Goal: Book appointment/travel/reservation

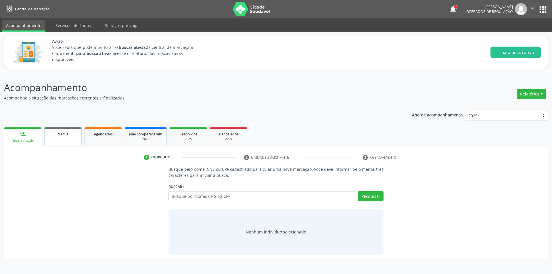
click at [65, 141] on link "Na fila" at bounding box center [62, 136] width 37 height 18
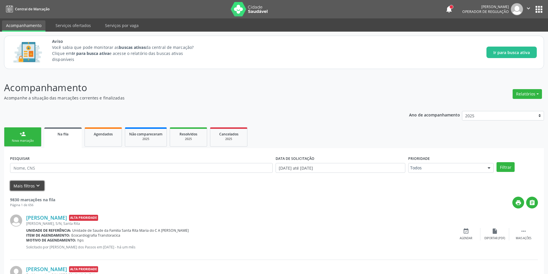
click at [32, 190] on button "Mais filtros keyboard_arrow_down" at bounding box center [27, 186] width 34 height 10
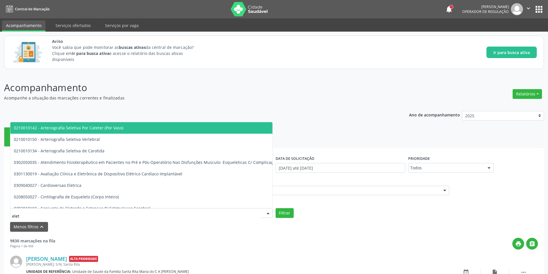
type input "eletr"
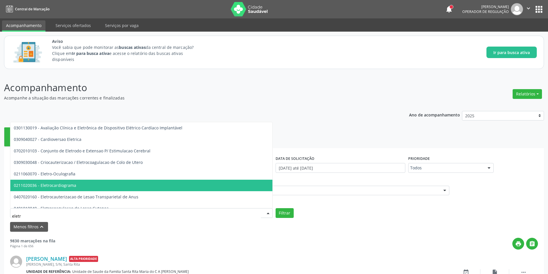
click at [88, 186] on span "0211020036 - Eletrocardiograma" at bounding box center [192, 186] width 365 height 12
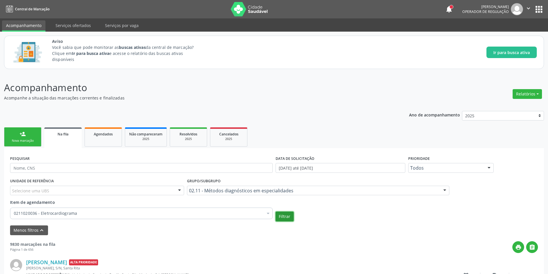
click at [292, 221] on button "Filtrar" at bounding box center [285, 217] width 18 height 10
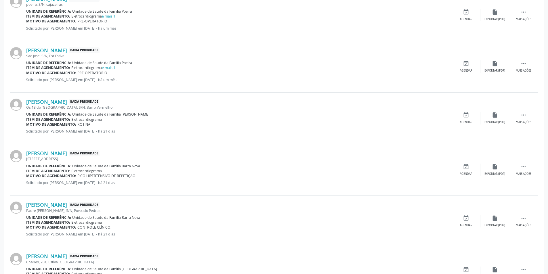
scroll to position [410, 0]
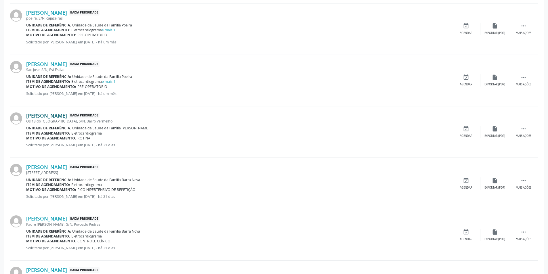
click at [53, 116] on link "[PERSON_NAME]" at bounding box center [46, 115] width 41 height 6
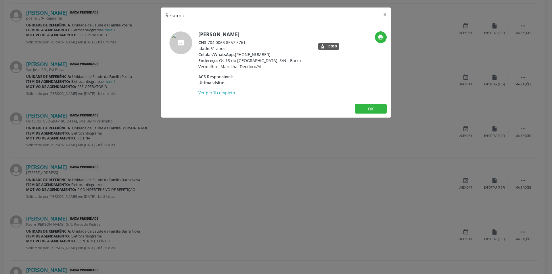
click at [225, 43] on div "CNS: 704 0063 8557 5761" at bounding box center [254, 42] width 112 height 6
drag, startPoint x: 223, startPoint y: 43, endPoint x: 217, endPoint y: 41, distance: 6.7
click at [217, 41] on div "CNS: 704 0063 8557 5761" at bounding box center [254, 42] width 112 height 6
click at [209, 42] on div "CNS: 704 0063 8557 5761" at bounding box center [254, 42] width 112 height 6
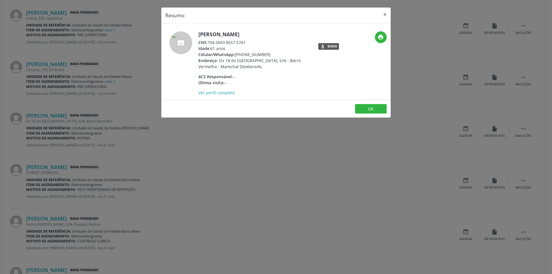
drag, startPoint x: 209, startPoint y: 42, endPoint x: 243, endPoint y: 43, distance: 34.2
click at [243, 43] on div "CNS: 704 0063 8557 5761" at bounding box center [254, 42] width 112 height 6
copy div "704 0063 8557 5761"
click at [223, 125] on div "Resumo × [PERSON_NAME] CNS: 704 0063 8557 5761 Idade: 61 anos Celular/WhatsApp:…" at bounding box center [276, 137] width 552 height 274
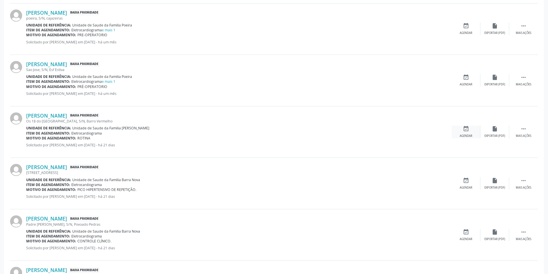
click at [466, 132] on div "event_available Agendar" at bounding box center [466, 132] width 29 height 12
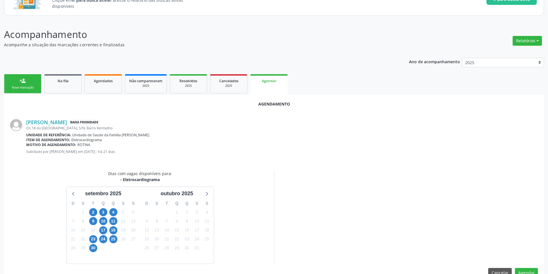
scroll to position [67, 0]
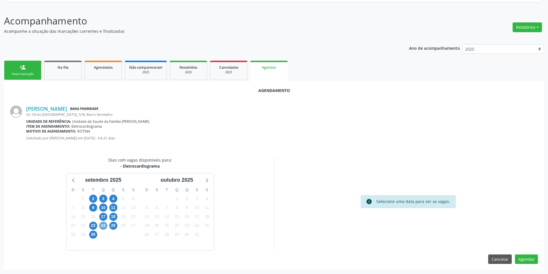
click at [100, 227] on span "24" at bounding box center [103, 226] width 8 height 8
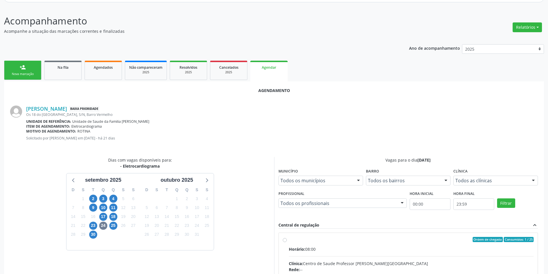
click at [285, 240] on input "Ordem de chegada Consumidos: 1 / 25 Horário: 08:00 Clínica: Centro de Saude Pro…" at bounding box center [285, 239] width 4 height 5
radio input "true"
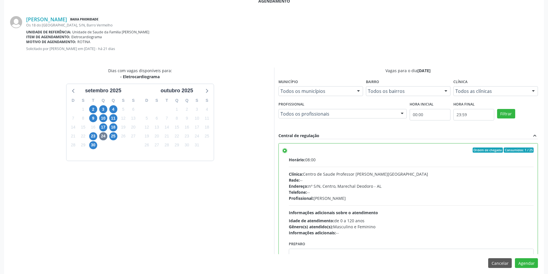
scroll to position [160, 0]
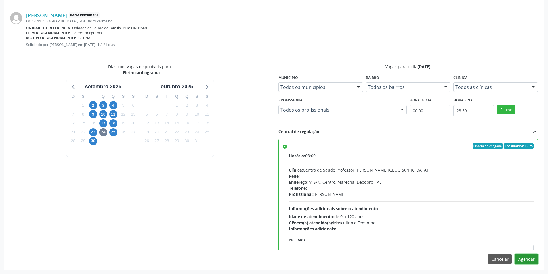
click at [525, 259] on button "Agendar" at bounding box center [526, 259] width 23 height 10
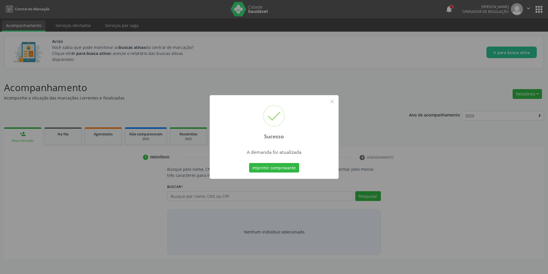
scroll to position [0, 0]
click at [338, 101] on button "×" at bounding box center [334, 102] width 10 height 10
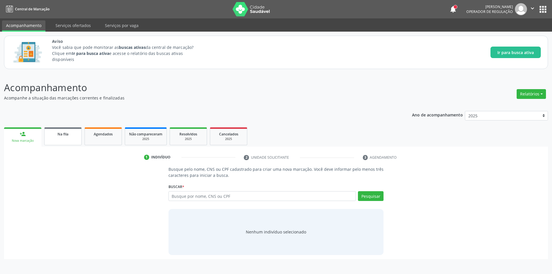
click at [64, 138] on link "Na fila" at bounding box center [62, 136] width 37 height 18
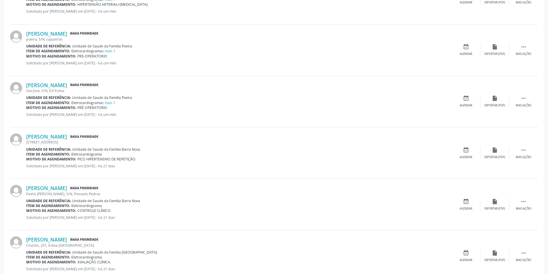
scroll to position [345, 0]
click at [53, 134] on link "[PERSON_NAME]" at bounding box center [46, 135] width 41 height 6
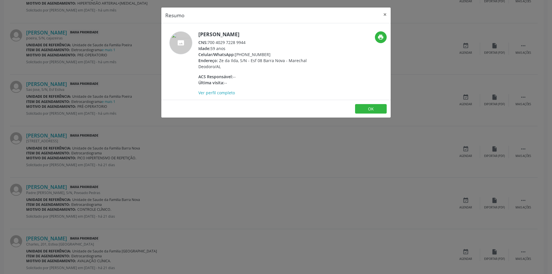
click at [209, 42] on div "CNS: 700 4029 7228 9944" at bounding box center [254, 42] width 112 height 6
drag, startPoint x: 209, startPoint y: 42, endPoint x: 243, endPoint y: 41, distance: 34.5
click at [243, 41] on div "CNS: 700 4029 7228 9944" at bounding box center [254, 42] width 112 height 6
copy div "700 4029 7228 9944"
click at [211, 153] on div "Resumo × [PERSON_NAME] CNS: 700 4029 7228 9944 Idade: 59 anos Celular/WhatsApp:…" at bounding box center [276, 137] width 552 height 274
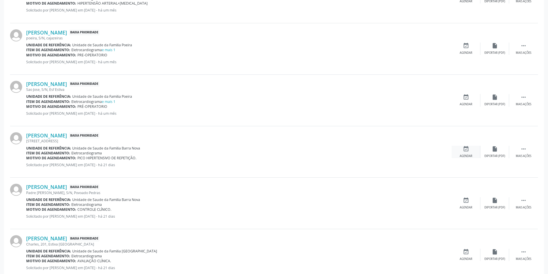
click at [458, 152] on div "event_available Agendar" at bounding box center [466, 152] width 29 height 12
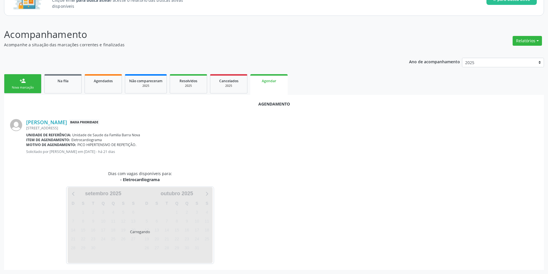
scroll to position [67, 0]
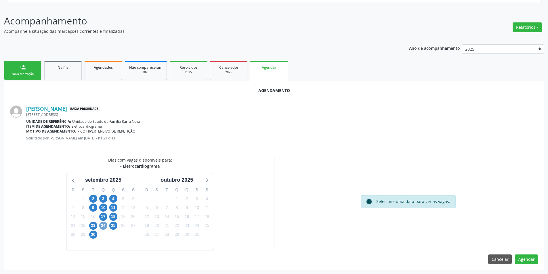
click at [101, 227] on span "24" at bounding box center [103, 226] width 8 height 8
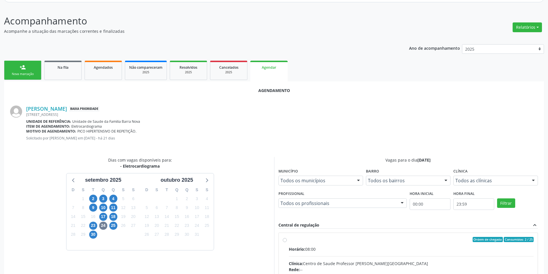
click at [286, 240] on input "Ordem de chegada Consumidos: 2 / 25 Horário: 08:00 Clínica: Centro de Saude Pro…" at bounding box center [285, 239] width 4 height 5
radio input "true"
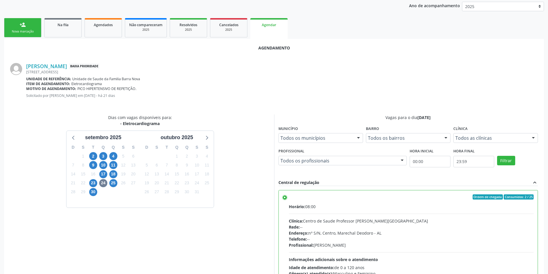
scroll to position [160, 0]
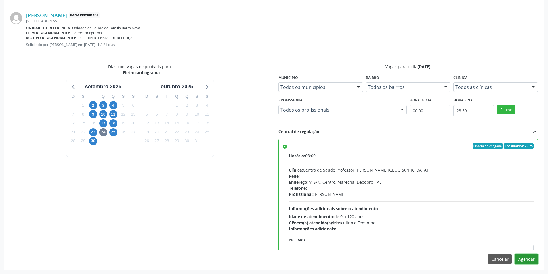
click at [534, 257] on button "Agendar" at bounding box center [526, 259] width 23 height 10
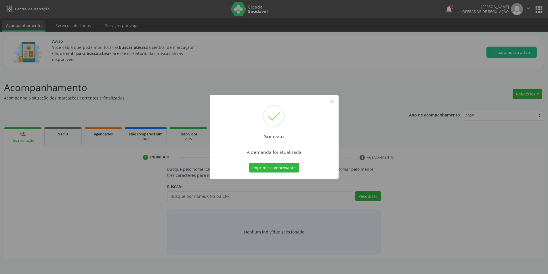
scroll to position [0, 0]
click at [332, 100] on button "×" at bounding box center [334, 102] width 10 height 10
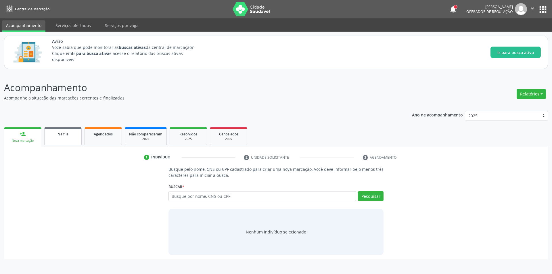
click at [51, 136] on div "Na fila" at bounding box center [63, 134] width 29 height 6
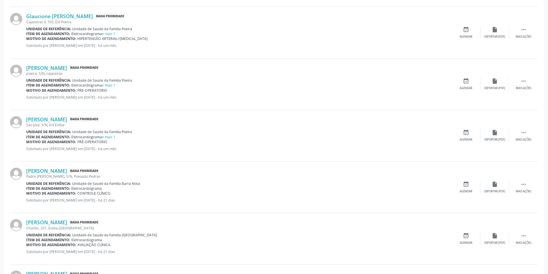
scroll to position [316, 0]
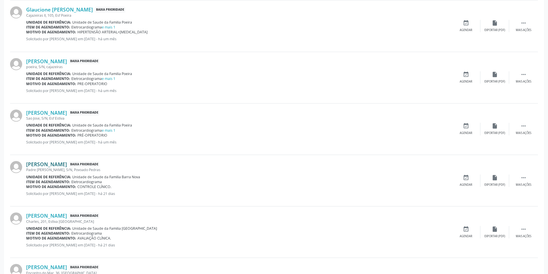
click at [46, 163] on link "[PERSON_NAME]" at bounding box center [46, 164] width 41 height 6
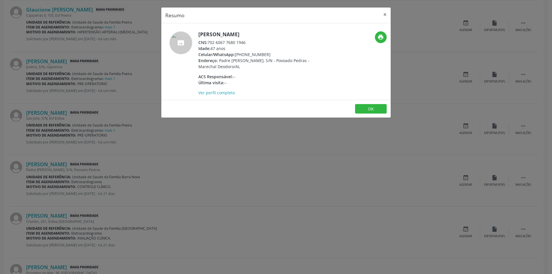
click at [210, 43] on div "CNS: 702 6067 7680 1946" at bounding box center [254, 42] width 112 height 6
drag, startPoint x: 210, startPoint y: 43, endPoint x: 241, endPoint y: 42, distance: 31.3
click at [241, 42] on div "CNS: 702 6067 7680 1946" at bounding box center [254, 42] width 112 height 6
copy div "702 6067 7680 1946"
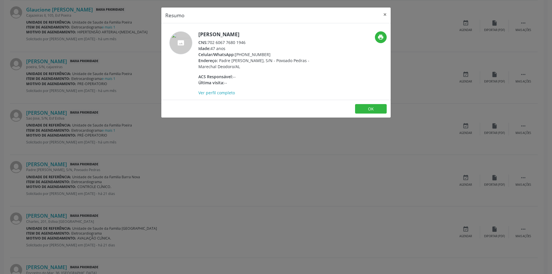
click at [244, 136] on div "Resumo × [PERSON_NAME] CNS: 702 6067 7680 1946 Idade: 47 anos Celular/WhatsApp:…" at bounding box center [276, 137] width 552 height 274
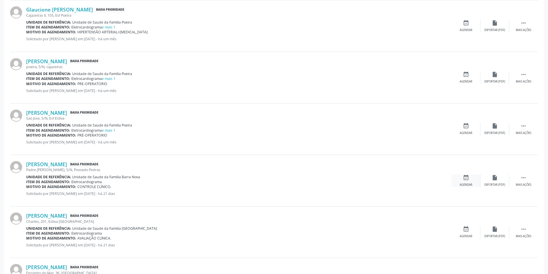
click at [466, 178] on icon "event_available" at bounding box center [466, 178] width 6 height 6
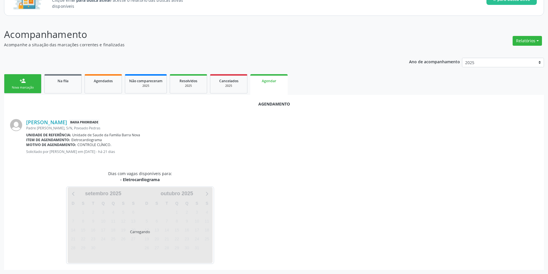
scroll to position [67, 0]
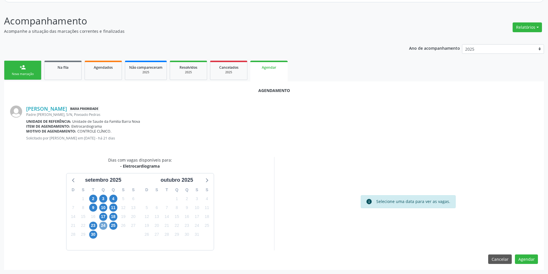
click at [102, 226] on span "24" at bounding box center [103, 226] width 8 height 8
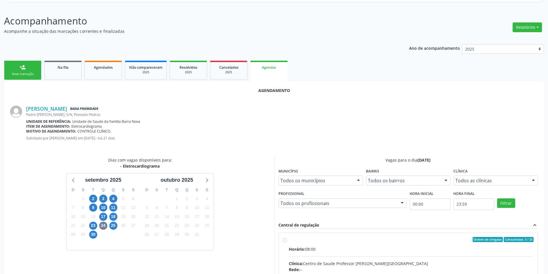
click at [283, 240] on input "Ordem de chegada Consumidos: 3 / 25 Horário: 08:00 Clínica: Centro de Saude Pro…" at bounding box center [285, 239] width 4 height 5
radio input "true"
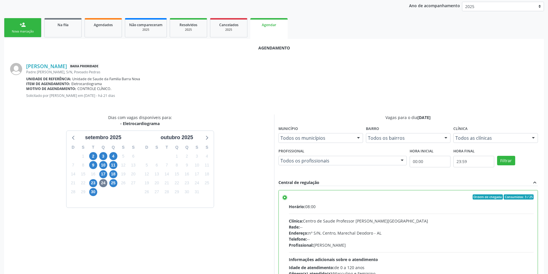
scroll to position [160, 0]
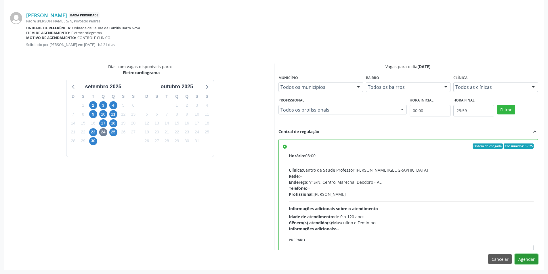
click at [527, 259] on button "Agendar" at bounding box center [526, 259] width 23 height 10
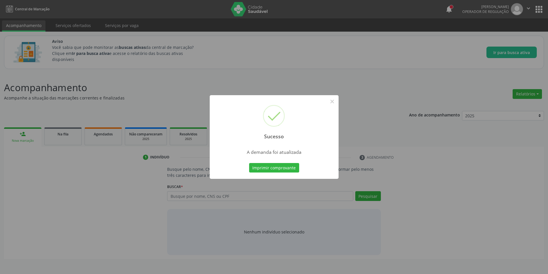
scroll to position [0, 0]
click at [334, 102] on button "×" at bounding box center [334, 102] width 10 height 10
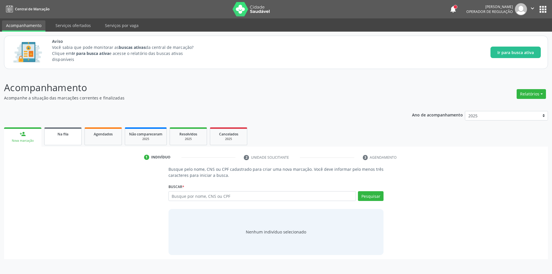
click at [66, 134] on span "Na fila" at bounding box center [63, 134] width 11 height 5
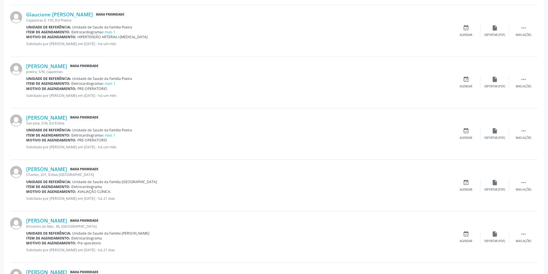
scroll to position [316, 0]
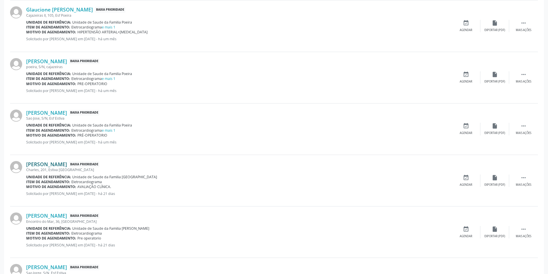
click at [48, 163] on link "[PERSON_NAME]" at bounding box center [46, 164] width 41 height 6
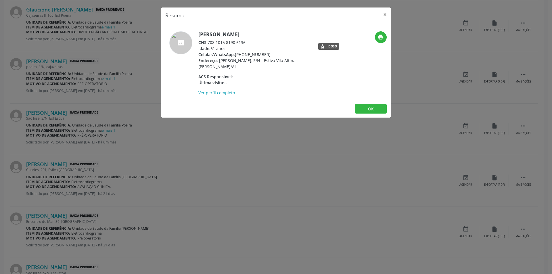
click at [209, 42] on div "CNS: 708 1015 8190 6136" at bounding box center [254, 42] width 112 height 6
drag, startPoint x: 209, startPoint y: 42, endPoint x: 246, endPoint y: 42, distance: 36.2
click at [246, 42] on div "CNS: 708 1015 8190 6136" at bounding box center [254, 42] width 112 height 6
copy div "708 1015 8190 6136"
click at [387, 11] on button "×" at bounding box center [385, 14] width 12 height 14
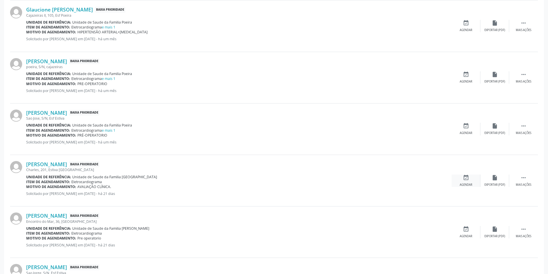
click at [467, 184] on div "Agendar" at bounding box center [466, 185] width 13 height 4
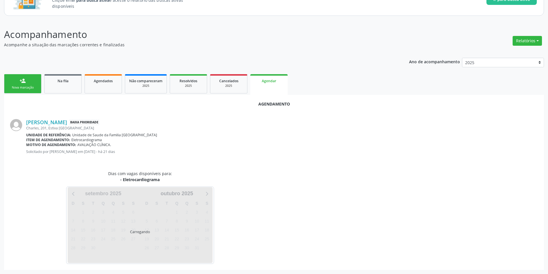
scroll to position [67, 0]
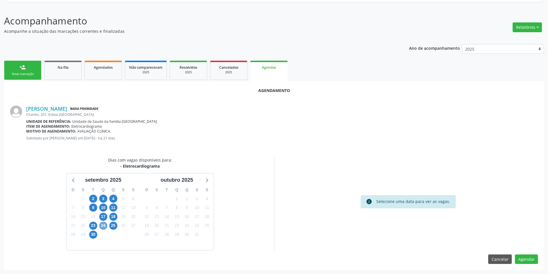
click at [102, 228] on span "24" at bounding box center [103, 226] width 8 height 8
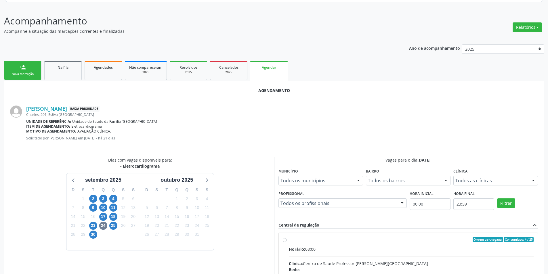
drag, startPoint x: 285, startPoint y: 239, endPoint x: 296, endPoint y: 230, distance: 14.5
click at [286, 239] on input "Ordem de chegada Consumidos: 4 / 25 Horário: 08:00 Clínica: Centro de Saude Pro…" at bounding box center [285, 239] width 4 height 5
radio input "true"
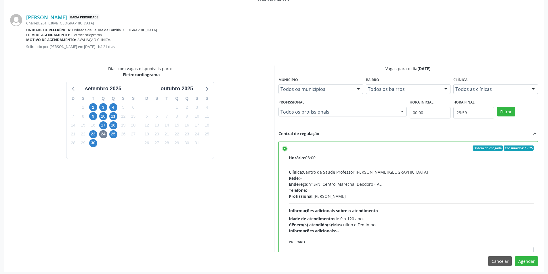
scroll to position [160, 0]
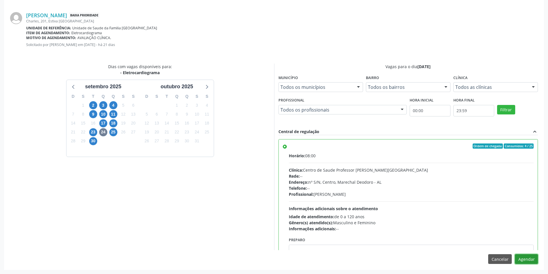
click at [522, 258] on button "Agendar" at bounding box center [526, 259] width 23 height 10
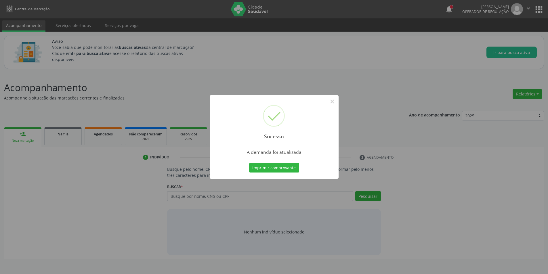
scroll to position [0, 0]
click at [336, 105] on button "×" at bounding box center [334, 102] width 10 height 10
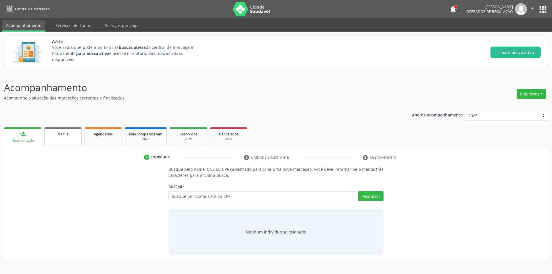
click at [58, 135] on span "Na fila" at bounding box center [63, 134] width 11 height 5
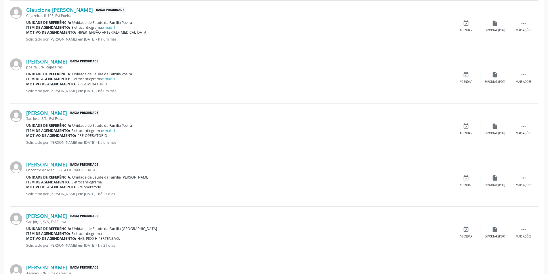
scroll to position [316, 0]
click at [61, 165] on link "[PERSON_NAME]" at bounding box center [46, 164] width 41 height 6
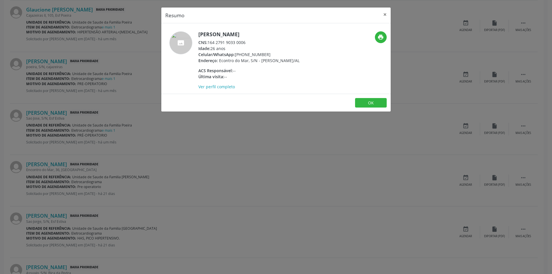
click at [208, 41] on span "CNS:" at bounding box center [202, 42] width 9 height 5
drag, startPoint x: 208, startPoint y: 41, endPoint x: 245, endPoint y: 44, distance: 36.9
click at [245, 44] on div "CNS: 164 2791 9033 0006" at bounding box center [248, 42] width 101 height 6
copy div "164 2791 9033 0006"
click at [175, 150] on div "Resumo × [PERSON_NAME] CNS: 164 2791 9033 0006 Idade: 26 anos Celular/WhatsApp:…" at bounding box center [276, 137] width 552 height 274
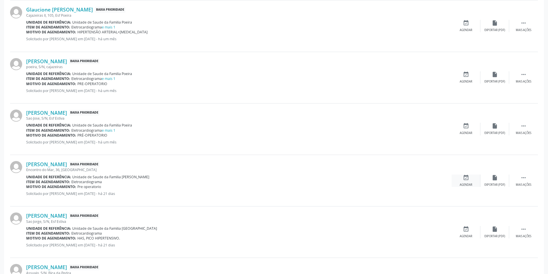
click at [467, 185] on div "Agendar" at bounding box center [466, 185] width 13 height 4
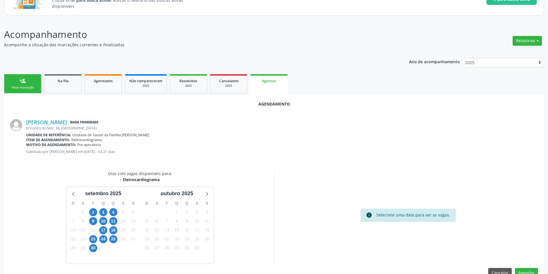
scroll to position [67, 0]
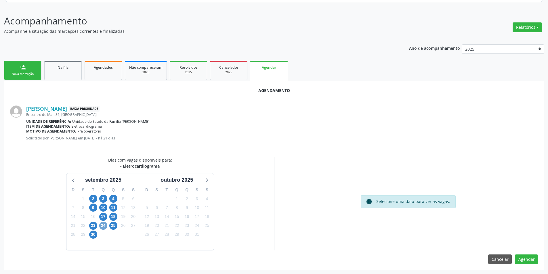
click at [101, 225] on span "24" at bounding box center [103, 226] width 8 height 8
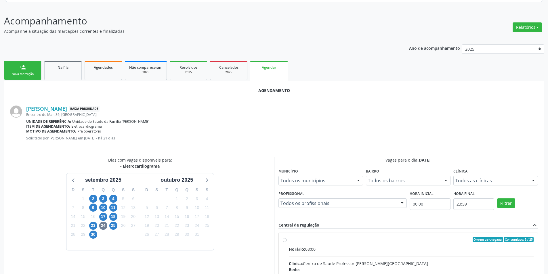
radio input "true"
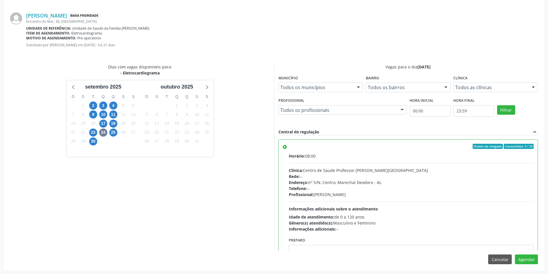
scroll to position [160, 0]
click at [532, 261] on button "Agendar" at bounding box center [526, 259] width 23 height 10
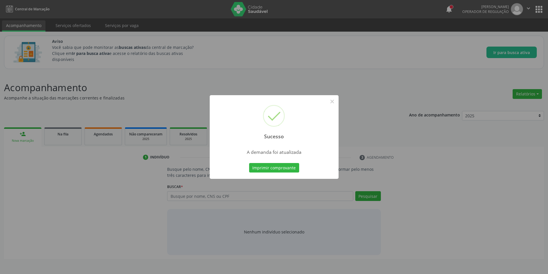
scroll to position [0, 0]
click at [336, 103] on button "×" at bounding box center [334, 102] width 10 height 10
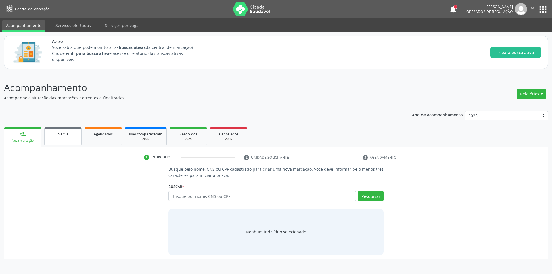
click at [78, 133] on link "Na fila" at bounding box center [62, 136] width 37 height 18
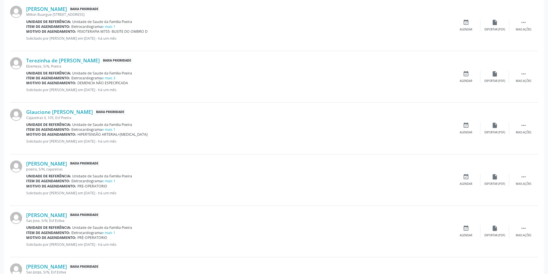
scroll to position [288, 0]
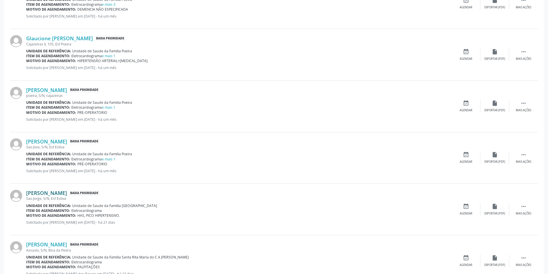
click at [56, 192] on link "[PERSON_NAME]" at bounding box center [46, 193] width 41 height 6
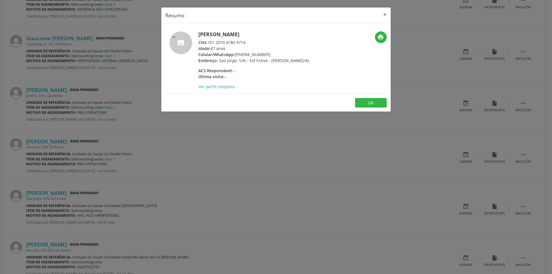
click at [209, 42] on div "CNS: 701 2070 4785 9714" at bounding box center [253, 42] width 111 height 6
drag, startPoint x: 209, startPoint y: 42, endPoint x: 240, endPoint y: 42, distance: 30.8
click at [240, 42] on div "CNS: 701 2070 4785 9714" at bounding box center [253, 42] width 111 height 6
copy div "701 2070 4785 9714"
click at [163, 146] on div "Resumo × [PERSON_NAME] CNS: 701 2070 4785 9714 Idade: 47 anos Celular/WhatsApp:…" at bounding box center [276, 137] width 552 height 274
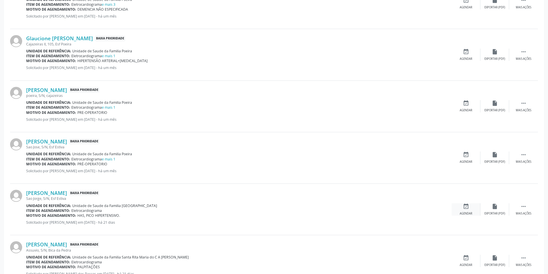
click at [465, 213] on div "Agendar" at bounding box center [466, 214] width 13 height 4
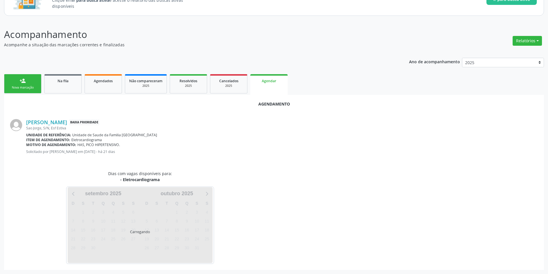
scroll to position [67, 0]
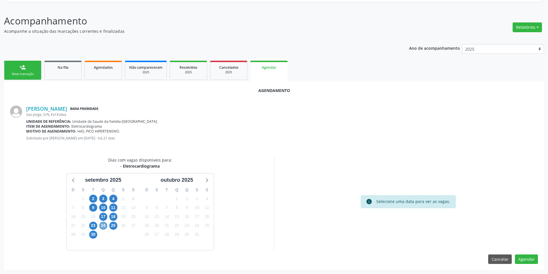
click at [104, 229] on span "24" at bounding box center [103, 226] width 8 height 8
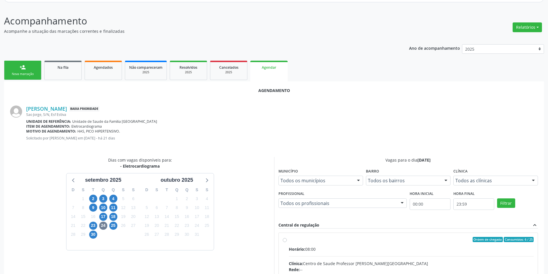
click at [285, 242] on input "Ordem de chegada Consumidos: 6 / 25 Horário: 08:00 Clínica: Centro de Saude Pro…" at bounding box center [285, 239] width 4 height 5
radio input "true"
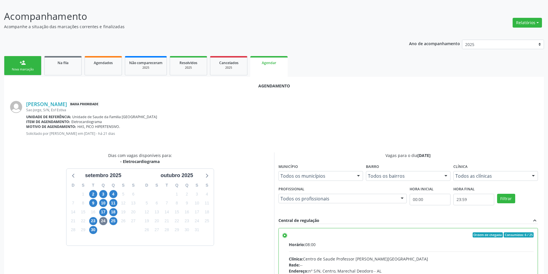
scroll to position [160, 0]
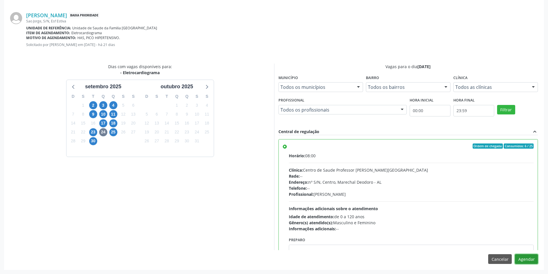
click at [531, 262] on button "Agendar" at bounding box center [526, 259] width 23 height 10
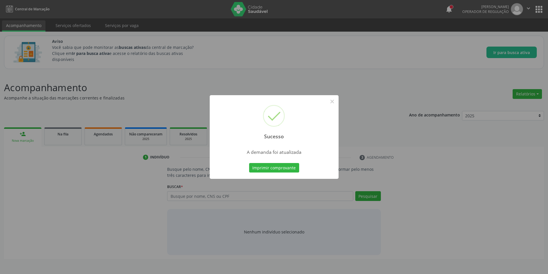
scroll to position [0, 0]
click at [335, 99] on button "×" at bounding box center [334, 102] width 10 height 10
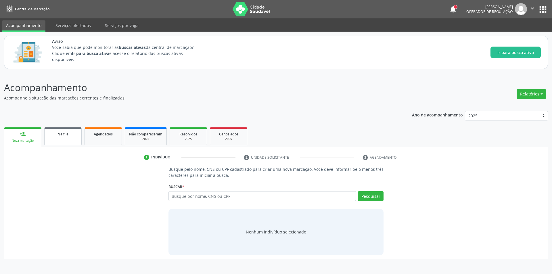
click at [55, 133] on div "Na fila" at bounding box center [63, 134] width 29 height 6
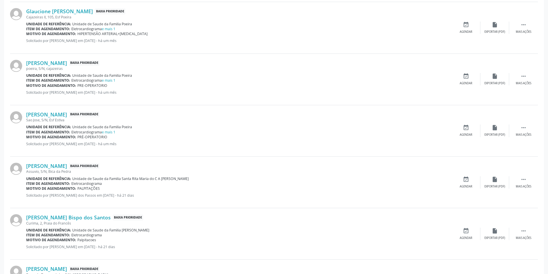
scroll to position [316, 0]
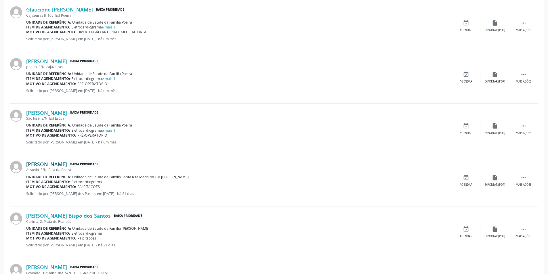
click at [65, 165] on link "[PERSON_NAME]" at bounding box center [46, 164] width 41 height 6
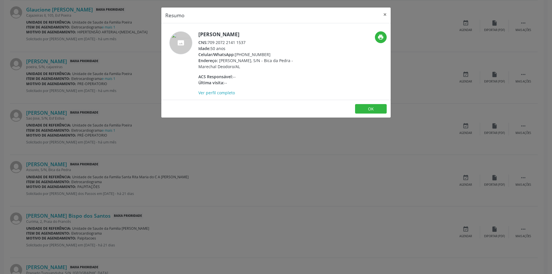
click at [209, 42] on div "CNS: 709 2072 2141 1537" at bounding box center [254, 42] width 112 height 6
drag, startPoint x: 209, startPoint y: 42, endPoint x: 244, endPoint y: 45, distance: 35.5
click at [244, 45] on div "CNS: 709 2072 2141 1537" at bounding box center [254, 42] width 112 height 6
copy div "709 2072 2141 1537"
click at [170, 153] on div "Resumo × [PERSON_NAME] CNS: 709 2072 2141 1537 Idade: 50 anos Celular/WhatsApp:…" at bounding box center [276, 137] width 552 height 274
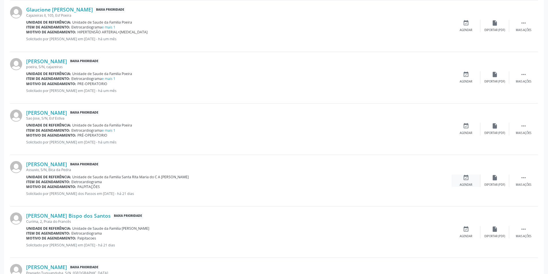
click at [459, 180] on div "event_available Agendar" at bounding box center [466, 181] width 29 height 12
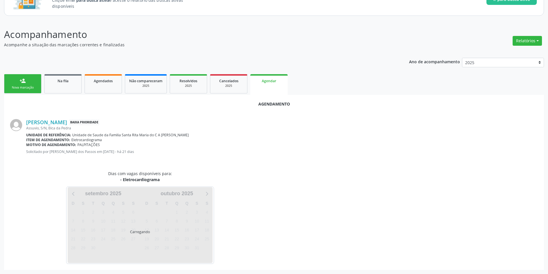
scroll to position [67, 0]
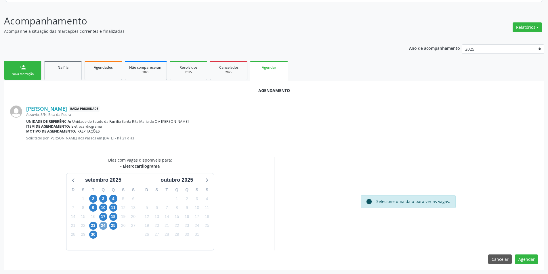
click at [104, 226] on span "24" at bounding box center [103, 226] width 8 height 8
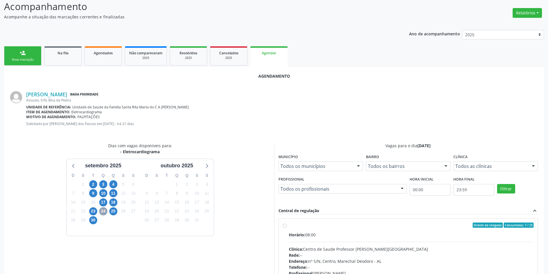
scroll to position [95, 0]
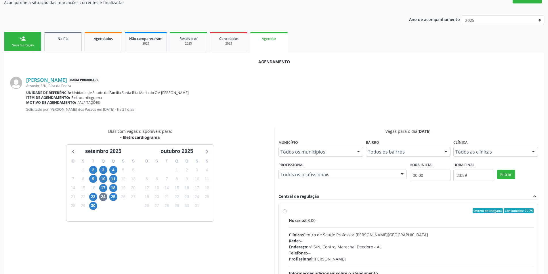
click at [289, 211] on label "Ordem de chegada Consumidos: 7 / 25 Horário: 08:00 Clínica: Centro de Saude Pro…" at bounding box center [411, 252] width 245 height 88
click at [286, 211] on input "Ordem de chegada Consumidos: 7 / 25 Horário: 08:00 Clínica: Centro de Saude Pro…" at bounding box center [285, 210] width 4 height 5
radio input "true"
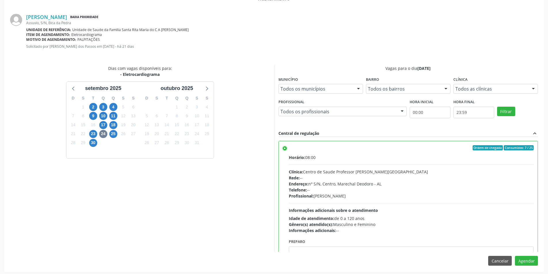
scroll to position [160, 0]
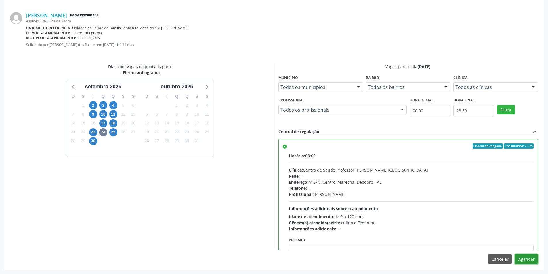
click at [533, 262] on button "Agendar" at bounding box center [526, 259] width 23 height 10
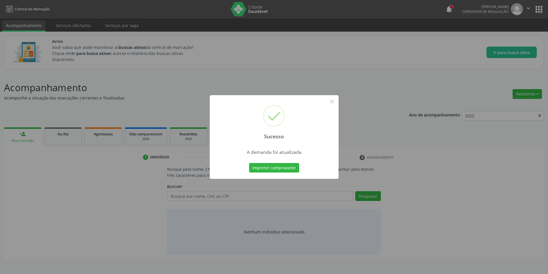
scroll to position [0, 0]
click at [337, 101] on button "×" at bounding box center [334, 102] width 10 height 10
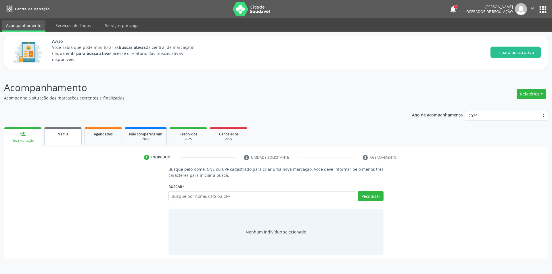
click at [65, 129] on link "Na fila" at bounding box center [62, 136] width 37 height 18
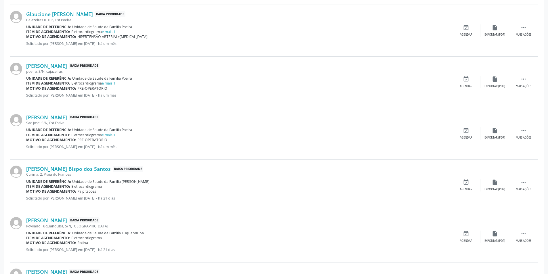
scroll to position [316, 0]
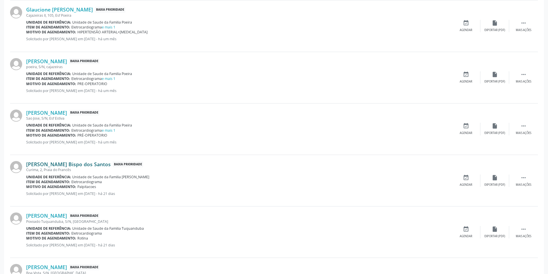
click at [62, 164] on link "[PERSON_NAME] Bispo dos Santos" at bounding box center [68, 164] width 85 height 6
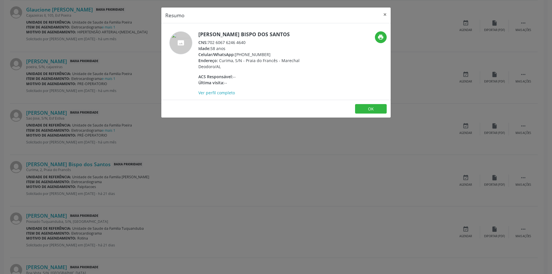
click at [209, 41] on div "CNS: 702 6067 6246 4640" at bounding box center [254, 42] width 112 height 6
drag, startPoint x: 209, startPoint y: 41, endPoint x: 243, endPoint y: 41, distance: 33.7
click at [243, 41] on div "CNS: 702 6067 6246 4640" at bounding box center [254, 42] width 112 height 6
copy div "702 6067 6246 4640"
click at [176, 137] on div "Resumo × Cicero Bispo dos Santos CNS: 702 6067 6246 4640 Idade: 58 anos Celular…" at bounding box center [276, 137] width 552 height 274
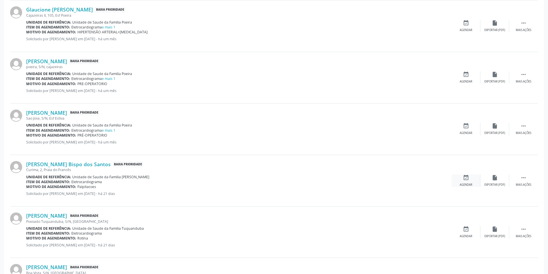
click at [468, 180] on icon "event_available" at bounding box center [466, 178] width 6 height 6
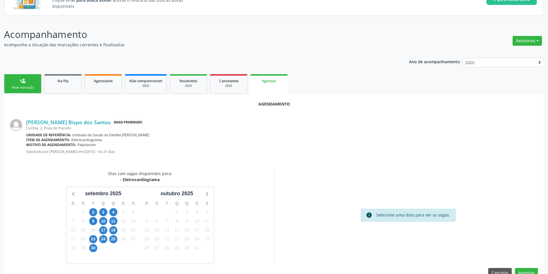
scroll to position [67, 0]
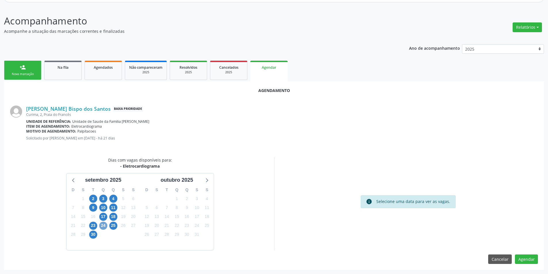
click at [103, 227] on span "24" at bounding box center [103, 226] width 8 height 8
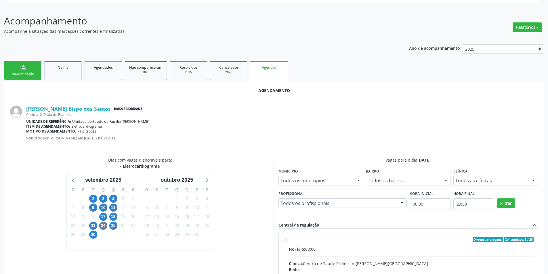
click at [286, 240] on input "Ordem de chegada Consumidos: 8 / 25 Horário: 08:00 Clínica: Centro de Saude Pro…" at bounding box center [285, 239] width 4 height 5
radio input "true"
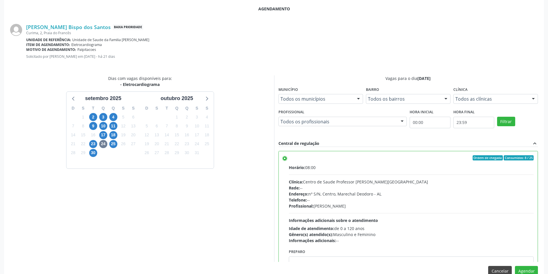
scroll to position [160, 0]
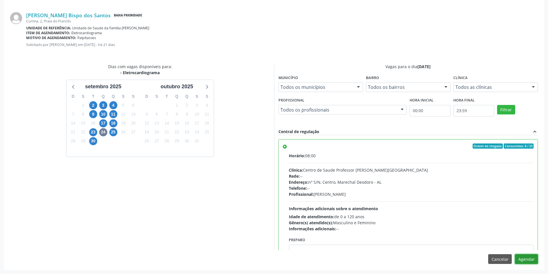
click at [531, 256] on button "Agendar" at bounding box center [526, 259] width 23 height 10
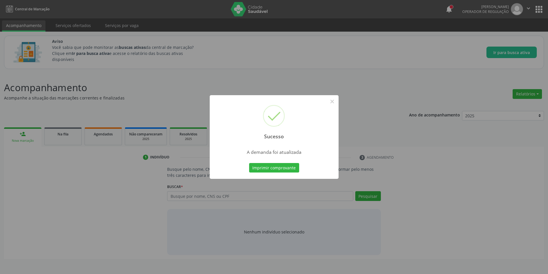
scroll to position [0, 0]
drag, startPoint x: 336, startPoint y: 102, endPoint x: 334, endPoint y: 115, distance: 13.3
click at [336, 102] on button "×" at bounding box center [334, 102] width 10 height 10
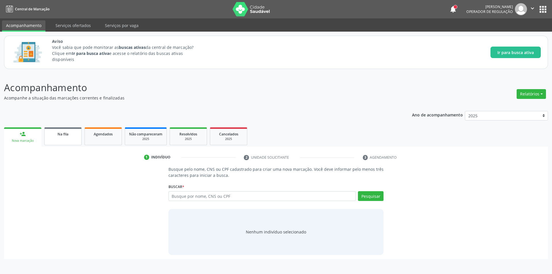
click at [59, 139] on link "Na fila" at bounding box center [62, 136] width 37 height 18
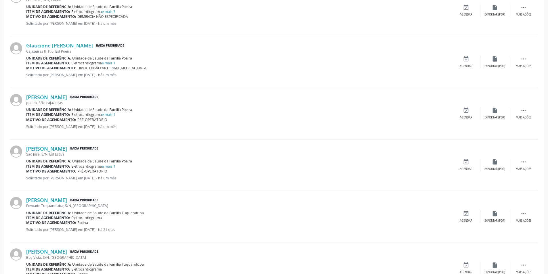
scroll to position [288, 0]
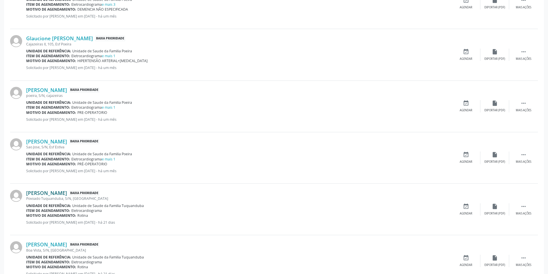
click at [44, 195] on link "[PERSON_NAME]" at bounding box center [46, 193] width 41 height 6
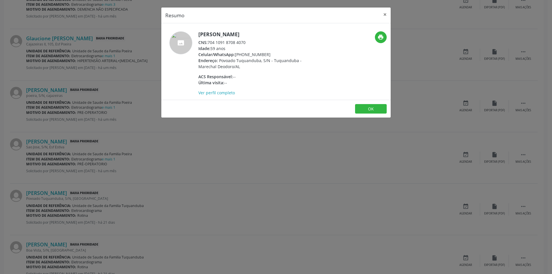
click at [209, 42] on div "CNS: 704 1091 8708 4070" at bounding box center [254, 42] width 112 height 6
drag, startPoint x: 209, startPoint y: 42, endPoint x: 239, endPoint y: 43, distance: 29.6
click at [239, 43] on div "CNS: 704 1091 8708 4070" at bounding box center [254, 42] width 112 height 6
copy div "704 1091 8708 4070"
click at [100, 175] on div "Resumo × [PERSON_NAME] CNS: 704 1091 8708 4070 Idade: 59 anos Celular/WhatsApp:…" at bounding box center [276, 137] width 552 height 274
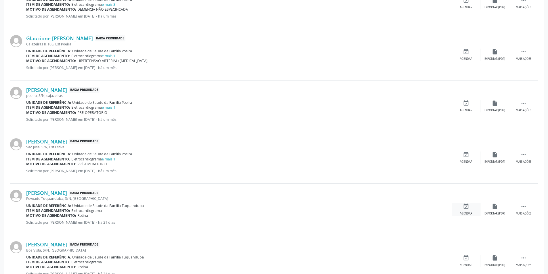
click at [470, 212] on div "Agendar" at bounding box center [466, 214] width 13 height 4
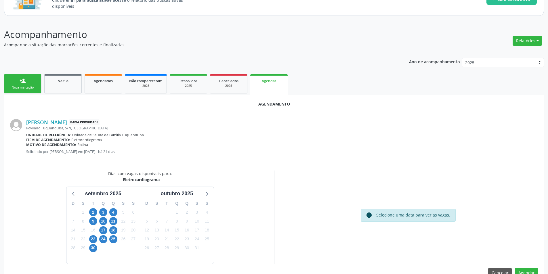
scroll to position [67, 0]
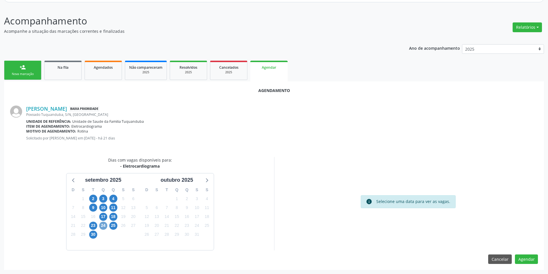
click at [101, 226] on span "24" at bounding box center [103, 226] width 8 height 8
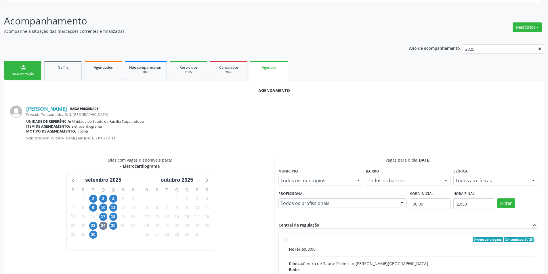
click at [283, 240] on input "Ordem de chegada Consumidos: 9 / 25 Horário: 08:00 Clínica: Centro de Saude Pro…" at bounding box center [285, 239] width 4 height 5
radio input "true"
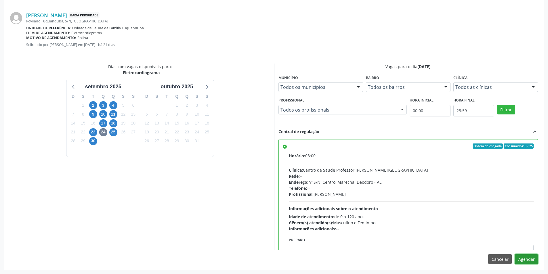
click at [523, 258] on button "Agendar" at bounding box center [526, 259] width 23 height 10
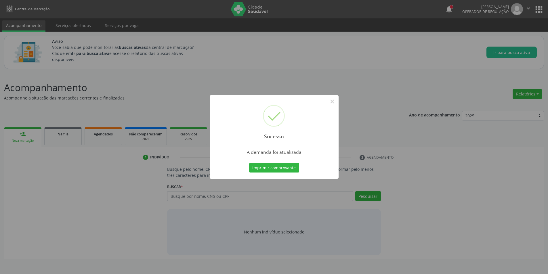
scroll to position [0, 0]
click at [332, 100] on button "×" at bounding box center [334, 102] width 10 height 10
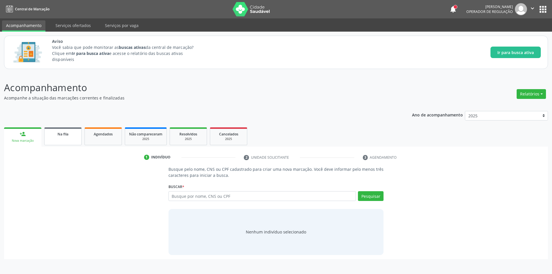
click at [59, 138] on link "Na fila" at bounding box center [62, 136] width 37 height 18
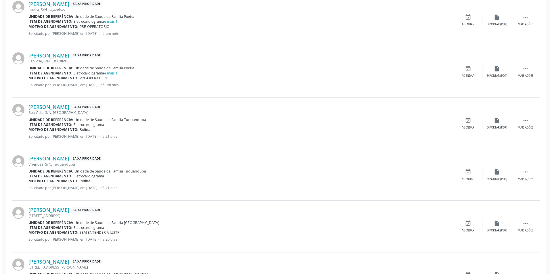
scroll to position [374, 0]
click at [67, 106] on link "[PERSON_NAME]" at bounding box center [46, 107] width 41 height 6
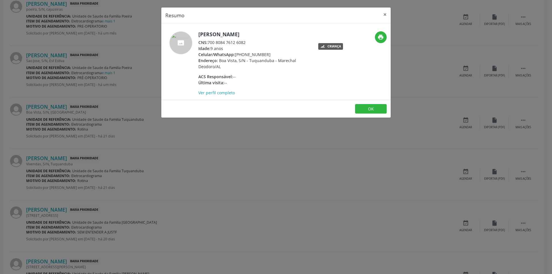
click at [209, 43] on div "CNS: 700 8084 7612 6082" at bounding box center [254, 42] width 112 height 6
drag, startPoint x: 209, startPoint y: 43, endPoint x: 238, endPoint y: 44, distance: 28.2
click at [238, 44] on div "CNS: 700 8084 7612 6082" at bounding box center [254, 42] width 112 height 6
copy div "700 8084 7612 6082"
click at [135, 164] on div "Resumo × [PERSON_NAME] CNS: 700 8084 7612 6082 Idade: 9 anos Celular/WhatsApp: …" at bounding box center [276, 137] width 552 height 274
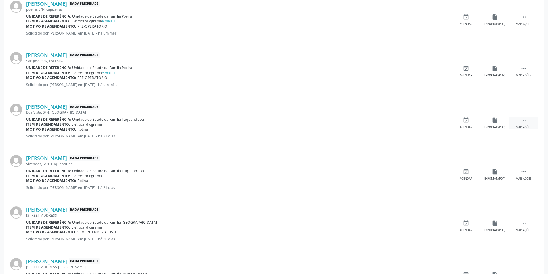
click at [517, 124] on div " Mais ações" at bounding box center [523, 123] width 29 height 12
click at [465, 127] on div "Cancelar" at bounding box center [466, 127] width 14 height 4
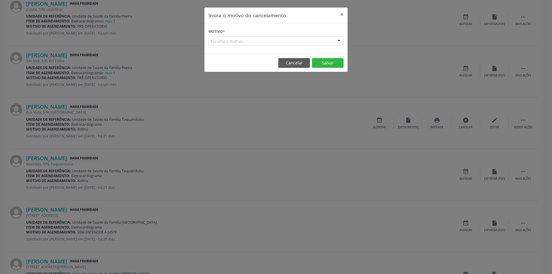
click at [229, 44] on div "Escolha o motivo" at bounding box center [276, 41] width 135 height 10
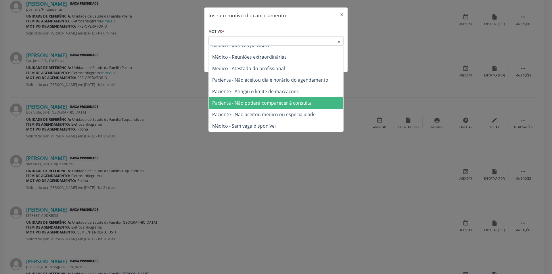
scroll to position [0, 0]
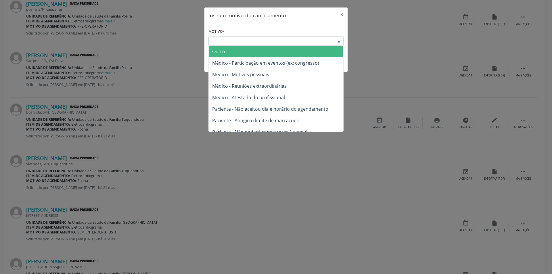
click at [263, 43] on div "Escolha o motivo" at bounding box center [276, 41] width 135 height 10
click at [309, 55] on span "Outro" at bounding box center [276, 52] width 135 height 12
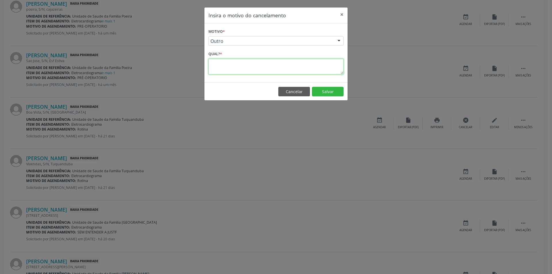
click at [254, 64] on textarea at bounding box center [276, 67] width 135 height 16
type textarea "Idade não compatível"
click at [330, 91] on button "Salvar" at bounding box center [328, 92] width 32 height 10
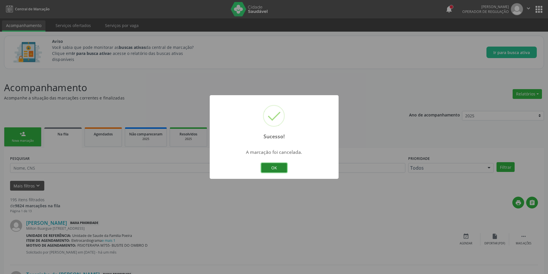
click at [273, 169] on button "OK" at bounding box center [274, 168] width 26 height 10
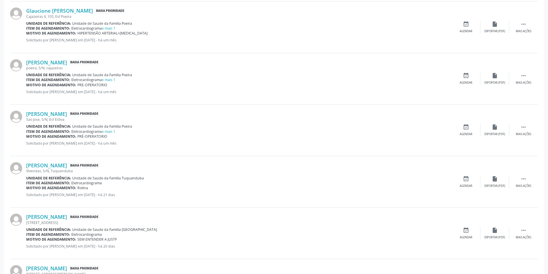
scroll to position [316, 0]
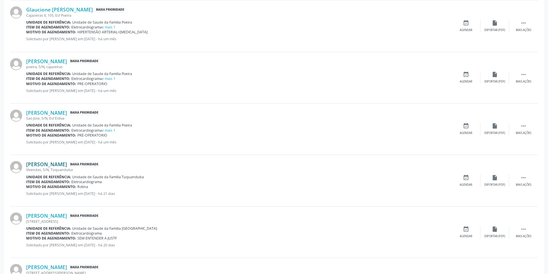
click at [50, 164] on link "[PERSON_NAME]" at bounding box center [46, 164] width 41 height 6
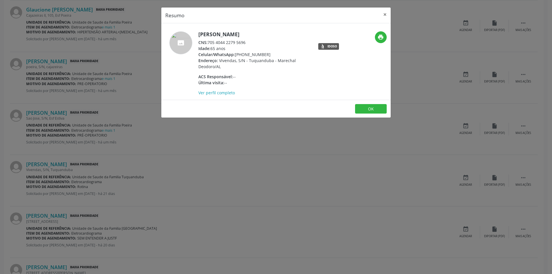
click at [209, 42] on div "CNS: 705 4044 2279 5696" at bounding box center [254, 42] width 112 height 6
drag, startPoint x: 209, startPoint y: 42, endPoint x: 244, endPoint y: 44, distance: 36.0
click at [244, 44] on div "CNS: 705 4044 2279 5696" at bounding box center [254, 42] width 112 height 6
click at [115, 171] on div "Resumo × [PERSON_NAME] CNS: 705 4044 2279 5696 Idade: 65 anos Celular/WhatsApp:…" at bounding box center [276, 137] width 552 height 274
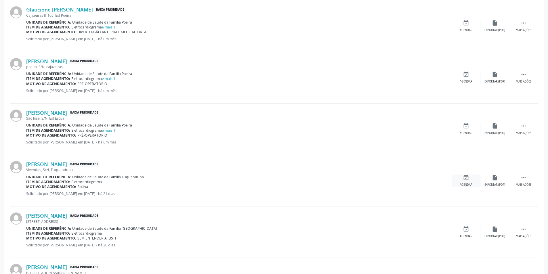
click at [468, 181] on icon "event_available" at bounding box center [466, 178] width 6 height 6
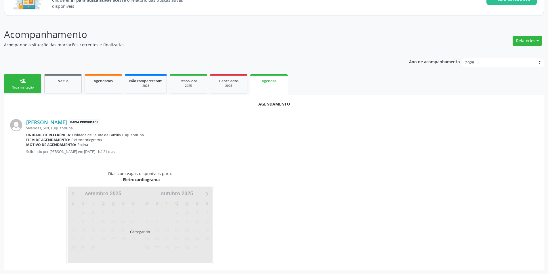
scroll to position [67, 0]
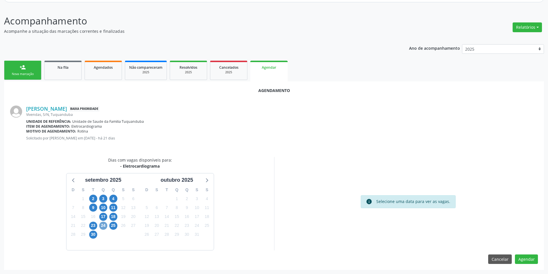
click at [106, 229] on span "24" at bounding box center [103, 226] width 8 height 8
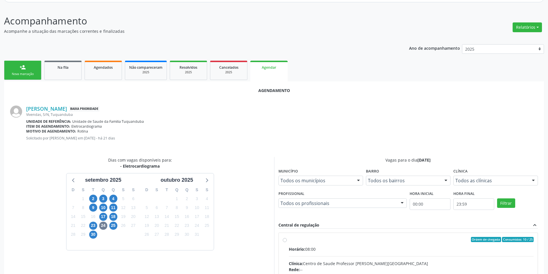
click at [285, 242] on input "Ordem de chegada Consumidos: 10 / 25 Horário: 08:00 Clínica: Centro de Saude Pr…" at bounding box center [285, 239] width 4 height 5
radio input "true"
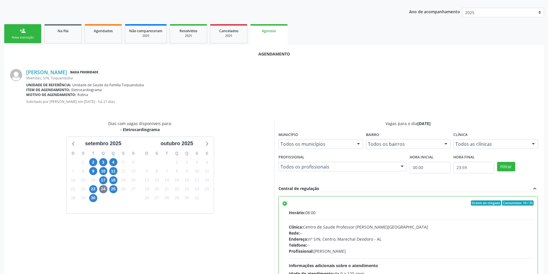
scroll to position [160, 0]
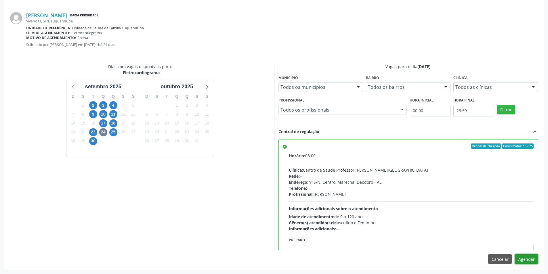
click at [530, 257] on button "Agendar" at bounding box center [526, 259] width 23 height 10
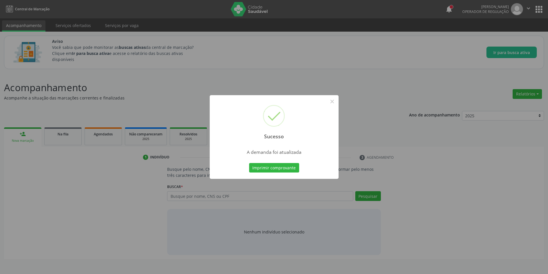
scroll to position [0, 0]
click at [332, 102] on button "×" at bounding box center [334, 102] width 10 height 10
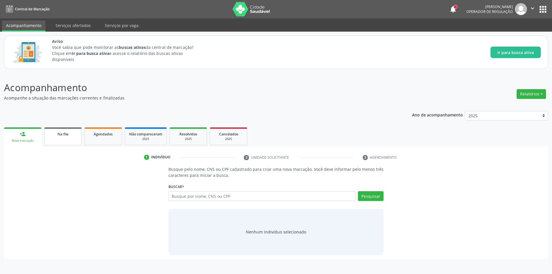
click at [75, 129] on link "Na fila" at bounding box center [62, 136] width 37 height 18
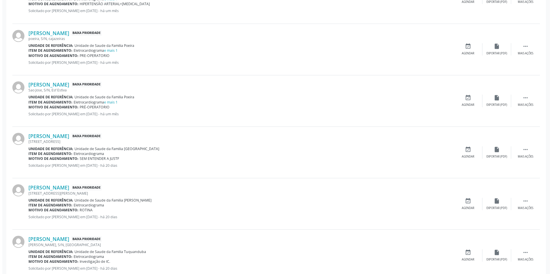
scroll to position [345, 0]
click at [67, 135] on link "[PERSON_NAME]" at bounding box center [46, 135] width 41 height 6
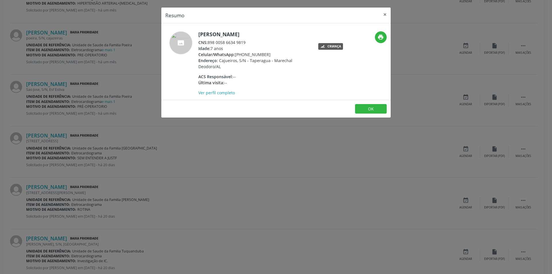
click at [208, 43] on span "CNS:" at bounding box center [202, 42] width 9 height 5
drag, startPoint x: 208, startPoint y: 43, endPoint x: 252, endPoint y: 43, distance: 44.0
click at [252, 43] on div "CNS: 898 0058 6634 9819" at bounding box center [254, 42] width 112 height 6
click at [185, 137] on div "Resumo × [PERSON_NAME] CNS: 898 0058 6634 9819 Idade: 7 anos Celular/WhatsApp: …" at bounding box center [276, 137] width 552 height 274
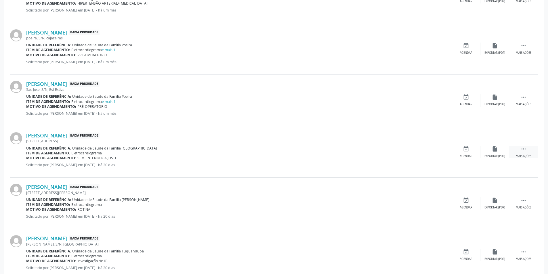
click at [532, 152] on div " Mais ações" at bounding box center [523, 152] width 29 height 12
click at [461, 156] on div "Cancelar" at bounding box center [466, 156] width 14 height 4
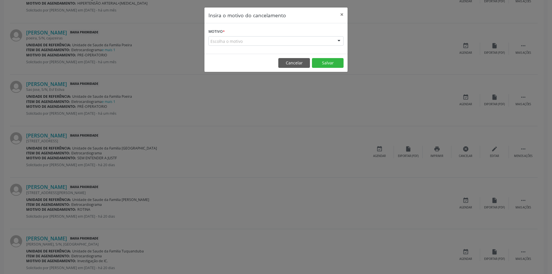
click at [225, 40] on div "Escolha o motivo" at bounding box center [276, 41] width 135 height 10
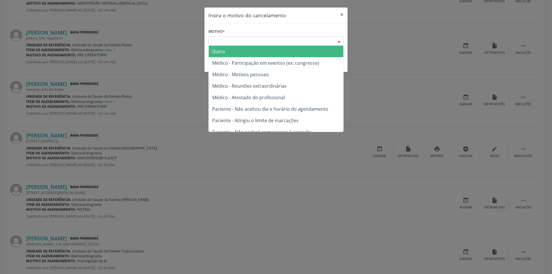
click at [228, 51] on span "Outro" at bounding box center [276, 52] width 135 height 12
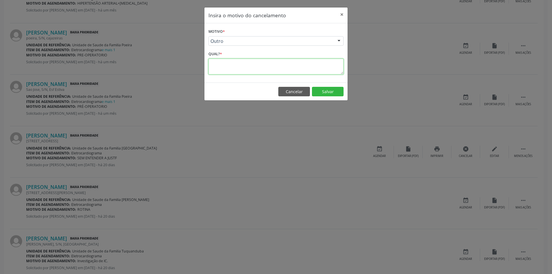
click at [230, 67] on textarea at bounding box center [276, 67] width 135 height 16
type textarea "Idade não compatível"
click at [335, 91] on button "Salvar" at bounding box center [328, 92] width 32 height 10
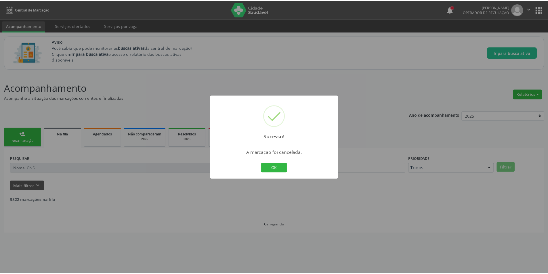
scroll to position [0, 0]
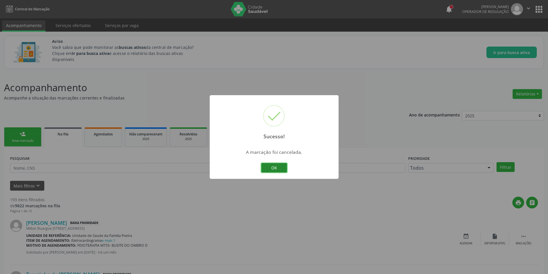
click at [283, 168] on button "OK" at bounding box center [274, 168] width 26 height 10
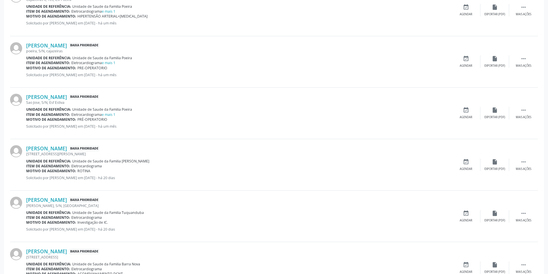
scroll to position [345, 0]
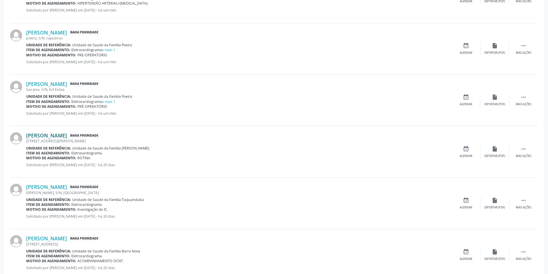
click at [65, 137] on link "[PERSON_NAME]" at bounding box center [46, 135] width 41 height 6
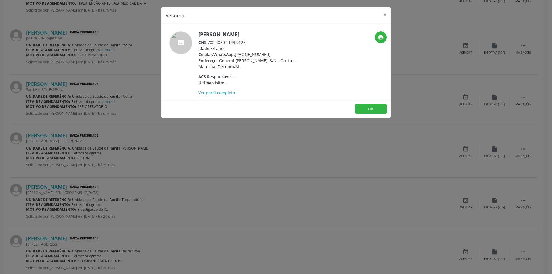
click at [209, 43] on div "CNS: 702 4060 1143 9125" at bounding box center [254, 42] width 112 height 6
drag, startPoint x: 209, startPoint y: 42, endPoint x: 240, endPoint y: 43, distance: 31.6
click at [240, 43] on div "CNS: 702 4060 1143 9125" at bounding box center [254, 42] width 112 height 6
click at [159, 169] on div "Resumo × [PERSON_NAME] CNS: 702 4060 1143 9125 Idade: 54 anos Celular/WhatsApp:…" at bounding box center [276, 137] width 552 height 274
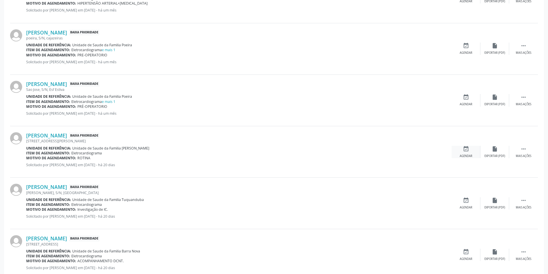
click at [459, 152] on div "event_available Agendar" at bounding box center [466, 152] width 29 height 12
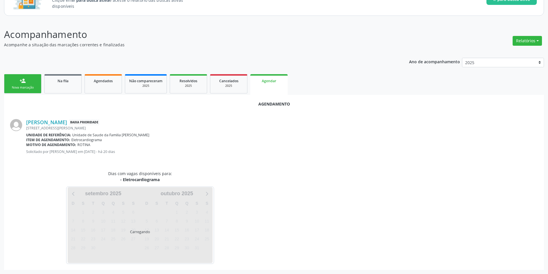
scroll to position [67, 0]
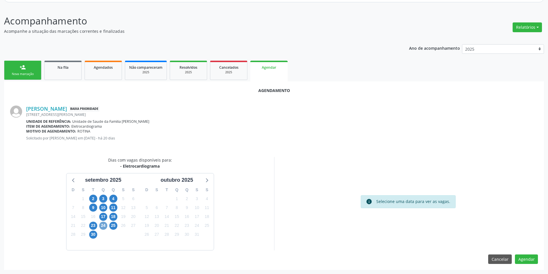
click at [103, 227] on span "24" at bounding box center [103, 226] width 8 height 8
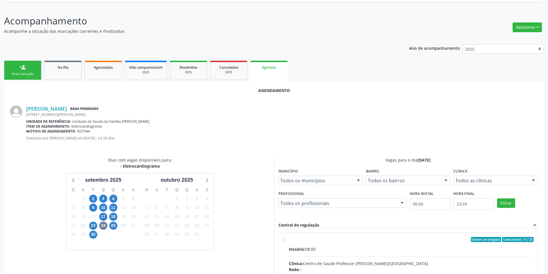
click at [283, 241] on input "Ordem de chegada Consumidos: 11 / 25 Horário: 08:00 Clínica: Centro de Saude Pr…" at bounding box center [285, 239] width 4 height 5
radio input "true"
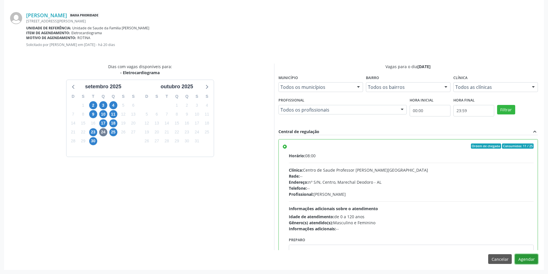
click at [531, 259] on button "Agendar" at bounding box center [526, 259] width 23 height 10
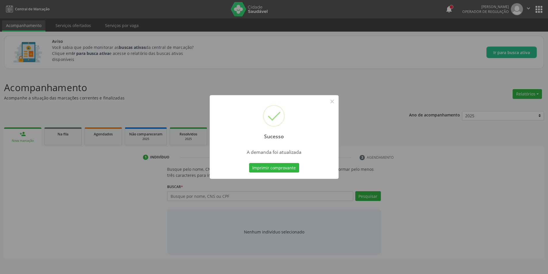
scroll to position [0, 0]
click at [336, 99] on button "×" at bounding box center [334, 102] width 10 height 10
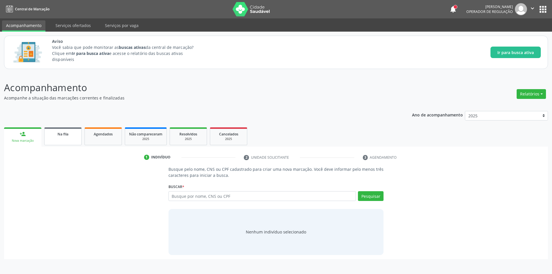
click at [66, 140] on link "Na fila" at bounding box center [62, 136] width 37 height 18
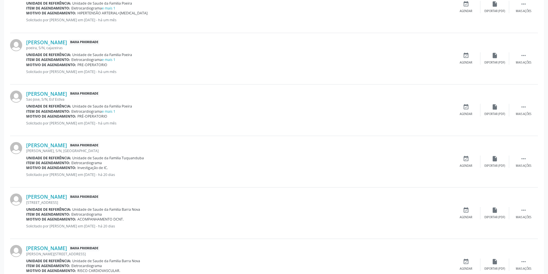
scroll to position [345, 0]
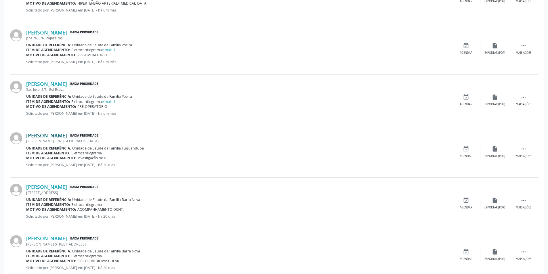
click at [60, 137] on link "[PERSON_NAME]" at bounding box center [46, 135] width 41 height 6
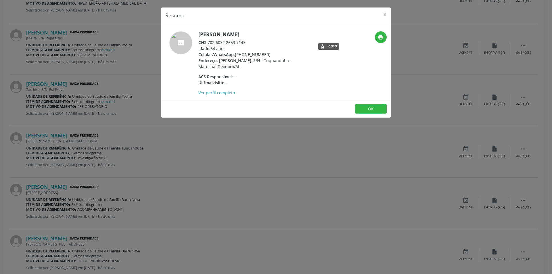
click at [209, 43] on div "CNS: 702 6032 2653 7143" at bounding box center [254, 42] width 112 height 6
drag, startPoint x: 209, startPoint y: 43, endPoint x: 245, endPoint y: 43, distance: 36.2
click at [245, 43] on div "CNS: 702 6032 2653 7143" at bounding box center [254, 42] width 112 height 6
click at [117, 190] on div "Resumo × [PERSON_NAME] CNS: 702 6032 2653 7143 Idade: 64 anos Celular/WhatsApp:…" at bounding box center [276, 137] width 552 height 274
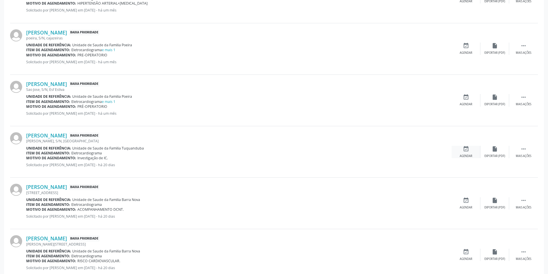
click at [469, 155] on div "Agendar" at bounding box center [466, 156] width 13 height 4
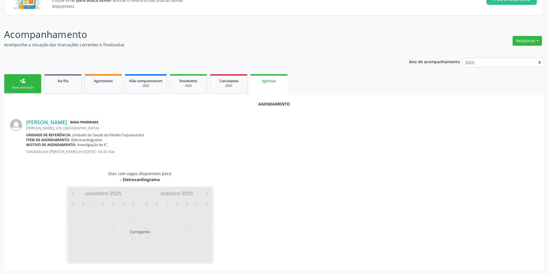
scroll to position [67, 0]
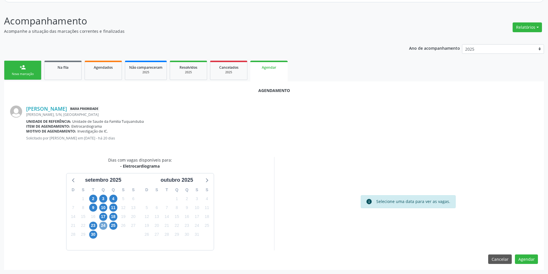
click at [104, 227] on span "24" at bounding box center [103, 226] width 8 height 8
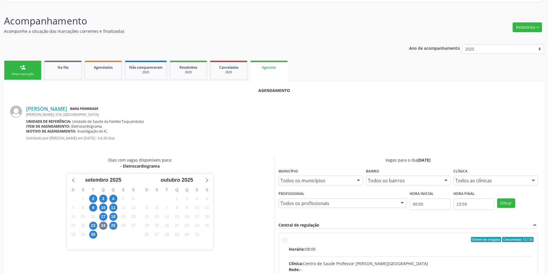
click at [283, 239] on input "Ordem de chegada Consumidos: 12 / 25 Horário: 08:00 Clínica: Centro de Saude Pr…" at bounding box center [285, 239] width 4 height 5
radio input "true"
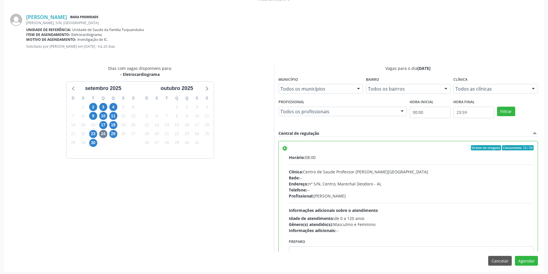
scroll to position [160, 0]
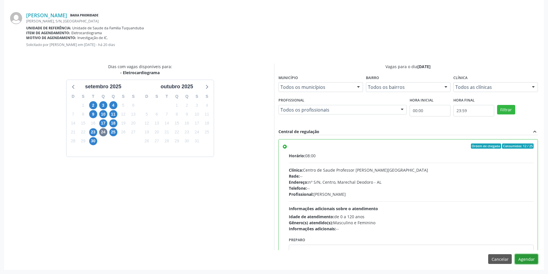
click at [531, 260] on button "Agendar" at bounding box center [526, 259] width 23 height 10
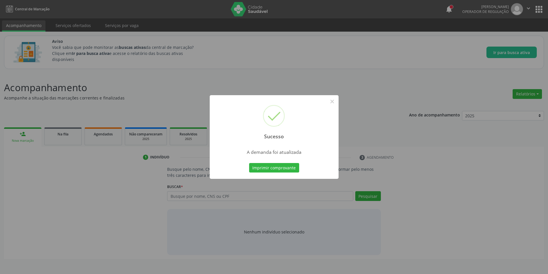
scroll to position [0, 0]
click at [334, 103] on button "×" at bounding box center [334, 102] width 10 height 10
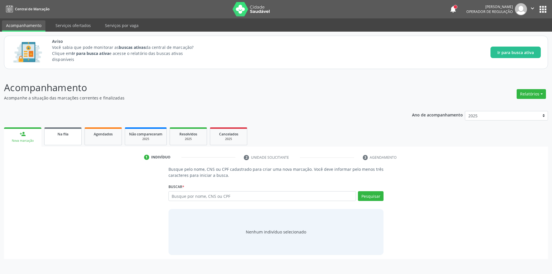
click at [62, 135] on span "Na fila" at bounding box center [63, 134] width 11 height 5
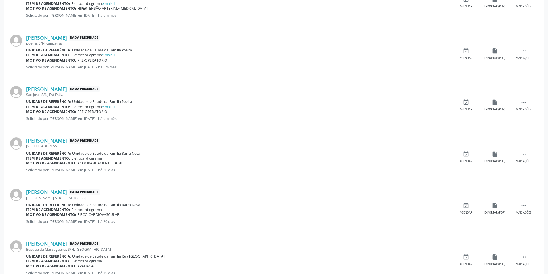
scroll to position [345, 0]
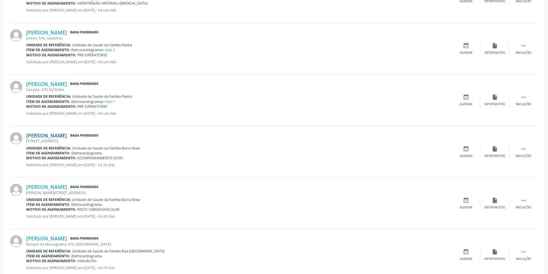
click at [65, 135] on link "[PERSON_NAME]" at bounding box center [46, 135] width 41 height 6
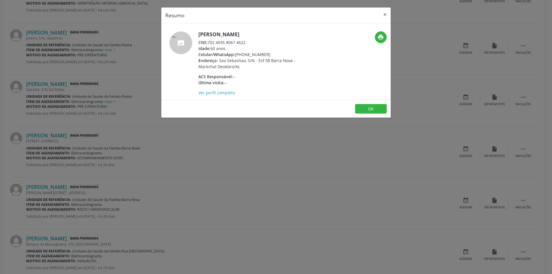
click at [209, 41] on div "CNS: 702 4035 8067 4622" at bounding box center [254, 42] width 112 height 6
drag, startPoint x: 209, startPoint y: 41, endPoint x: 241, endPoint y: 42, distance: 32.8
click at [241, 42] on div "CNS: 702 4035 8067 4622" at bounding box center [254, 42] width 112 height 6
click at [269, 147] on div "Resumo × [PERSON_NAME] CNS: 702 4035 8067 4622 Idade: 60 anos Celular/WhatsApp:…" at bounding box center [276, 137] width 552 height 274
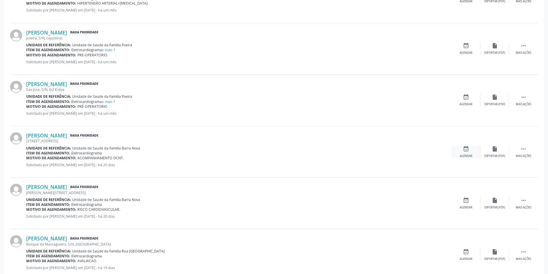
click at [464, 154] on div "Agendar" at bounding box center [466, 156] width 13 height 4
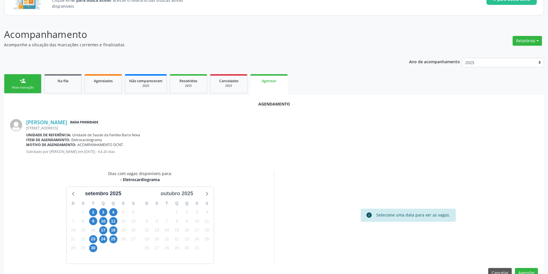
scroll to position [67, 0]
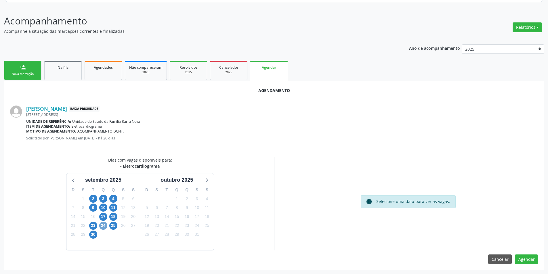
click at [100, 224] on span "24" at bounding box center [103, 226] width 8 height 8
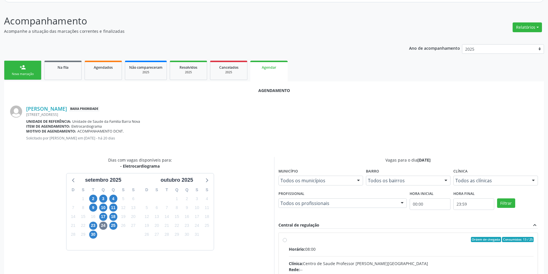
click at [284, 238] on input "Ordem de chegada Consumidos: 13 / 25 Horário: 08:00 Clínica: Centro de Saude Pr…" at bounding box center [285, 239] width 4 height 5
radio input "true"
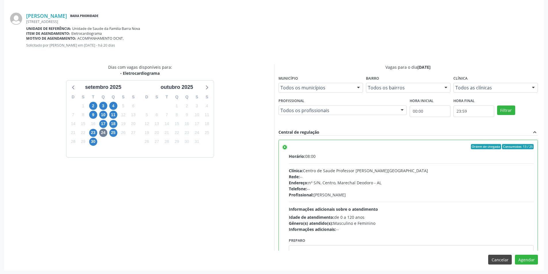
scroll to position [160, 0]
click at [535, 259] on button "Agendar" at bounding box center [526, 259] width 23 height 10
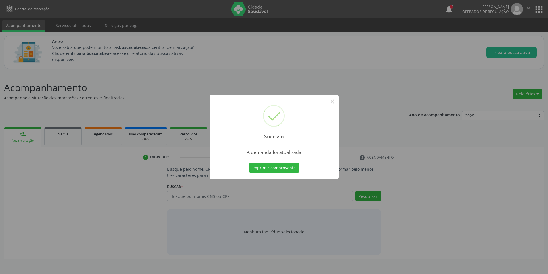
scroll to position [0, 0]
click at [331, 98] on button "×" at bounding box center [334, 102] width 10 height 10
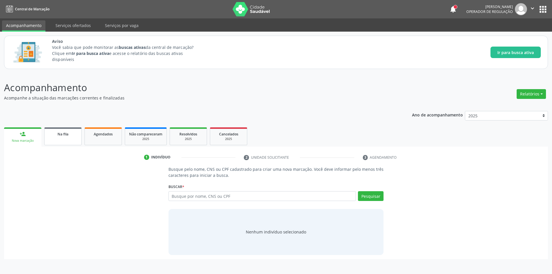
click at [74, 135] on div "Na fila" at bounding box center [63, 134] width 29 height 6
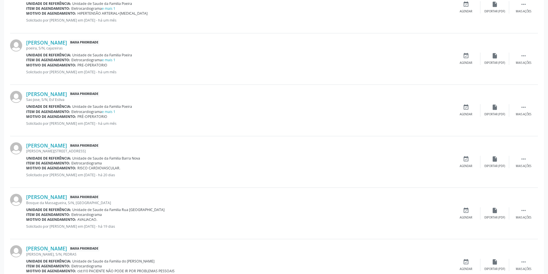
scroll to position [345, 0]
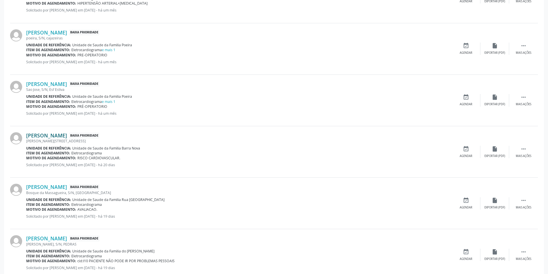
click at [67, 136] on link "[PERSON_NAME]" at bounding box center [46, 135] width 41 height 6
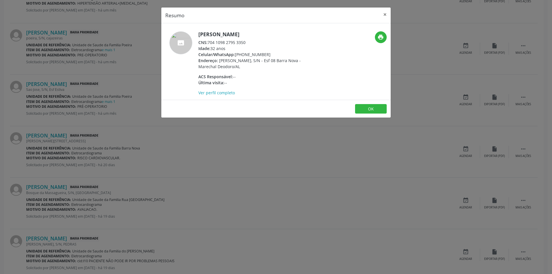
click at [209, 42] on div "CNS: 704 1098 2795 3350" at bounding box center [254, 42] width 112 height 6
drag, startPoint x: 209, startPoint y: 42, endPoint x: 247, endPoint y: 44, distance: 38.0
click at [247, 44] on div "CNS: 704 1098 2795 3350" at bounding box center [254, 42] width 112 height 6
click at [205, 142] on div "Resumo × [PERSON_NAME] CNS: 704 1098 2795 3350 Idade: 32 anos Celular/WhatsApp:…" at bounding box center [276, 137] width 552 height 274
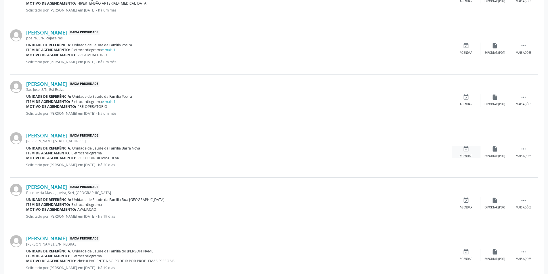
click at [460, 152] on div "event_available Agendar" at bounding box center [466, 152] width 29 height 12
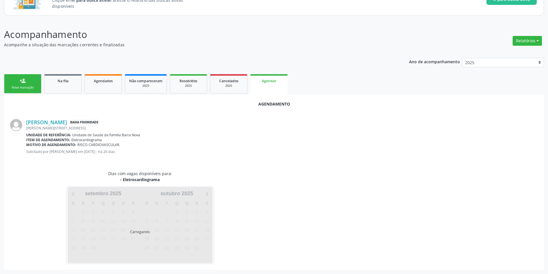
scroll to position [67, 0]
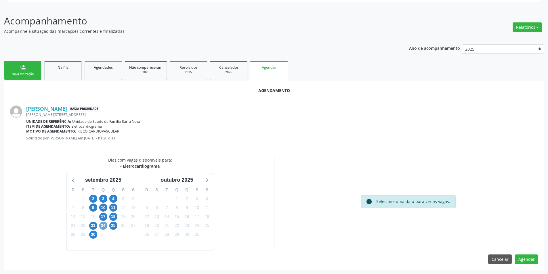
click at [100, 227] on span "24" at bounding box center [103, 226] width 8 height 8
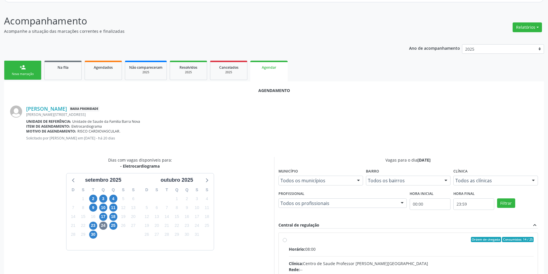
drag, startPoint x: 283, startPoint y: 240, endPoint x: 334, endPoint y: 205, distance: 61.8
click at [283, 240] on input "Ordem de chegada Consumidos: 14 / 25 Horário: 08:00 Clínica: Centro de Saude Pr…" at bounding box center [285, 239] width 4 height 5
radio input "true"
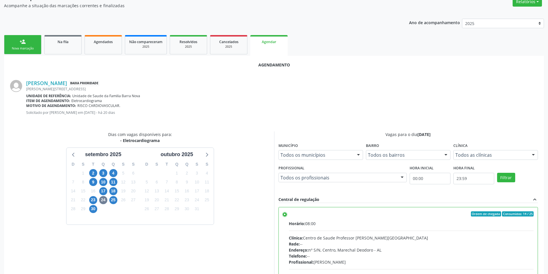
scroll to position [160, 0]
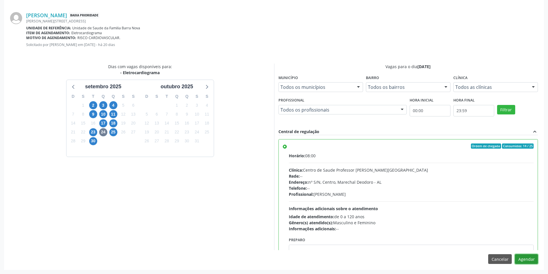
click at [527, 256] on button "Agendar" at bounding box center [526, 259] width 23 height 10
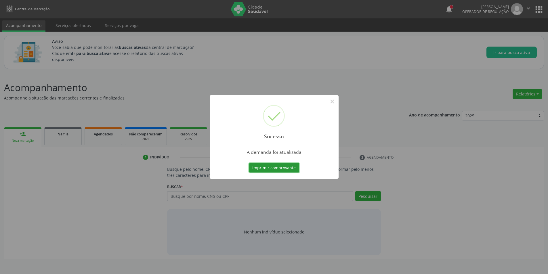
scroll to position [0, 0]
click at [331, 100] on button "×" at bounding box center [334, 102] width 10 height 10
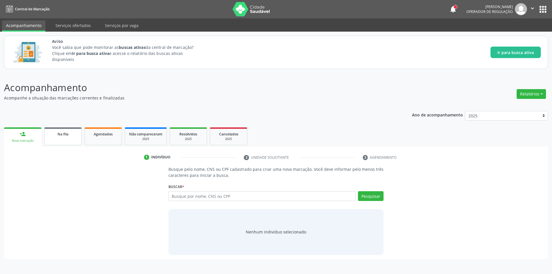
click at [67, 136] on span "Na fila" at bounding box center [63, 134] width 11 height 5
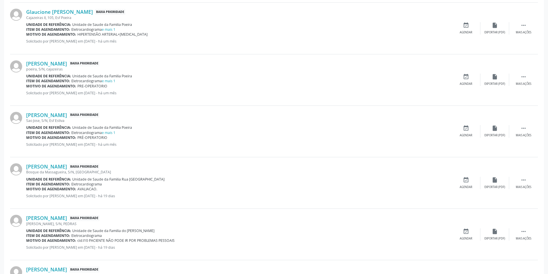
scroll to position [316, 0]
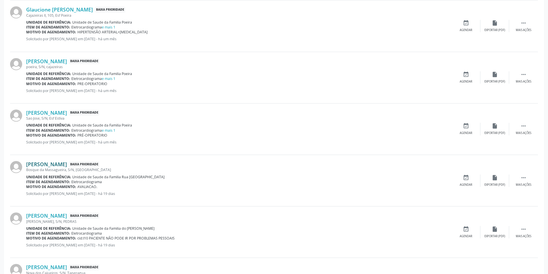
click at [67, 162] on link "[PERSON_NAME]" at bounding box center [46, 164] width 41 height 6
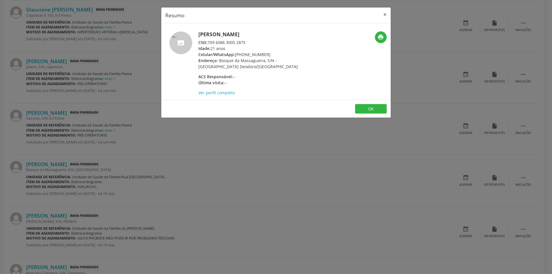
click at [209, 42] on div "CNS: 709 6086 3005 2875" at bounding box center [254, 42] width 112 height 6
drag, startPoint x: 209, startPoint y: 42, endPoint x: 240, endPoint y: 41, distance: 31.1
click at [240, 41] on div "CNS: 709 6086 3005 2875" at bounding box center [254, 42] width 112 height 6
click at [202, 159] on div "Resumo × [PERSON_NAME] CNS: 709 6086 3005 2875 Idade: 21 anos Celular/WhatsApp:…" at bounding box center [276, 137] width 552 height 274
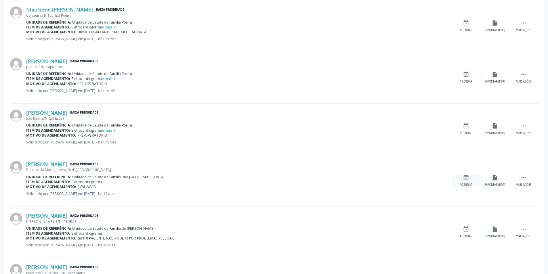
click at [464, 183] on div "Agendar" at bounding box center [466, 185] width 13 height 4
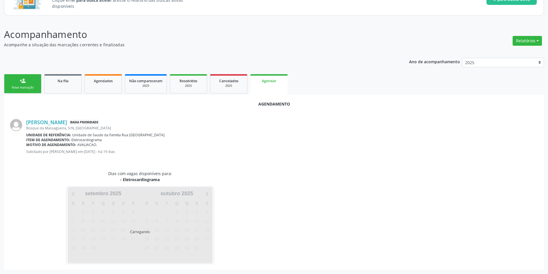
scroll to position [67, 0]
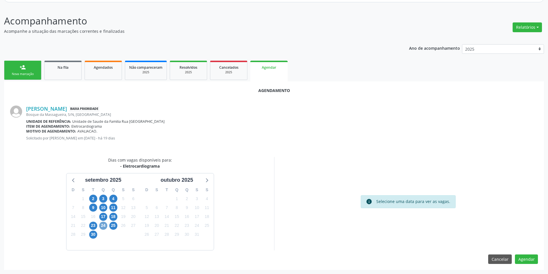
click at [105, 229] on span "24" at bounding box center [103, 226] width 8 height 8
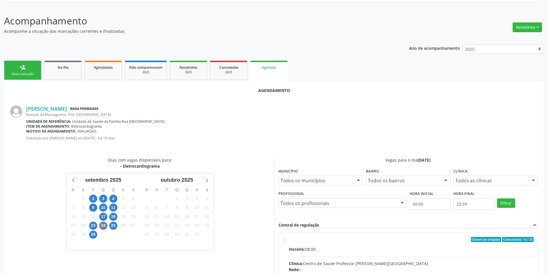
click at [284, 239] on input "Ordem de chegada Consumidos: 15 / 25 Horário: 08:00 Clínica: Centro de Saude Pr…" at bounding box center [285, 239] width 4 height 5
radio input "true"
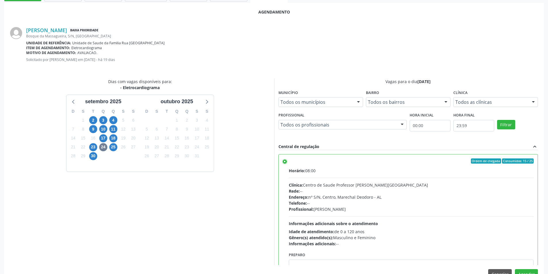
scroll to position [160, 0]
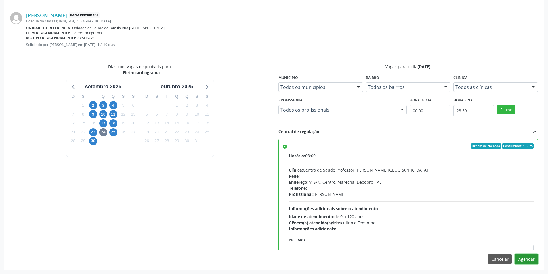
click at [533, 261] on button "Agendar" at bounding box center [526, 259] width 23 height 10
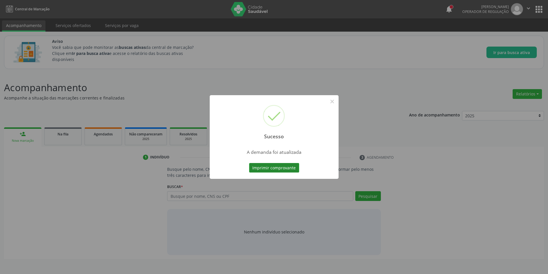
scroll to position [0, 0]
click at [333, 101] on button "×" at bounding box center [334, 102] width 10 height 10
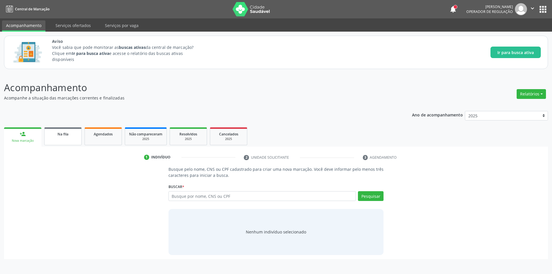
click at [58, 141] on link "Na fila" at bounding box center [62, 136] width 37 height 18
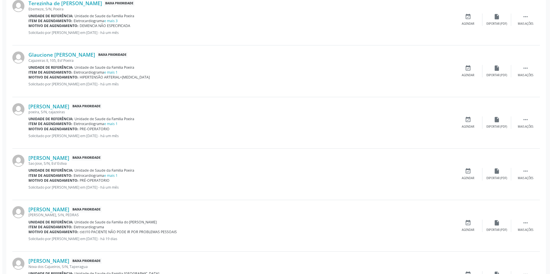
scroll to position [345, 0]
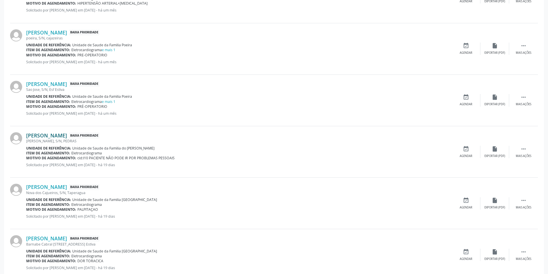
click at [58, 137] on link "[PERSON_NAME]" at bounding box center [46, 135] width 41 height 6
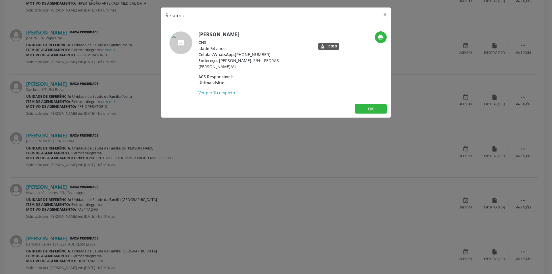
click at [264, 154] on div "Resumo × [PERSON_NAME] CNS: Idade: 64 anos Celular/WhatsApp: [PHONE_NUMBER] End…" at bounding box center [276, 137] width 552 height 274
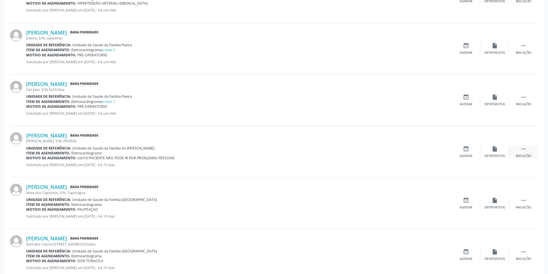
click at [525, 154] on div " Mais ações" at bounding box center [523, 152] width 29 height 12
click at [476, 151] on div "cancel Cancelar" at bounding box center [466, 152] width 29 height 12
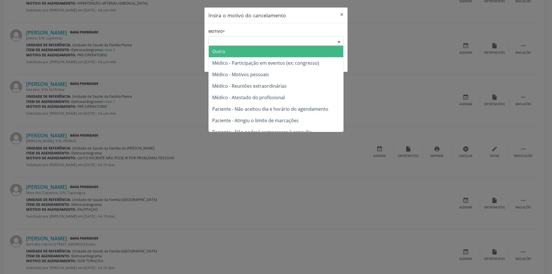
click at [222, 42] on div "Escolha o motivo" at bounding box center [276, 41] width 135 height 10
click at [223, 50] on span "Outro" at bounding box center [218, 51] width 13 height 6
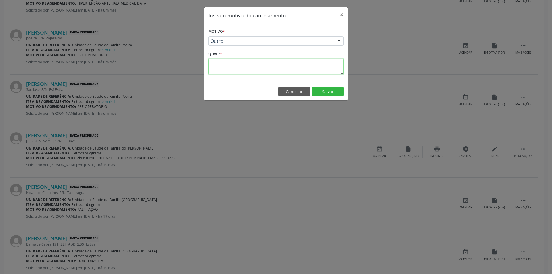
click at [223, 64] on textarea at bounding box center [276, 67] width 135 height 16
type textarea "Sem SUS"
click at [330, 93] on button "Salvar" at bounding box center [328, 92] width 32 height 10
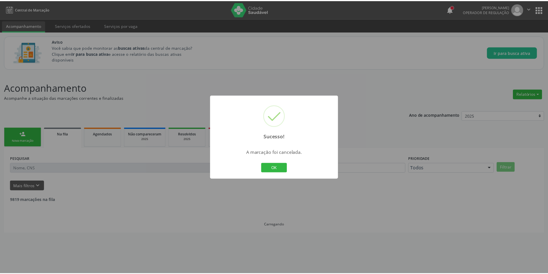
scroll to position [0, 0]
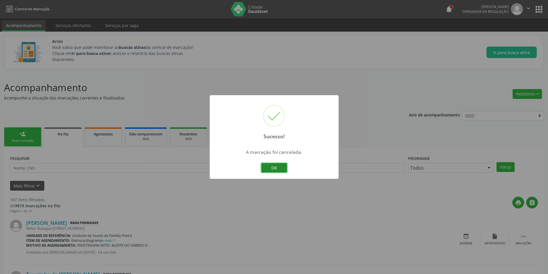
click at [280, 168] on button "OK" at bounding box center [274, 168] width 26 height 10
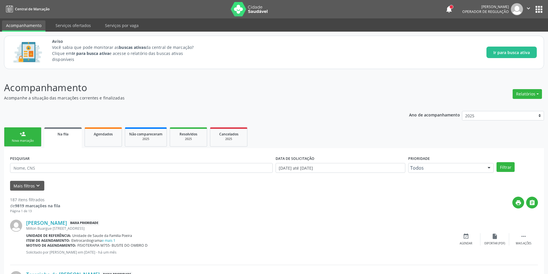
click at [60, 135] on span "Na fila" at bounding box center [63, 134] width 11 height 5
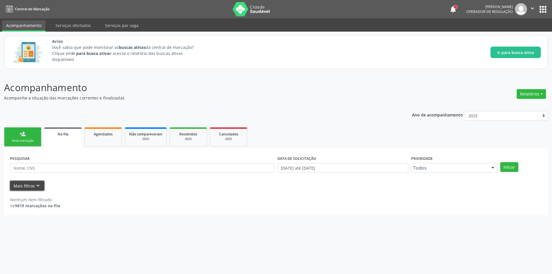
click at [38, 186] on icon "keyboard_arrow_down" at bounding box center [38, 186] width 6 height 6
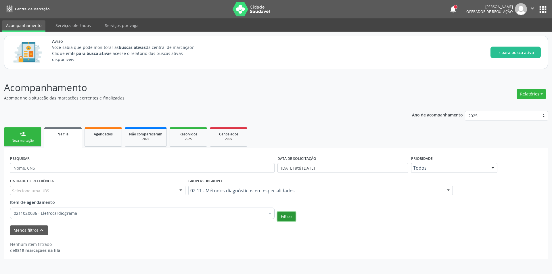
click at [288, 218] on button "Filtrar" at bounding box center [287, 217] width 18 height 10
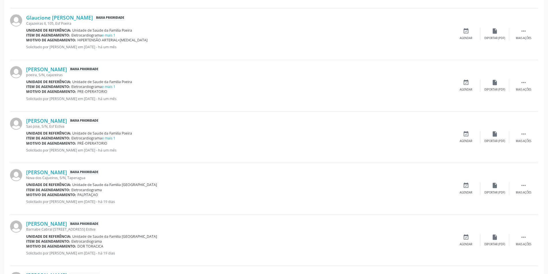
scroll to position [431, 0]
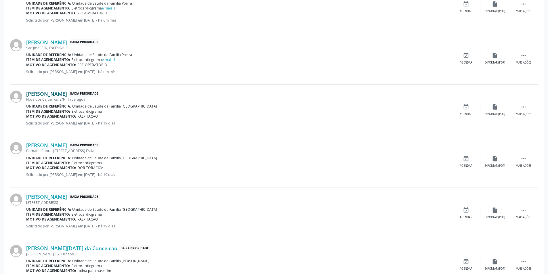
click at [53, 95] on link "[PERSON_NAME]" at bounding box center [46, 94] width 41 height 6
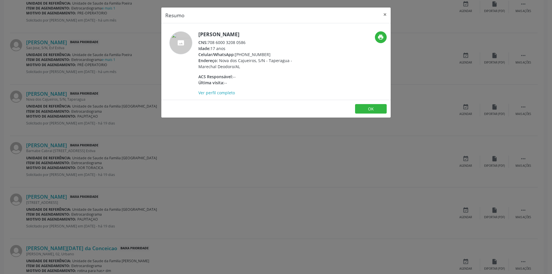
click at [209, 43] on div "CNS: 708 6000 3208 0586" at bounding box center [254, 42] width 112 height 6
drag, startPoint x: 209, startPoint y: 43, endPoint x: 252, endPoint y: 43, distance: 42.9
click at [252, 43] on div "CNS: 708 6000 3208 0586" at bounding box center [254, 42] width 112 height 6
click at [317, 145] on div "Resumo × [PERSON_NAME] CNS: 708 6000 3208 0586 Idade: 17 anos Celular/WhatsApp:…" at bounding box center [276, 137] width 552 height 274
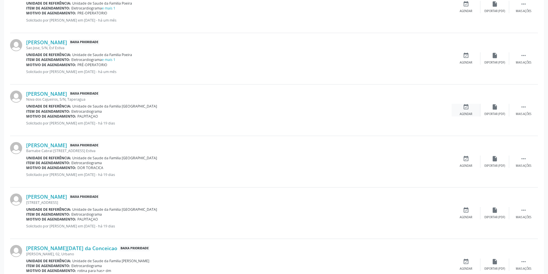
click at [468, 112] on div "Agendar" at bounding box center [466, 114] width 13 height 4
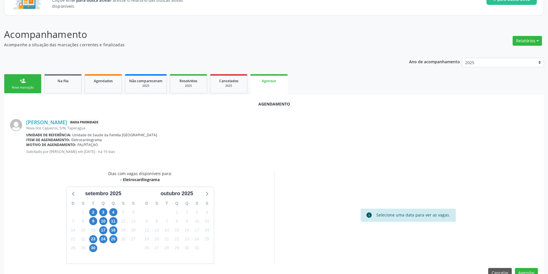
scroll to position [67, 0]
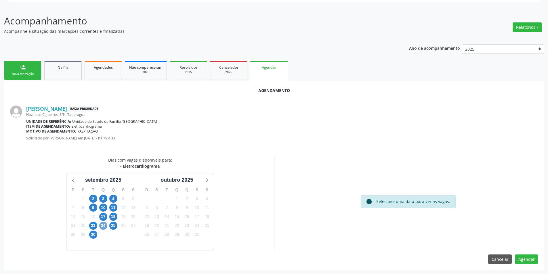
click at [101, 226] on span "24" at bounding box center [103, 226] width 8 height 8
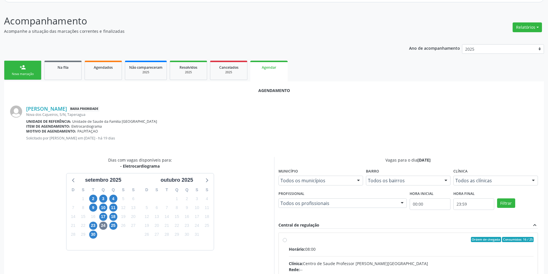
drag, startPoint x: 284, startPoint y: 240, endPoint x: 297, endPoint y: 230, distance: 16.5
click at [284, 240] on input "Ordem de chegada Consumidos: 16 / 25 Horário: 08:00 Clínica: Centro de Saude Pr…" at bounding box center [285, 239] width 4 height 5
radio input "true"
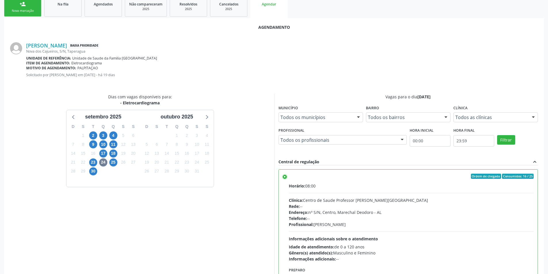
scroll to position [160, 0]
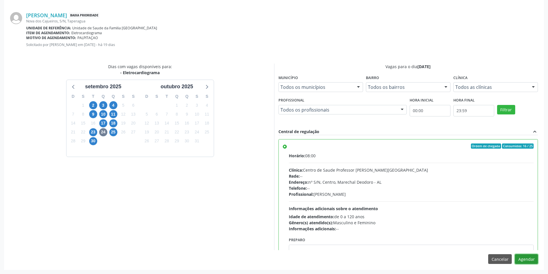
click at [526, 260] on button "Agendar" at bounding box center [526, 259] width 23 height 10
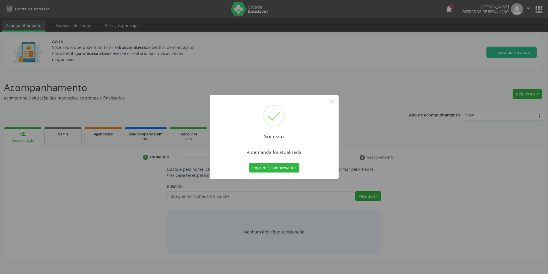
scroll to position [0, 0]
click at [333, 102] on button "×" at bounding box center [334, 102] width 10 height 10
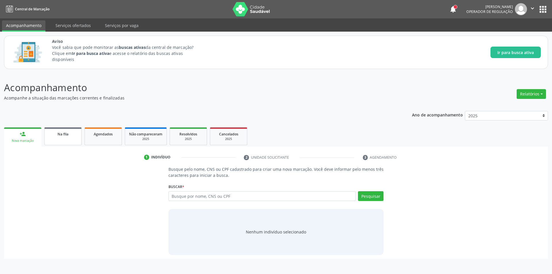
click at [75, 136] on div "Na fila" at bounding box center [63, 134] width 29 height 6
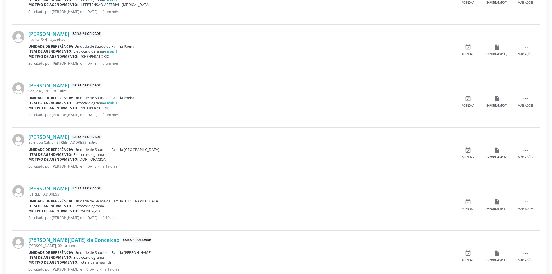
scroll to position [345, 0]
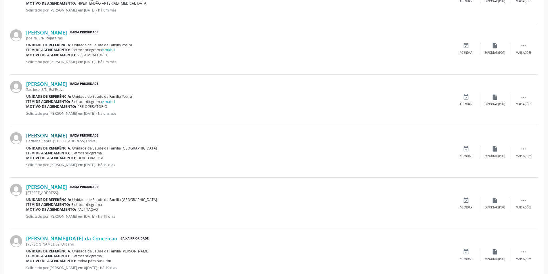
click at [67, 134] on link "[PERSON_NAME]" at bounding box center [46, 135] width 41 height 6
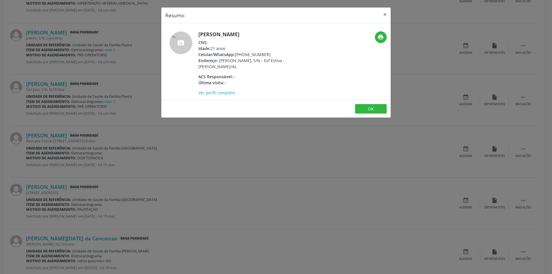
drag, startPoint x: 203, startPoint y: 139, endPoint x: 160, endPoint y: 150, distance: 44.4
click at [203, 140] on div "Resumo × [PERSON_NAME] CNS: Idade: 21 anos Celular/WhatsApp: [PHONE_NUMBER] End…" at bounding box center [276, 137] width 552 height 274
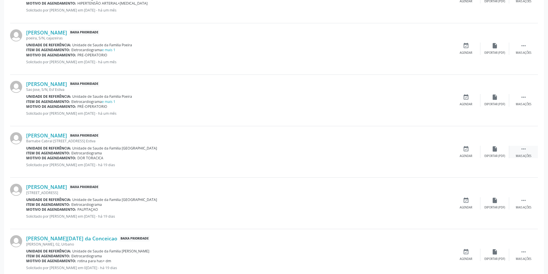
click at [516, 149] on div " Mais ações" at bounding box center [523, 152] width 29 height 12
click at [464, 153] on div "cancel Cancelar" at bounding box center [466, 152] width 29 height 12
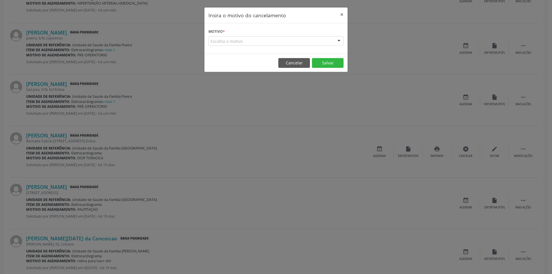
click at [247, 41] on div "Escolha o motivo" at bounding box center [276, 41] width 135 height 10
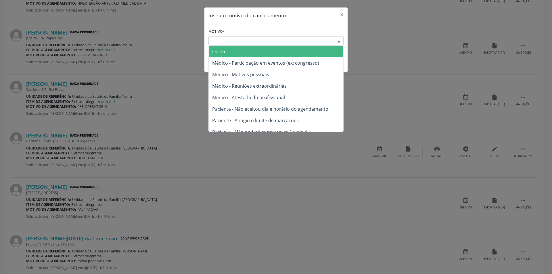
click at [243, 50] on span "Outro" at bounding box center [276, 52] width 135 height 12
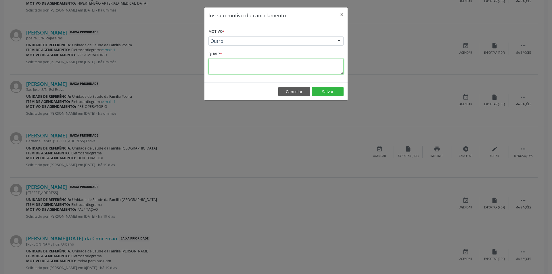
click at [238, 64] on textarea at bounding box center [276, 67] width 135 height 16
type textarea "s"
type textarea "Sem SUS"
click at [335, 93] on button "Salvar" at bounding box center [328, 92] width 32 height 10
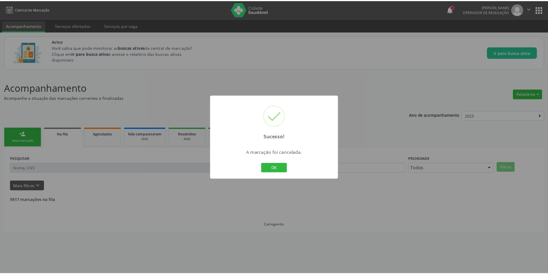
scroll to position [0, 0]
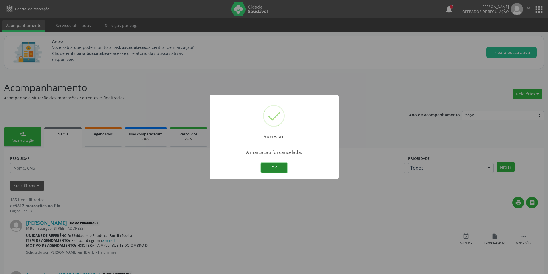
click at [278, 170] on button "OK" at bounding box center [274, 168] width 26 height 10
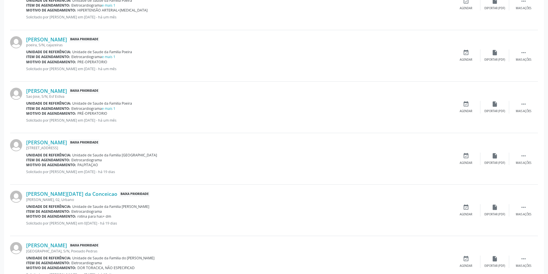
scroll to position [374, 0]
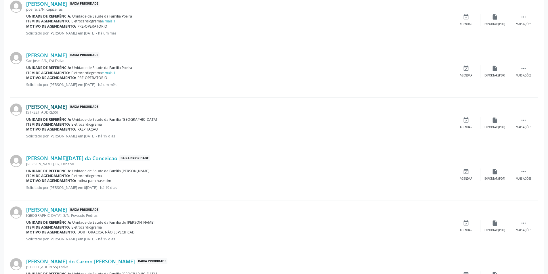
click at [53, 107] on link "[PERSON_NAME]" at bounding box center [46, 107] width 41 height 6
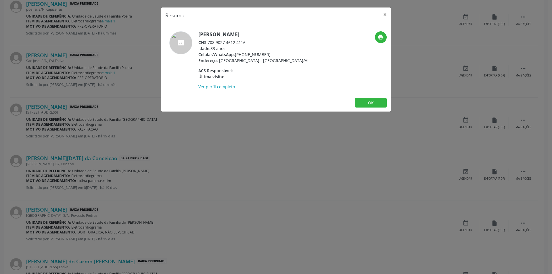
click at [208, 41] on span "CNS:" at bounding box center [202, 42] width 9 height 5
drag, startPoint x: 208, startPoint y: 41, endPoint x: 238, endPoint y: 45, distance: 30.1
click at [238, 45] on div "CNS: 708 9027 4612 4116" at bounding box center [253, 42] width 111 height 6
click at [368, 107] on button "OK" at bounding box center [371, 103] width 32 height 10
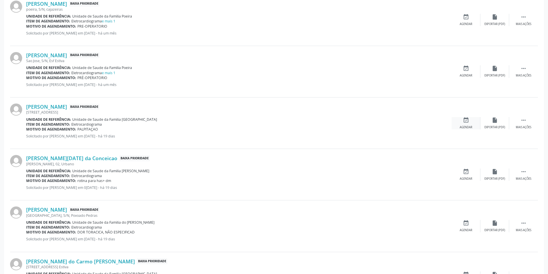
click at [467, 121] on icon "event_available" at bounding box center [466, 120] width 6 height 6
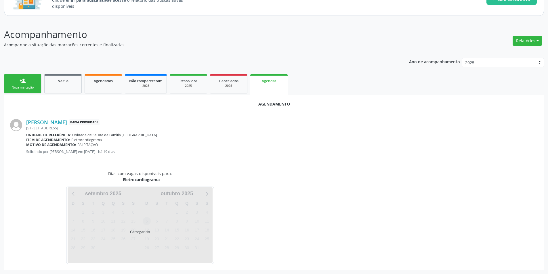
scroll to position [67, 0]
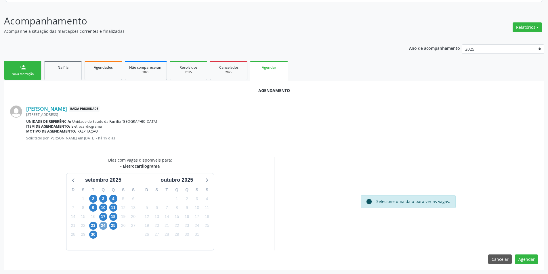
click at [101, 227] on span "24" at bounding box center [103, 226] width 8 height 8
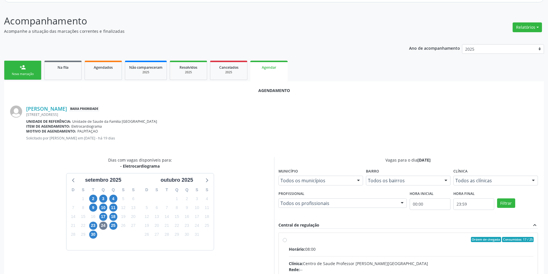
click at [284, 240] on input "Ordem de chegada Consumidos: 17 / 25 Horário: 08:00 Clínica: Centro de Saude Pr…" at bounding box center [285, 239] width 4 height 5
radio input "true"
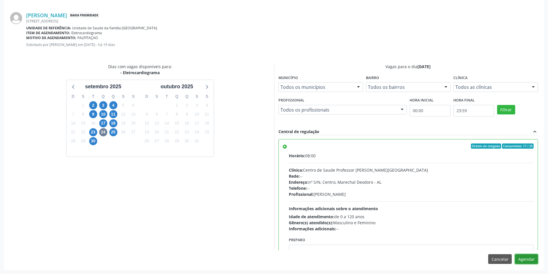
click at [529, 262] on button "Agendar" at bounding box center [526, 259] width 23 height 10
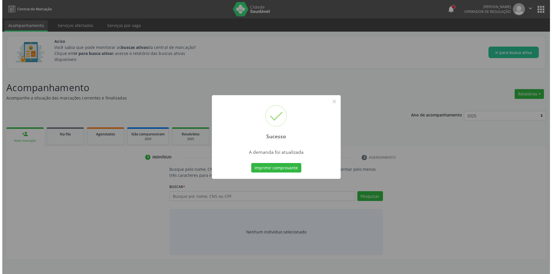
scroll to position [0, 0]
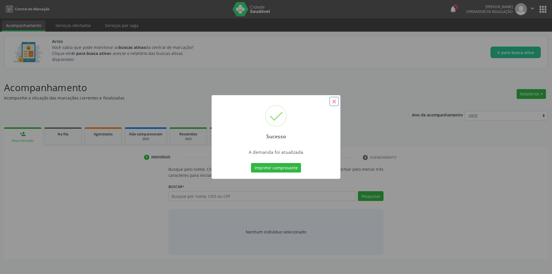
click at [337, 98] on button "×" at bounding box center [334, 102] width 10 height 10
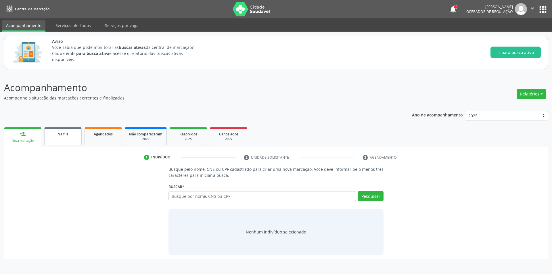
click at [53, 137] on link "Na fila" at bounding box center [62, 136] width 37 height 18
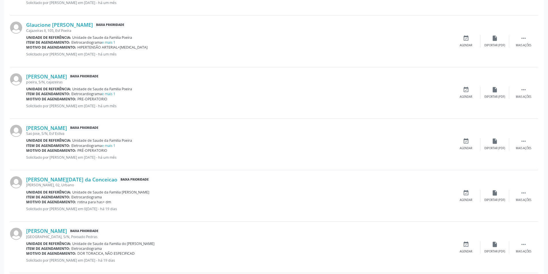
scroll to position [345, 0]
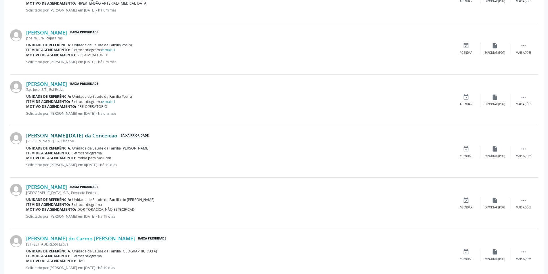
click at [49, 136] on link "[PERSON_NAME][DATE] da Conceicao" at bounding box center [71, 135] width 91 height 6
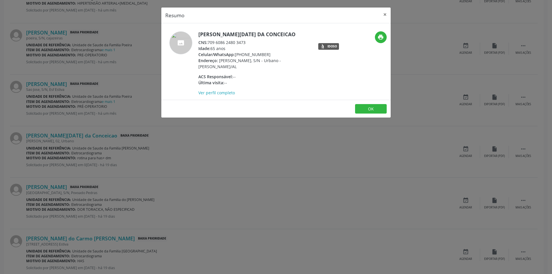
click at [209, 42] on div "CNS: 709 6086 2480 3473" at bounding box center [254, 42] width 112 height 6
drag, startPoint x: 209, startPoint y: 42, endPoint x: 246, endPoint y: 39, distance: 36.6
click at [246, 39] on div "CNS: 709 6086 2480 3473" at bounding box center [254, 42] width 112 height 6
click at [229, 143] on div "Resumo × [PERSON_NAME][DATE] da Conceicao CNS: 709 6086 2480 3473 Idade: 65 ano…" at bounding box center [276, 137] width 552 height 274
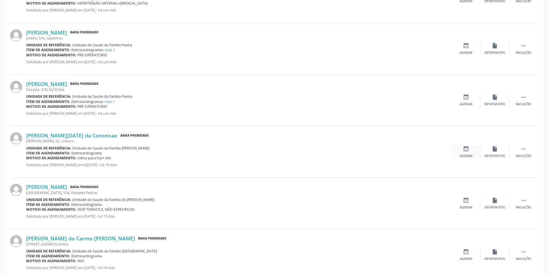
click at [462, 153] on div "event_available Agendar" at bounding box center [466, 152] width 29 height 12
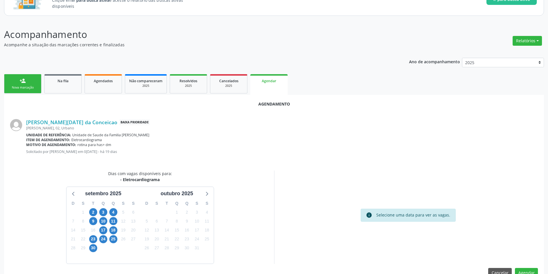
scroll to position [67, 0]
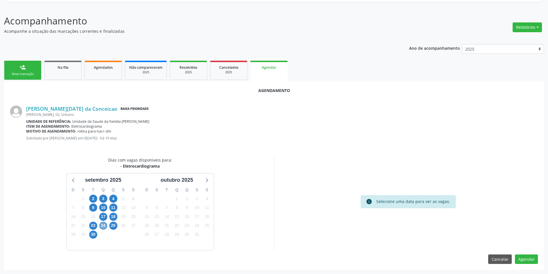
click at [103, 226] on span "24" at bounding box center [103, 226] width 8 height 8
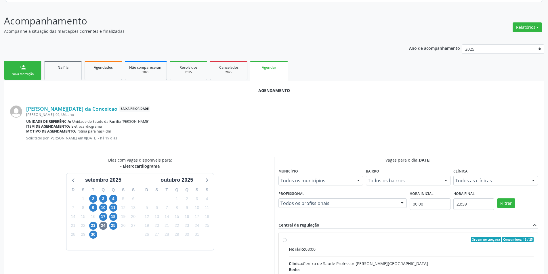
click at [284, 240] on input "Ordem de chegada Consumidos: 18 / 25 Horário: 08:00 Clínica: Centro de Saude Pr…" at bounding box center [285, 239] width 4 height 5
radio input "true"
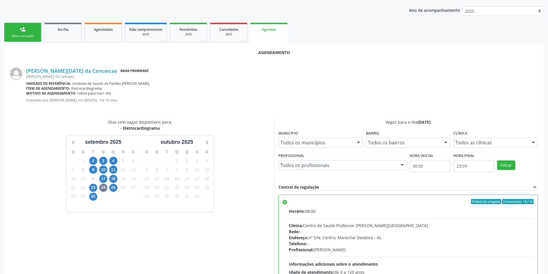
scroll to position [160, 0]
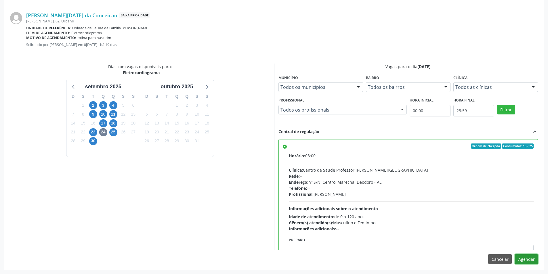
click at [525, 257] on button "Agendar" at bounding box center [526, 259] width 23 height 10
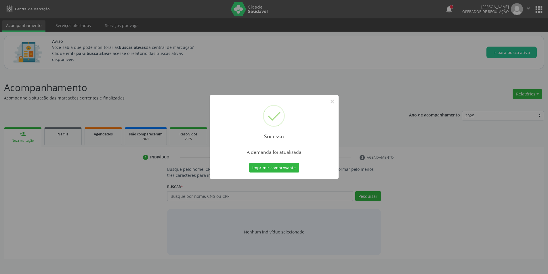
scroll to position [0, 0]
click at [335, 102] on button "×" at bounding box center [334, 102] width 10 height 10
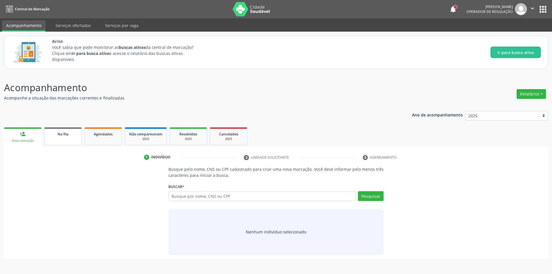
click at [62, 139] on link "Na fila" at bounding box center [62, 136] width 37 height 18
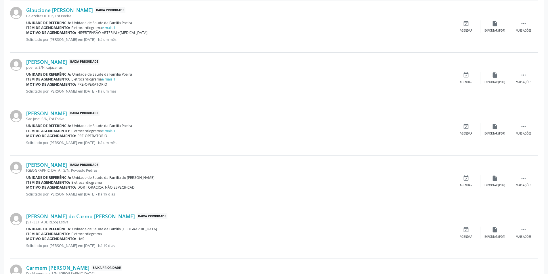
scroll to position [316, 0]
click at [59, 166] on link "[PERSON_NAME]" at bounding box center [46, 164] width 41 height 6
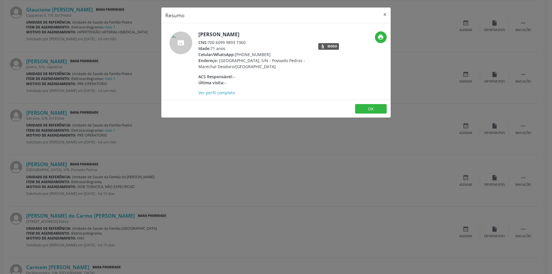
click at [209, 43] on div "CNS: 700 6099 9893 7360" at bounding box center [254, 42] width 112 height 6
drag, startPoint x: 209, startPoint y: 42, endPoint x: 244, endPoint y: 41, distance: 35.4
click at [244, 41] on div "CNS: 700 6099 9893 7360" at bounding box center [254, 42] width 112 height 6
click at [209, 42] on div "CNS: 700 6099 9893 7360" at bounding box center [254, 42] width 112 height 6
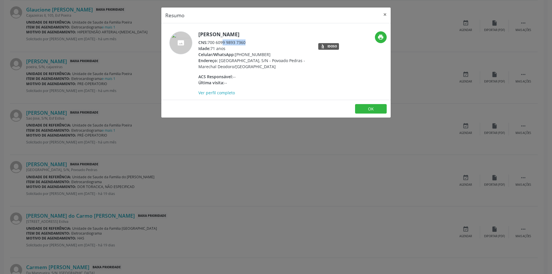
drag, startPoint x: 209, startPoint y: 42, endPoint x: 247, endPoint y: 44, distance: 38.0
click at [247, 44] on div "CNS: 700 6099 9893 7360" at bounding box center [254, 42] width 112 height 6
click at [299, 143] on div "Resumo × [PERSON_NAME] CNS: 700 6099 9893 7360 Idade: 71 anos Celular/WhatsApp:…" at bounding box center [276, 137] width 552 height 274
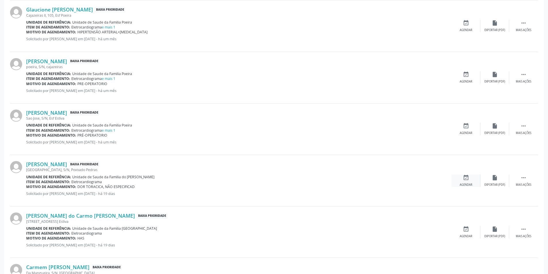
click at [463, 180] on icon "event_available" at bounding box center [466, 178] width 6 height 6
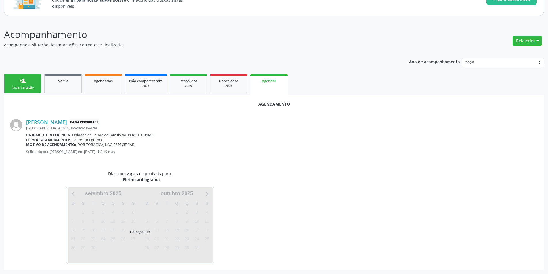
scroll to position [67, 0]
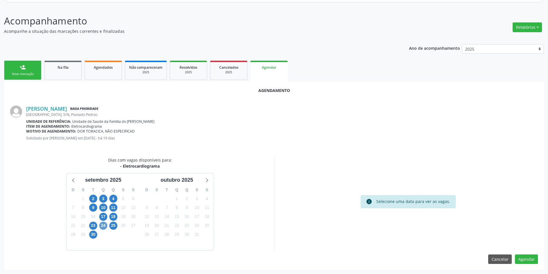
drag, startPoint x: 100, startPoint y: 229, endPoint x: 102, endPoint y: 226, distance: 4.1
click at [101, 228] on div "24" at bounding box center [103, 225] width 8 height 9
click at [102, 226] on span "24" at bounding box center [103, 226] width 8 height 8
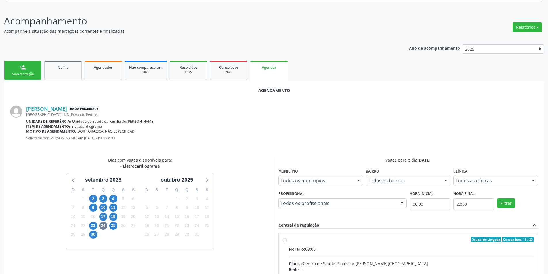
drag, startPoint x: 282, startPoint y: 241, endPoint x: 294, endPoint y: 234, distance: 13.6
click at [283, 240] on input "Ordem de chegada Consumidos: 19 / 25 Horário: 08:00 Clínica: Centro de Saude Pr…" at bounding box center [285, 239] width 4 height 5
radio input "true"
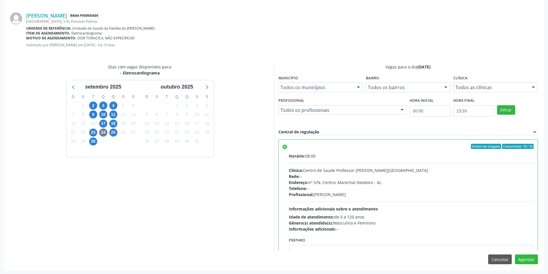
scroll to position [160, 0]
click at [531, 259] on button "Agendar" at bounding box center [526, 259] width 23 height 10
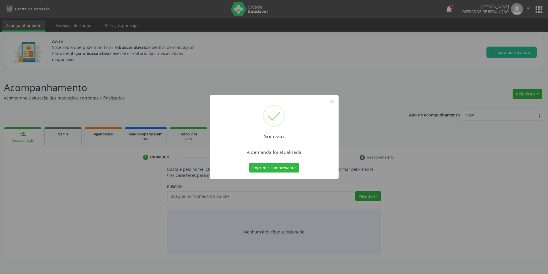
scroll to position [0, 0]
click at [334, 102] on button "×" at bounding box center [334, 102] width 10 height 10
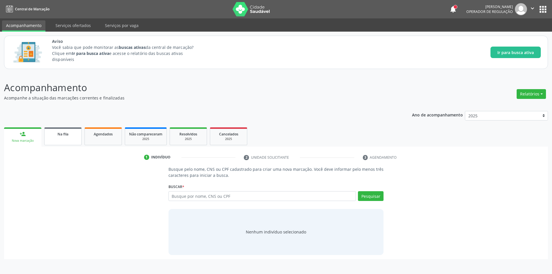
click at [56, 138] on link "Na fila" at bounding box center [62, 136] width 37 height 18
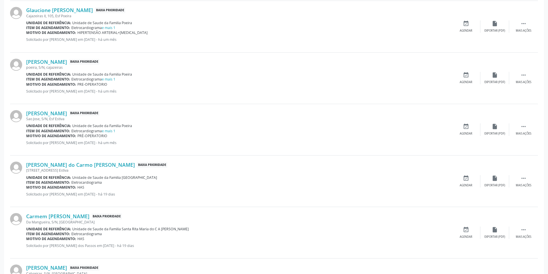
scroll to position [316, 0]
click at [82, 165] on link "[PERSON_NAME] do Carmo [PERSON_NAME]" at bounding box center [80, 164] width 109 height 6
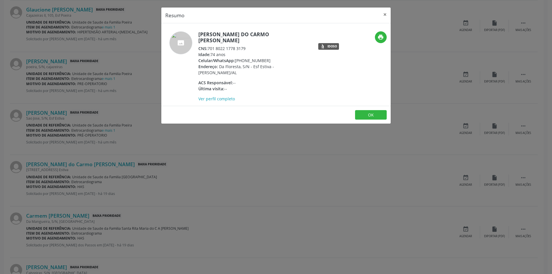
click at [209, 45] on div "CNS: 701 8022 1778 3179" at bounding box center [254, 48] width 112 height 6
drag, startPoint x: 209, startPoint y: 42, endPoint x: 241, endPoint y: 44, distance: 31.7
click at [241, 45] on div "CNS: 701 8022 1778 3179" at bounding box center [254, 48] width 112 height 6
click at [227, 146] on div "Resumo × Maria do Carmo [PERSON_NAME] CNS: 701 8022 1778 3179 Idade: 74 anos Ce…" at bounding box center [276, 137] width 552 height 274
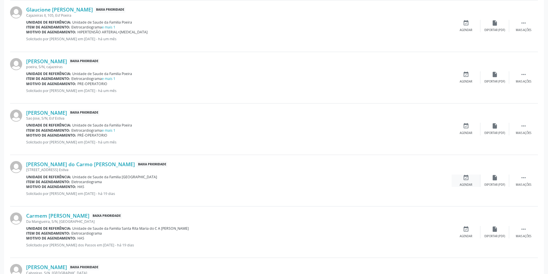
click at [463, 184] on div "Agendar" at bounding box center [466, 185] width 13 height 4
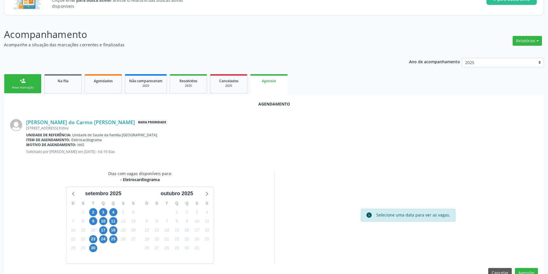
scroll to position [67, 0]
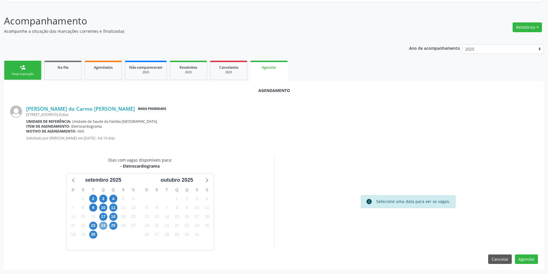
click at [105, 226] on span "24" at bounding box center [103, 226] width 8 height 8
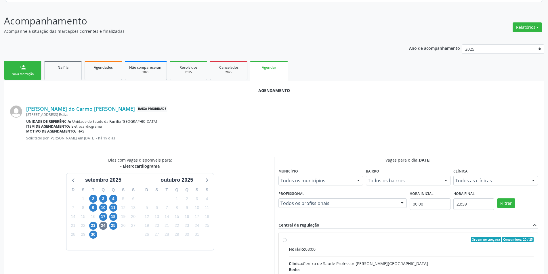
drag, startPoint x: 284, startPoint y: 241, endPoint x: 323, endPoint y: 216, distance: 46.7
click at [284, 241] on input "Ordem de chegada Consumidos: 20 / 25 Horário: 08:00 Clínica: Centro de Saude Pr…" at bounding box center [285, 239] width 4 height 5
radio input "true"
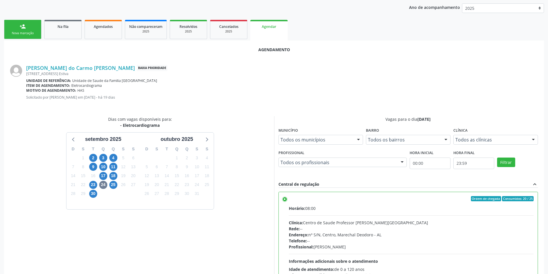
scroll to position [160, 0]
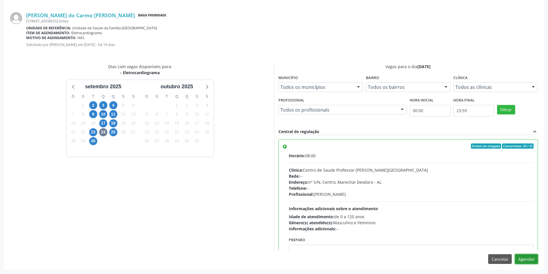
click at [518, 260] on button "Agendar" at bounding box center [526, 259] width 23 height 10
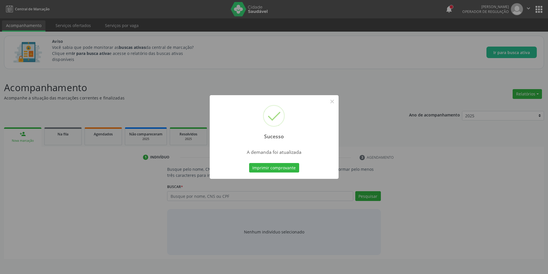
scroll to position [0, 0]
click at [333, 103] on button "×" at bounding box center [334, 102] width 10 height 10
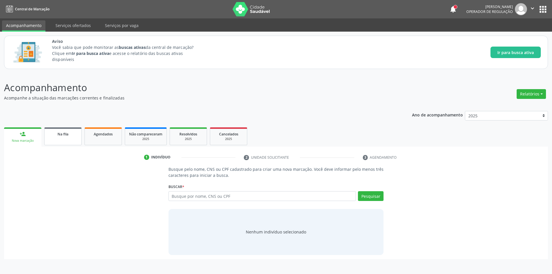
click at [61, 140] on link "Na fila" at bounding box center [62, 136] width 37 height 18
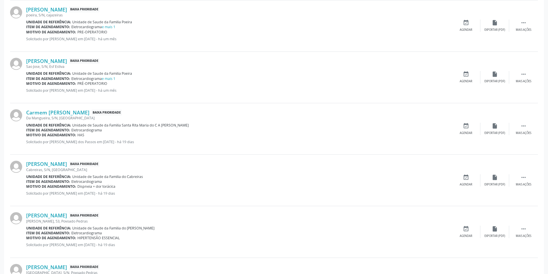
scroll to position [374, 0]
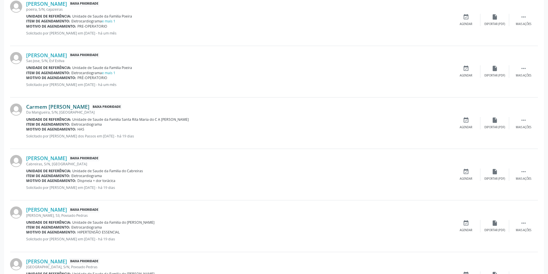
click at [57, 104] on link "Carmem [PERSON_NAME]" at bounding box center [57, 107] width 63 height 6
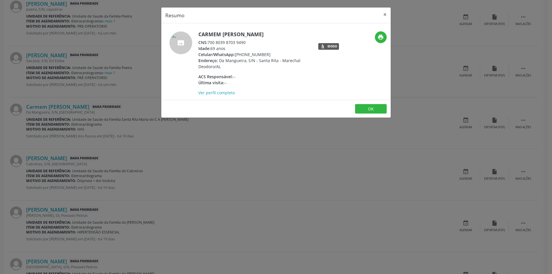
click at [209, 43] on div "CNS: 700 8039 8703 9490" at bounding box center [254, 42] width 112 height 6
drag, startPoint x: 209, startPoint y: 43, endPoint x: 239, endPoint y: 44, distance: 30.2
click at [239, 44] on div "CNS: 700 8039 8703 9490" at bounding box center [254, 42] width 112 height 6
click at [165, 156] on div "Resumo × Carmem [PERSON_NAME] CNS: 700 8039 8703 9490 Idade: 69 anos Celular/Wh…" at bounding box center [276, 137] width 552 height 274
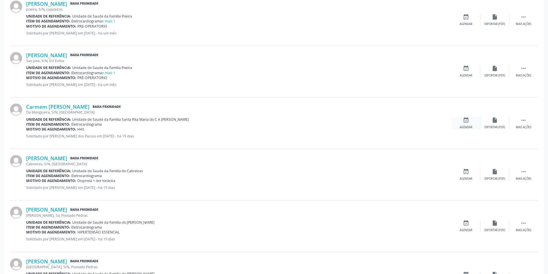
click at [472, 120] on div "event_available Agendar" at bounding box center [466, 123] width 29 height 12
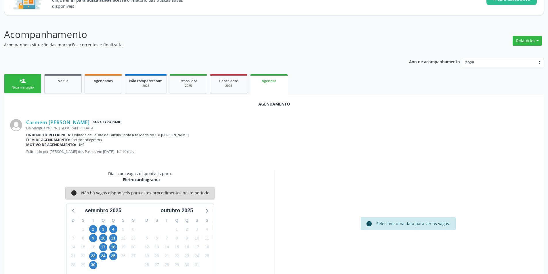
scroll to position [67, 0]
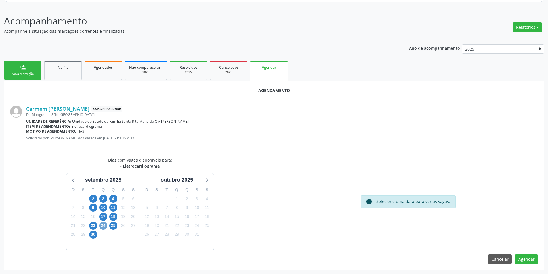
click at [104, 227] on span "24" at bounding box center [103, 226] width 8 height 8
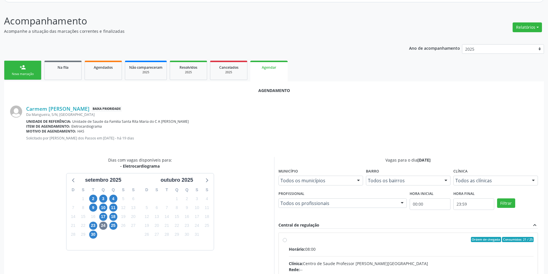
click at [283, 240] on input "Ordem de chegada Consumidos: 21 / 25 Horário: 08:00 Clínica: Centro de Saude Pr…" at bounding box center [285, 239] width 4 height 5
radio input "true"
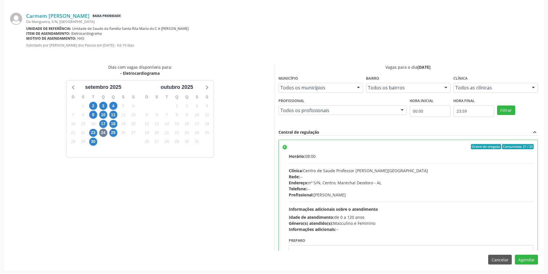
scroll to position [160, 0]
click at [533, 257] on button "Agendar" at bounding box center [526, 259] width 23 height 10
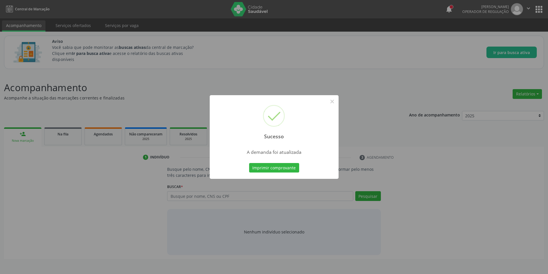
scroll to position [0, 0]
click at [332, 103] on button "×" at bounding box center [334, 102] width 10 height 10
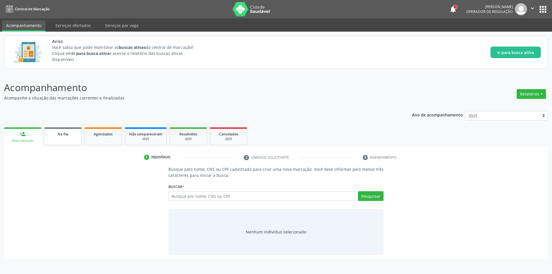
click at [62, 138] on link "Na fila" at bounding box center [62, 136] width 37 height 18
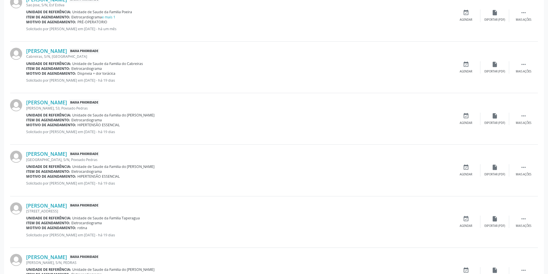
scroll to position [431, 0]
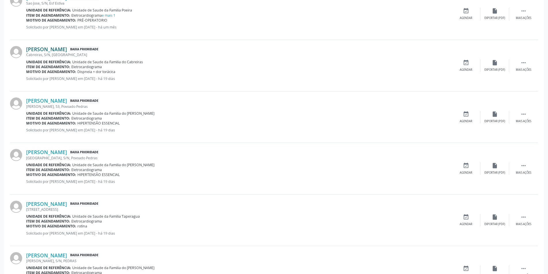
click at [67, 51] on link "[PERSON_NAME]" at bounding box center [46, 49] width 41 height 6
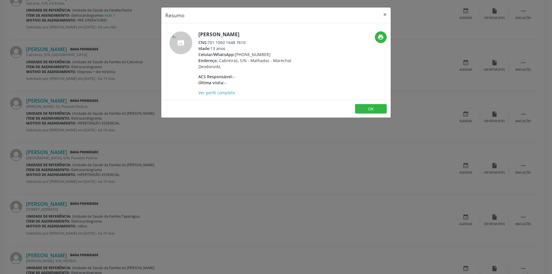
click at [209, 42] on div "CNS: 701 1060 1648 7610" at bounding box center [254, 42] width 112 height 6
drag, startPoint x: 209, startPoint y: 41, endPoint x: 249, endPoint y: 42, distance: 39.7
click at [249, 42] on div "CNS: 701 1060 1648 7610" at bounding box center [254, 42] width 112 height 6
click at [219, 147] on div "Resumo × [PERSON_NAME] CNS: 701 1060 1648 7610 Idade: 13 anos Celular/WhatsApp:…" at bounding box center [276, 137] width 552 height 274
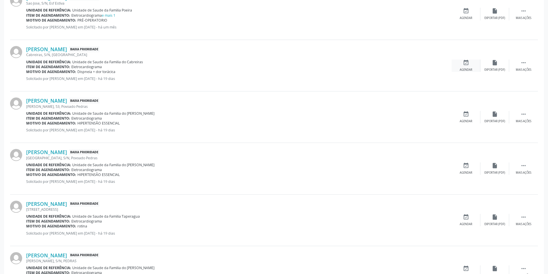
click at [470, 67] on div "event_available Agendar" at bounding box center [466, 66] width 29 height 12
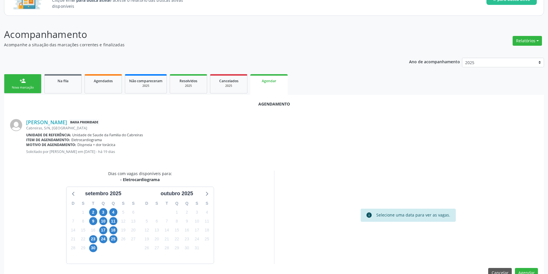
scroll to position [67, 0]
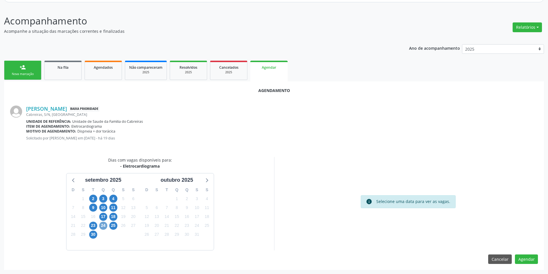
click at [106, 226] on span "24" at bounding box center [103, 226] width 8 height 8
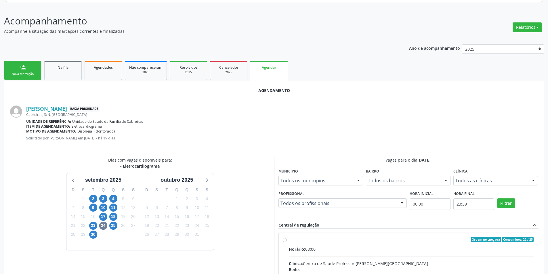
drag, startPoint x: 284, startPoint y: 240, endPoint x: 307, endPoint y: 202, distance: 44.4
click at [285, 240] on input "Ordem de chegada Consumidos: 22 / 25 Horário: 08:00 Clínica: Centro de Saude Pr…" at bounding box center [285, 239] width 4 height 5
radio input "true"
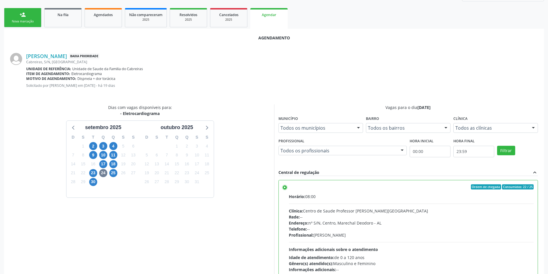
scroll to position [160, 0]
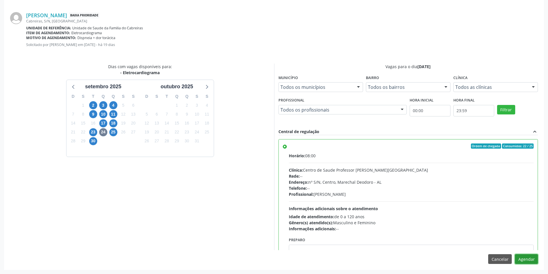
click at [525, 259] on button "Agendar" at bounding box center [526, 259] width 23 height 10
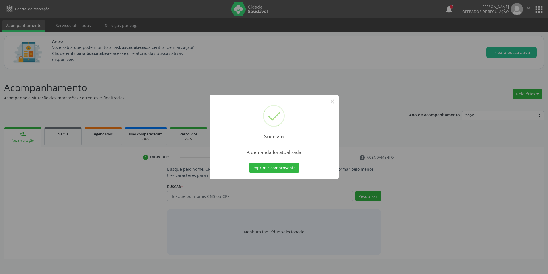
scroll to position [0, 0]
click at [334, 102] on button "×" at bounding box center [334, 102] width 10 height 10
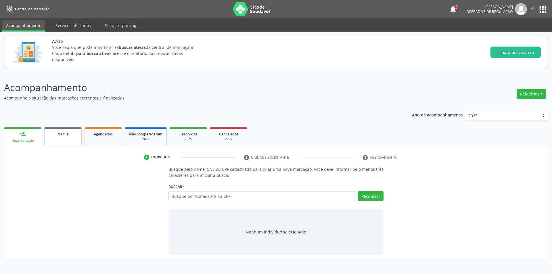
click at [60, 138] on link "Na fila" at bounding box center [62, 136] width 37 height 18
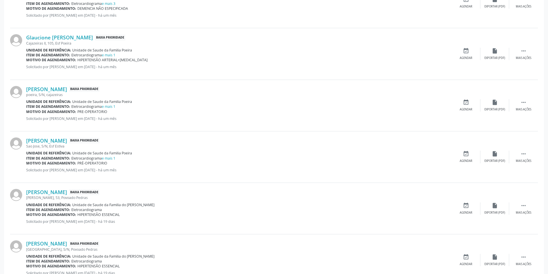
scroll to position [316, 0]
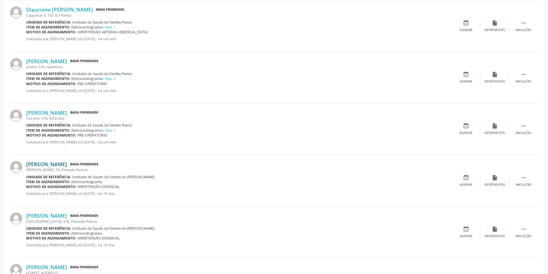
click at [62, 164] on link "[PERSON_NAME]" at bounding box center [46, 164] width 41 height 6
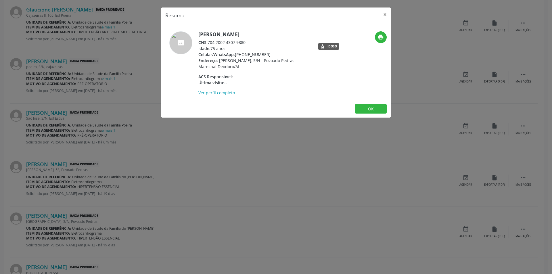
click at [209, 42] on div "CNS: 704 2002 4307 9880" at bounding box center [254, 42] width 112 height 6
drag, startPoint x: 209, startPoint y: 42, endPoint x: 240, endPoint y: 42, distance: 31.4
click at [240, 42] on div "CNS: 704 2002 4307 9880" at bounding box center [254, 42] width 112 height 6
drag, startPoint x: 223, startPoint y: 165, endPoint x: 135, endPoint y: 175, distance: 89.2
click at [222, 165] on div "Resumo × [PERSON_NAME] CNS: 704 2002 4307 9880 Idade: 75 anos Celular/WhatsApp:…" at bounding box center [276, 137] width 552 height 274
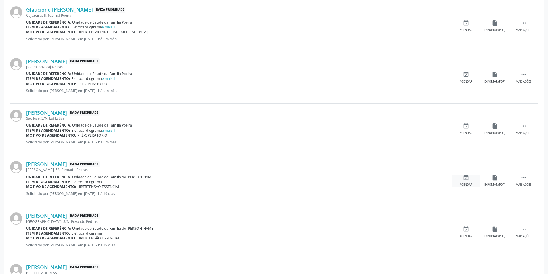
click at [463, 184] on div "Agendar" at bounding box center [466, 185] width 13 height 4
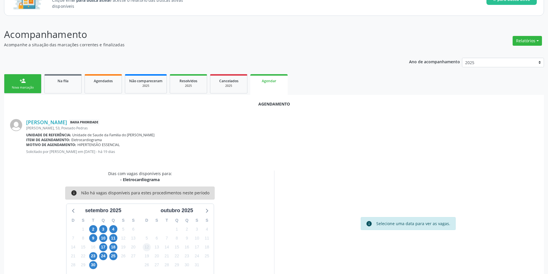
scroll to position [67, 0]
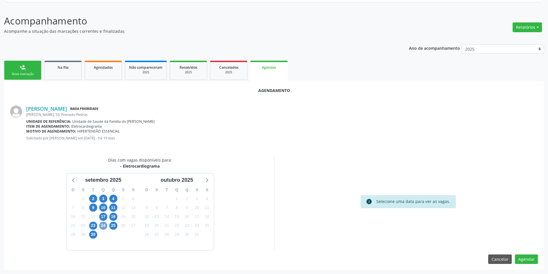
click at [103, 226] on span "24" at bounding box center [103, 226] width 8 height 8
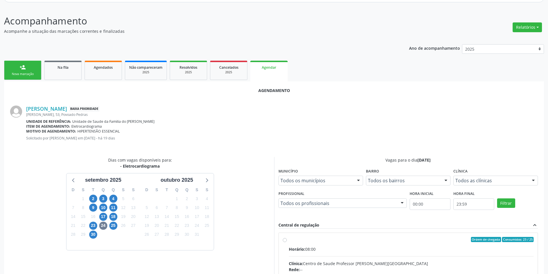
click at [284, 242] on input "Ordem de chegada Consumidos: 23 / 25 Horário: 08:00 Clínica: Centro de Saude Pr…" at bounding box center [285, 239] width 4 height 5
radio input "true"
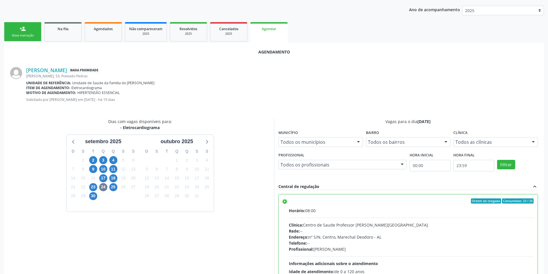
scroll to position [160, 0]
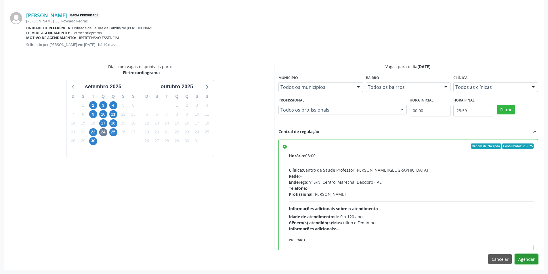
click at [530, 259] on button "Agendar" at bounding box center [526, 259] width 23 height 10
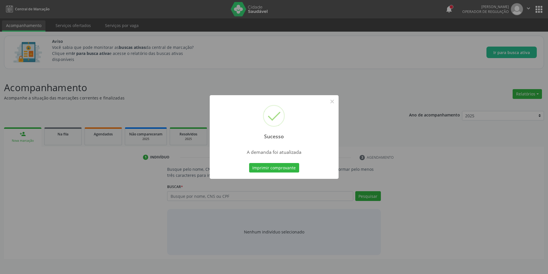
scroll to position [0, 0]
click at [335, 100] on button "×" at bounding box center [334, 102] width 10 height 10
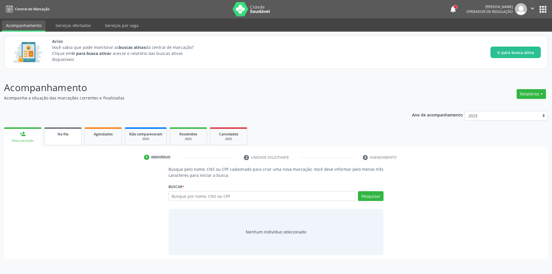
click at [71, 135] on div "Na fila" at bounding box center [63, 134] width 29 height 6
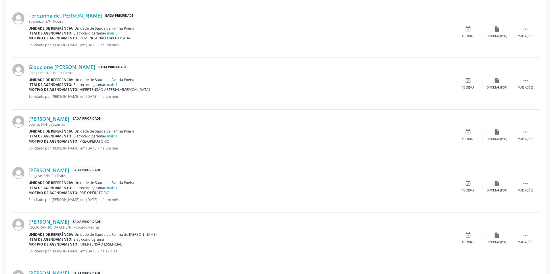
scroll to position [345, 0]
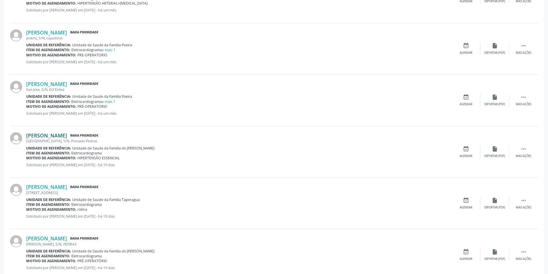
click at [67, 136] on link "[PERSON_NAME]" at bounding box center [46, 135] width 41 height 6
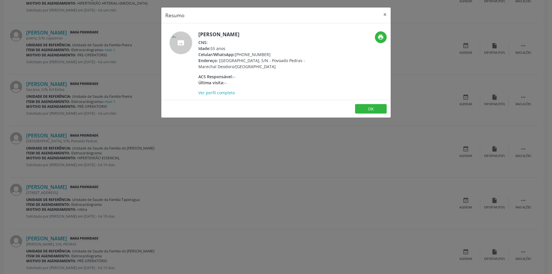
click at [155, 176] on div "Resumo × [PERSON_NAME] CNS: Idade: 55 anos Celular/WhatsApp: [PHONE_NUMBER] End…" at bounding box center [276, 137] width 552 height 274
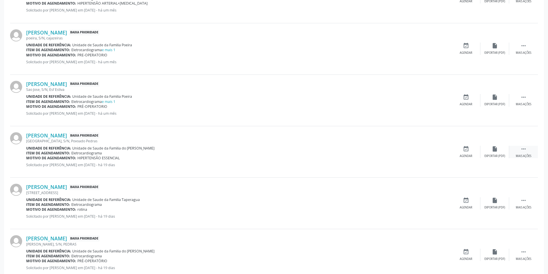
click at [526, 155] on div "Mais ações" at bounding box center [524, 156] width 16 height 4
click at [468, 154] on div "cancel Cancelar" at bounding box center [466, 152] width 29 height 12
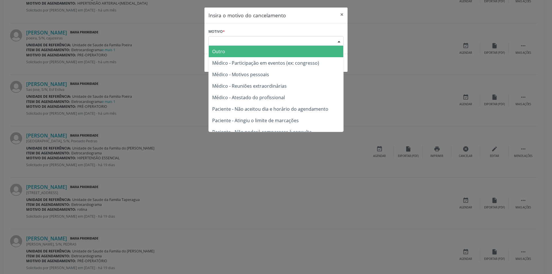
click at [232, 44] on div "Escolha o motivo" at bounding box center [276, 41] width 135 height 10
click at [232, 49] on span "Outro" at bounding box center [276, 52] width 135 height 12
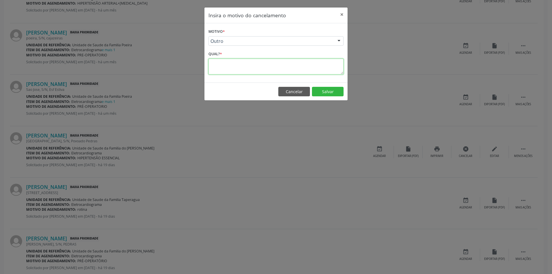
click at [236, 68] on textarea at bounding box center [276, 67] width 135 height 16
type textarea "Sem SUS"
click at [329, 89] on button "Salvar" at bounding box center [328, 92] width 32 height 10
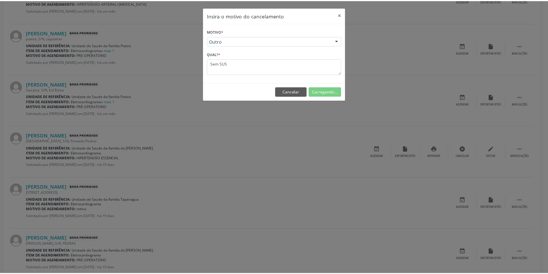
scroll to position [0, 0]
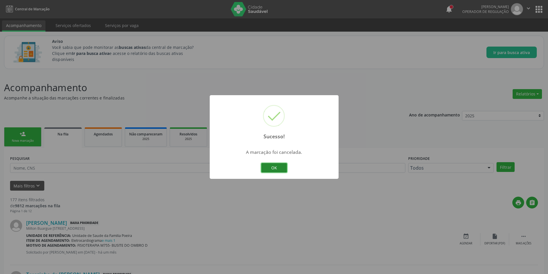
click at [274, 165] on button "OK" at bounding box center [274, 168] width 26 height 10
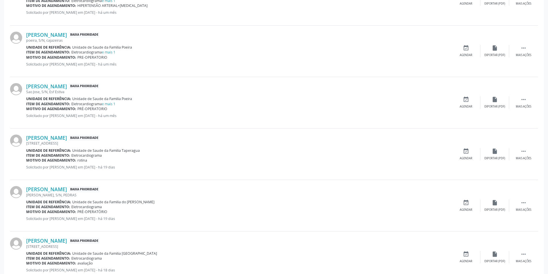
scroll to position [345, 0]
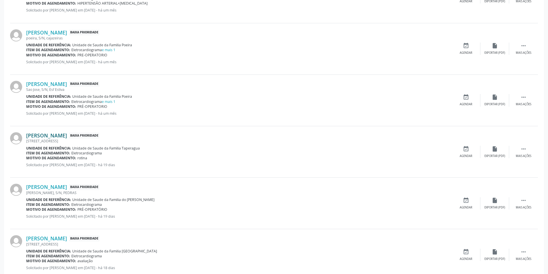
click at [42, 134] on link "[PERSON_NAME]" at bounding box center [46, 135] width 41 height 6
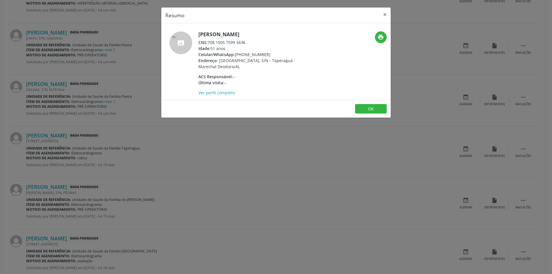
click at [209, 43] on div "CNS: 708 1005 7599 5636" at bounding box center [254, 42] width 112 height 6
drag, startPoint x: 209, startPoint y: 43, endPoint x: 243, endPoint y: 43, distance: 34.8
click at [243, 43] on div "CNS: 708 1005 7599 5636" at bounding box center [254, 42] width 112 height 6
click at [158, 135] on div "Resumo × [PERSON_NAME] CNS: 708 1005 7599 5636 Idade: 51 anos Celular/WhatsApp:…" at bounding box center [276, 137] width 552 height 274
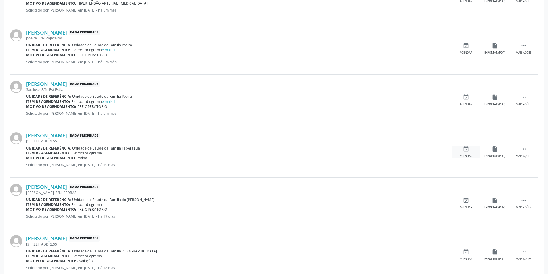
click at [464, 151] on icon "event_available" at bounding box center [466, 149] width 6 height 6
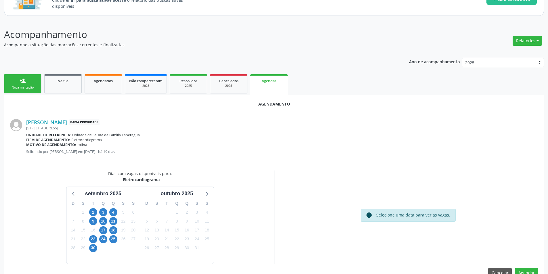
scroll to position [67, 0]
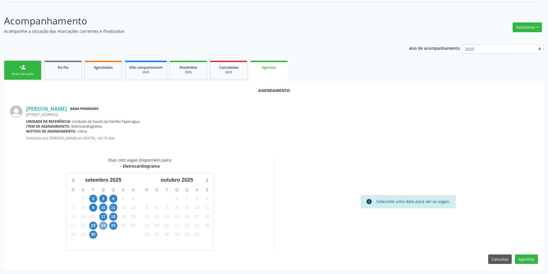
click at [103, 225] on span "24" at bounding box center [103, 226] width 8 height 8
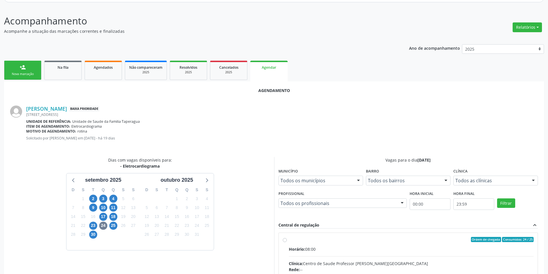
drag, startPoint x: 285, startPoint y: 241, endPoint x: 318, endPoint y: 220, distance: 38.5
click at [285, 240] on input "Ordem de chegada Consumidos: 24 / 25 Horário: 08:00 Clínica: Centro de Saude Pr…" at bounding box center [285, 239] width 4 height 5
radio input "true"
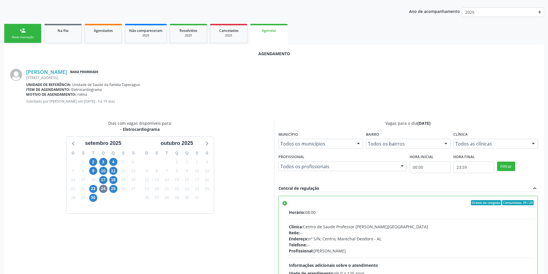
scroll to position [160, 0]
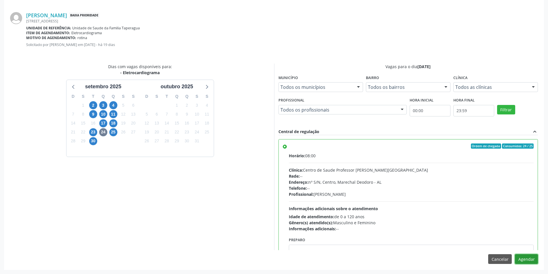
click at [535, 261] on button "Agendar" at bounding box center [526, 259] width 23 height 10
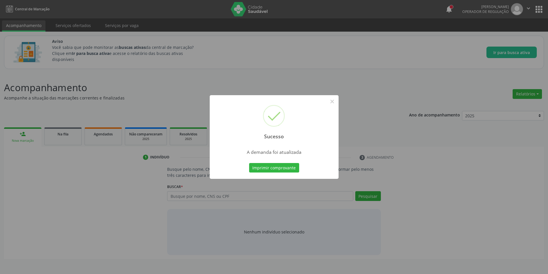
scroll to position [0, 0]
click at [334, 101] on button "×" at bounding box center [334, 102] width 10 height 10
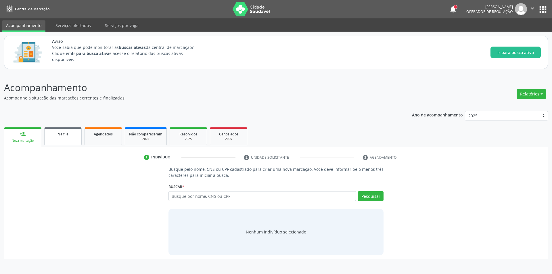
click at [63, 133] on span "Na fila" at bounding box center [63, 134] width 11 height 5
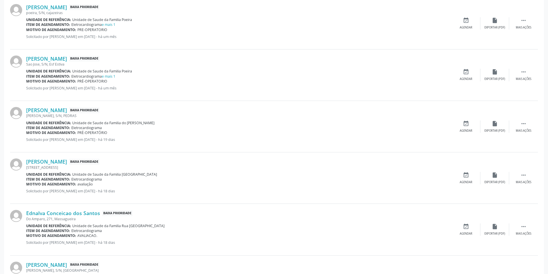
scroll to position [374, 0]
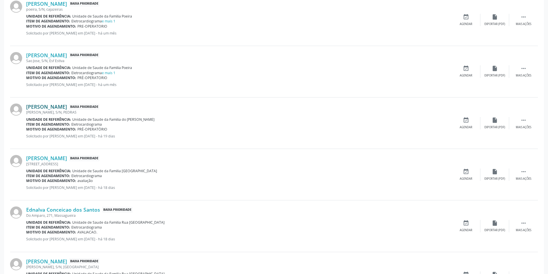
click at [67, 106] on link "[PERSON_NAME]" at bounding box center [46, 107] width 41 height 6
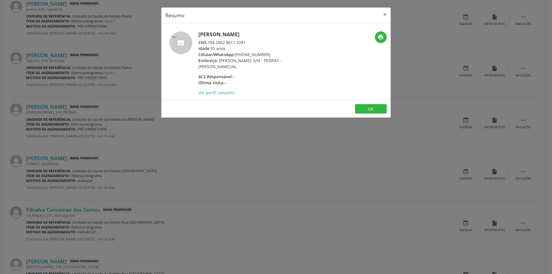
click at [209, 42] on div "CNS: 704 2062 8611 2281" at bounding box center [254, 42] width 112 height 6
drag, startPoint x: 209, startPoint y: 42, endPoint x: 240, endPoint y: 43, distance: 31.6
click at [240, 43] on div "CNS: 704 2062 8611 2281" at bounding box center [254, 42] width 112 height 6
click at [194, 148] on div "Resumo × [PERSON_NAME] CNS: 704 2062 8611 2281 Idade: 32 anos Celular/WhatsApp:…" at bounding box center [276, 137] width 552 height 274
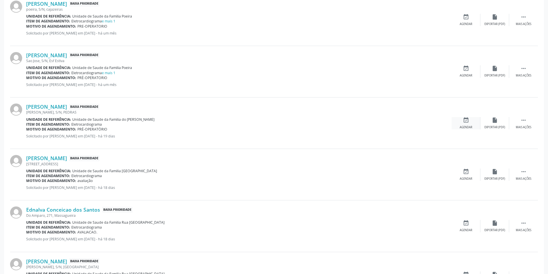
click at [467, 125] on div "Agendar" at bounding box center [466, 127] width 13 height 4
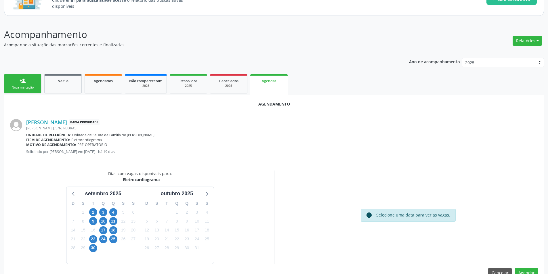
scroll to position [67, 0]
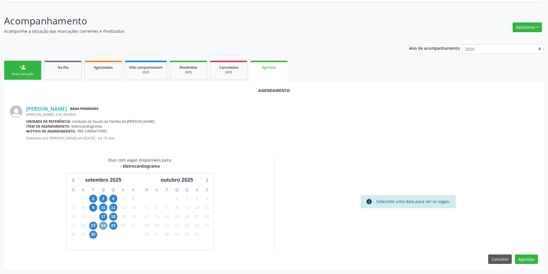
click at [100, 227] on span "24" at bounding box center [103, 226] width 8 height 8
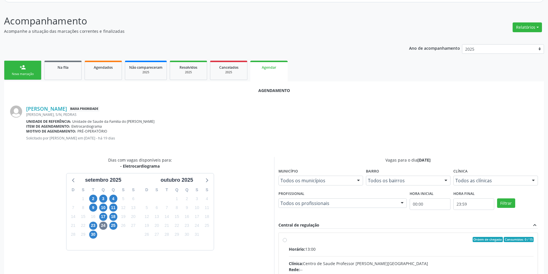
radio input "true"
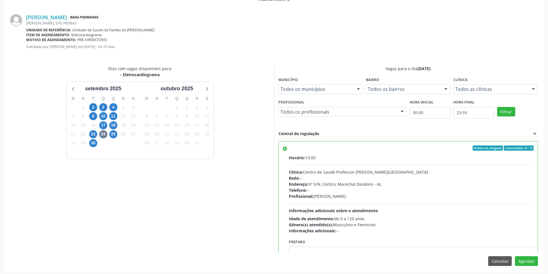
scroll to position [160, 0]
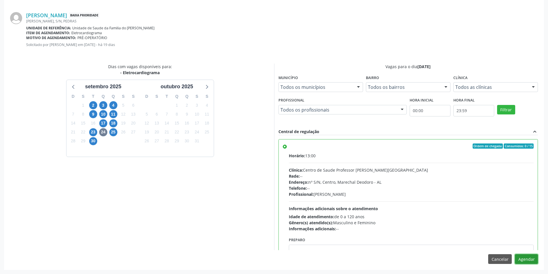
click at [523, 258] on button "Agendar" at bounding box center [526, 259] width 23 height 10
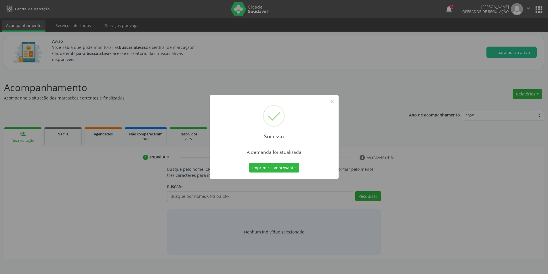
scroll to position [0, 0]
click at [330, 102] on button "×" at bounding box center [334, 102] width 10 height 10
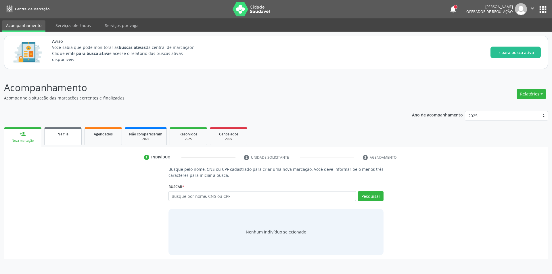
click at [63, 131] on div "Na fila" at bounding box center [63, 134] width 29 height 6
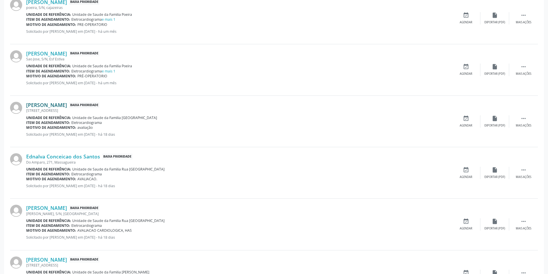
scroll to position [374, 0]
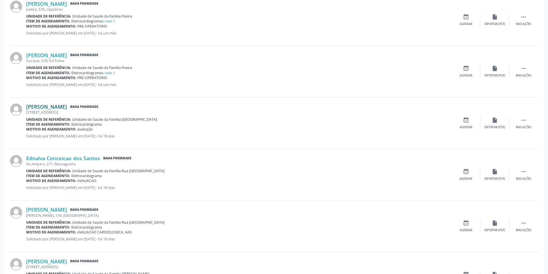
click at [67, 105] on link "[PERSON_NAME]" at bounding box center [46, 107] width 41 height 6
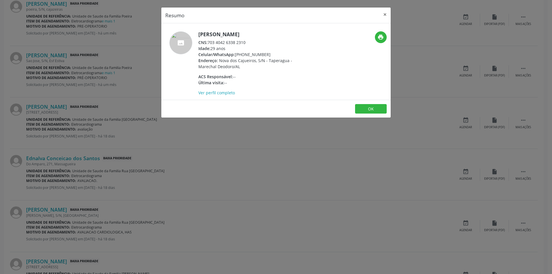
click at [209, 42] on div "CNS: 703 4042 6338 2310" at bounding box center [254, 42] width 112 height 6
drag, startPoint x: 209, startPoint y: 42, endPoint x: 244, endPoint y: 42, distance: 34.8
click at [244, 42] on div "CNS: 703 4042 6338 2310" at bounding box center [254, 42] width 112 height 6
click at [181, 147] on div "Resumo × [PERSON_NAME] CNS: 703 4042 6338 2310 Idade: 29 anos Celular/WhatsApp:…" at bounding box center [276, 137] width 552 height 274
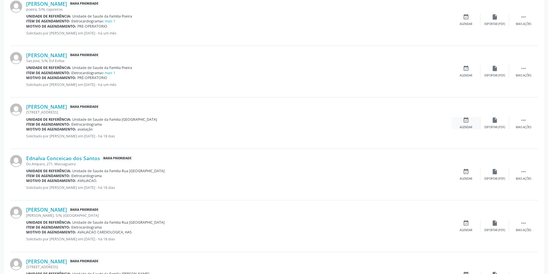
click at [458, 123] on div "event_available Agendar" at bounding box center [466, 123] width 29 height 12
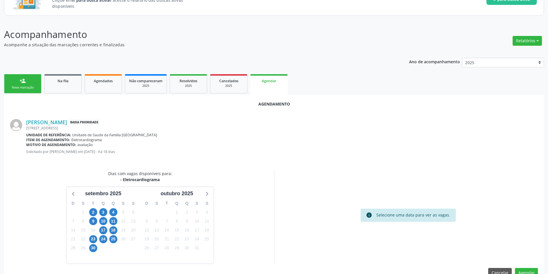
scroll to position [67, 0]
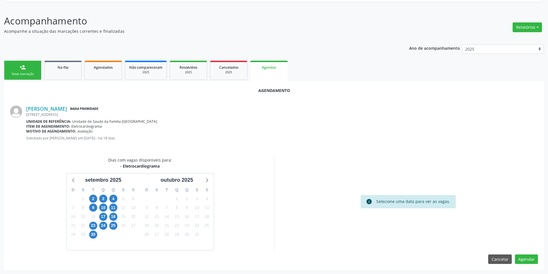
click at [100, 229] on div "24" at bounding box center [103, 225] width 8 height 9
click at [101, 229] on span "24" at bounding box center [103, 226] width 8 height 8
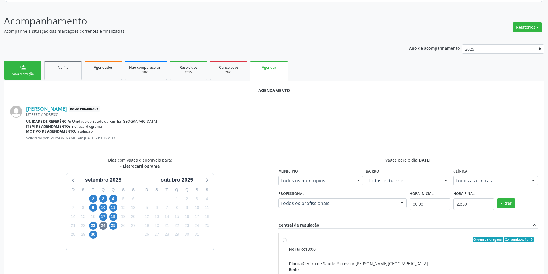
click at [284, 240] on input "Ordem de chegada Consumidos: 1 / 15 Horário: 13:00 Clínica: Centro de Saude Pro…" at bounding box center [285, 239] width 4 height 5
radio input "true"
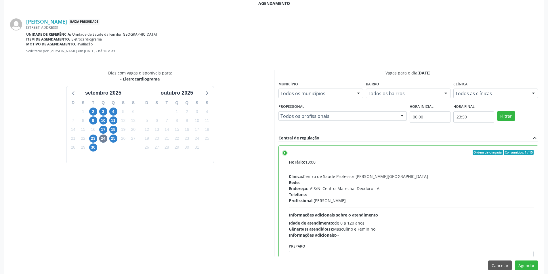
scroll to position [160, 0]
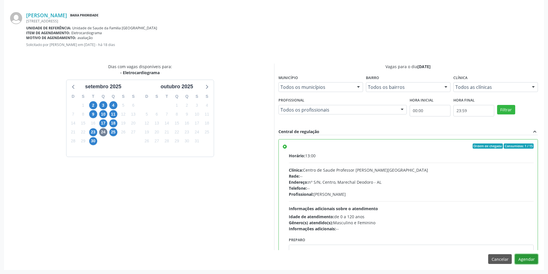
click at [531, 261] on button "Agendar" at bounding box center [526, 259] width 23 height 10
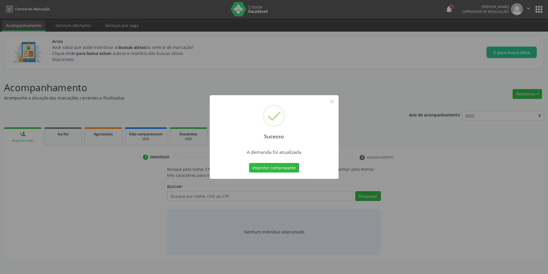
scroll to position [0, 0]
click at [333, 101] on button "×" at bounding box center [334, 102] width 10 height 10
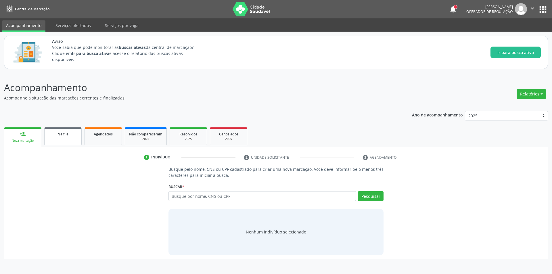
click at [62, 143] on link "Na fila" at bounding box center [62, 136] width 37 height 18
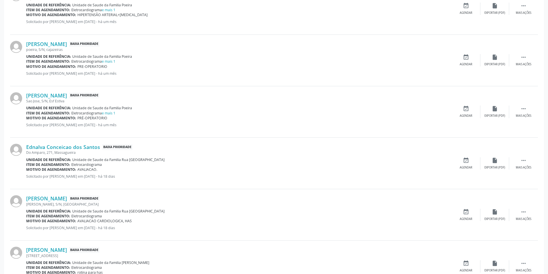
scroll to position [345, 0]
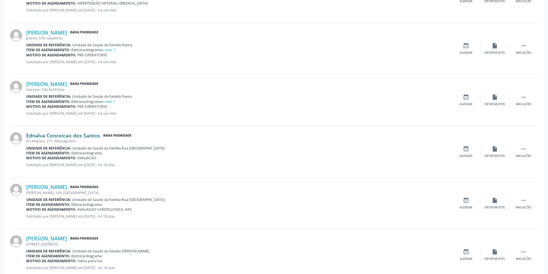
click at [68, 134] on link "Ednalva Conceicao dos Santos" at bounding box center [63, 135] width 74 height 6
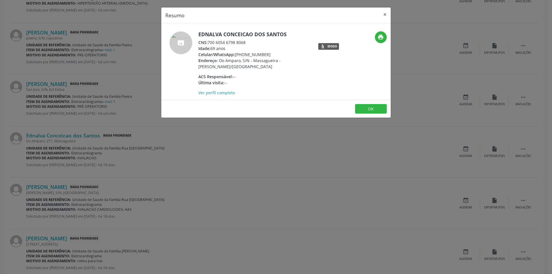
click at [209, 43] on div "CNS: 700 6054 6798 8068" at bounding box center [254, 42] width 112 height 6
drag, startPoint x: 209, startPoint y: 43, endPoint x: 246, endPoint y: 43, distance: 37.1
click at [246, 43] on div "CNS: 700 6054 6798 8068" at bounding box center [254, 42] width 112 height 6
click at [215, 135] on div "Resumo × Ednalva Conceicao dos Santos CNS: 700 6054 6798 8068 Idade: 69 anos Ce…" at bounding box center [276, 137] width 552 height 274
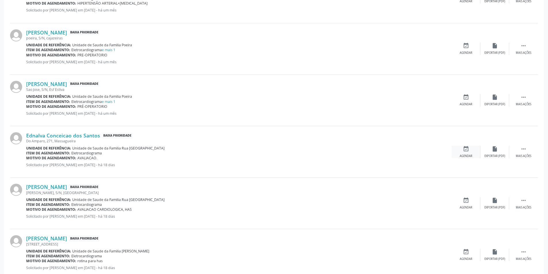
click at [465, 155] on div "Agendar" at bounding box center [466, 156] width 13 height 4
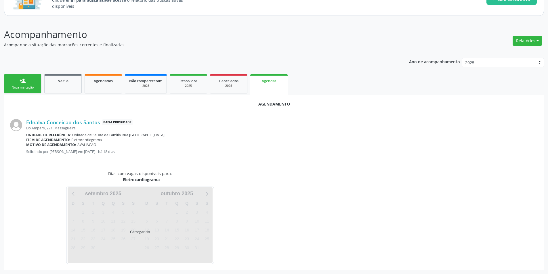
scroll to position [67, 0]
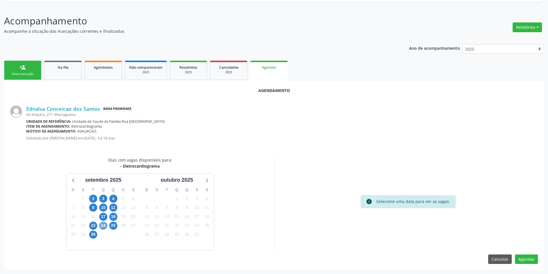
click at [102, 227] on span "24" at bounding box center [103, 226] width 8 height 8
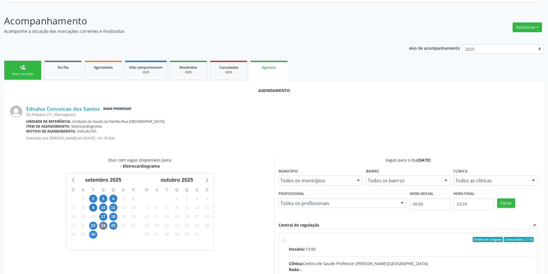
radio input "true"
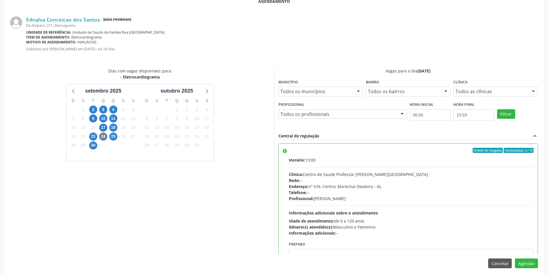
scroll to position [160, 0]
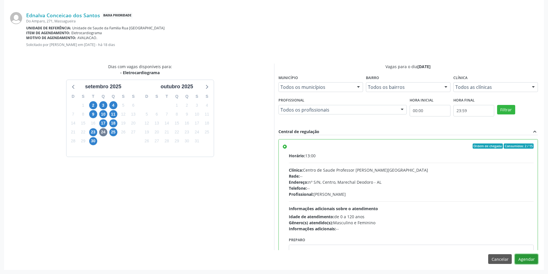
click at [524, 262] on button "Agendar" at bounding box center [526, 259] width 23 height 10
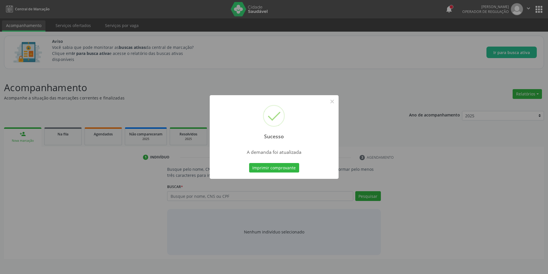
scroll to position [0, 0]
click at [332, 100] on button "×" at bounding box center [334, 102] width 10 height 10
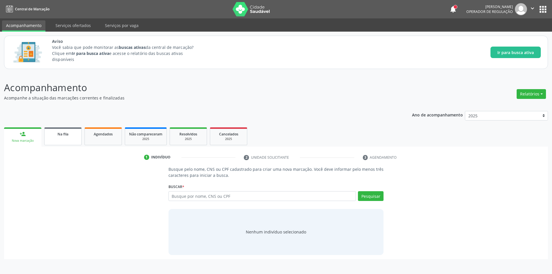
click at [67, 141] on link "Na fila" at bounding box center [62, 136] width 37 height 18
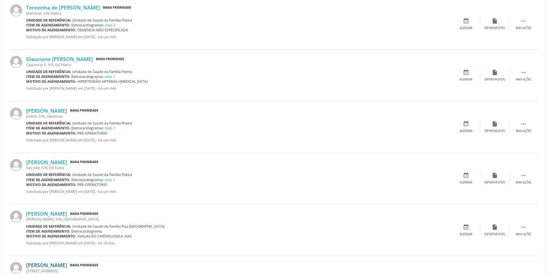
scroll to position [316, 0]
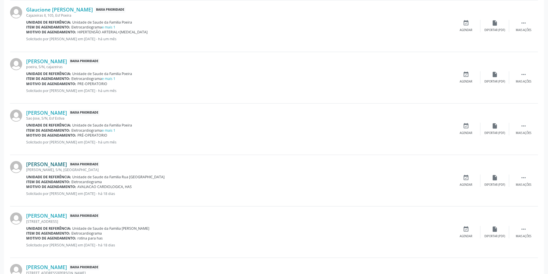
click at [67, 166] on link "[PERSON_NAME]" at bounding box center [46, 164] width 41 height 6
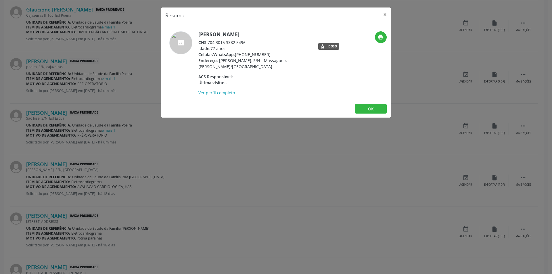
click at [208, 42] on span "CNS:" at bounding box center [202, 42] width 9 height 5
drag, startPoint x: 208, startPoint y: 42, endPoint x: 242, endPoint y: 41, distance: 34.2
click at [242, 43] on div "CNS: 704 3015 3382 5496" at bounding box center [254, 42] width 112 height 6
click at [125, 133] on div "Resumo × [PERSON_NAME] CNS: 704 3015 3382 5496 Idade: 77 anos Celular/WhatsApp:…" at bounding box center [276, 137] width 552 height 274
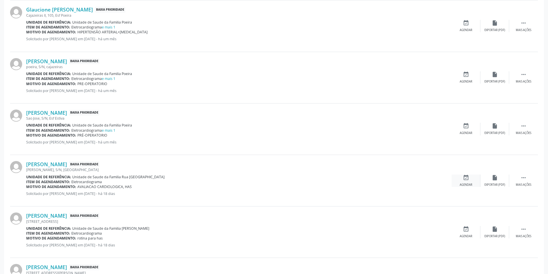
click at [461, 182] on div "event_available Agendar" at bounding box center [466, 181] width 29 height 12
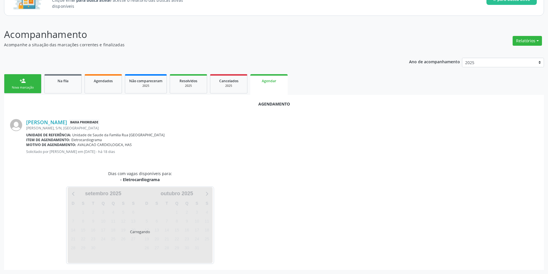
scroll to position [67, 0]
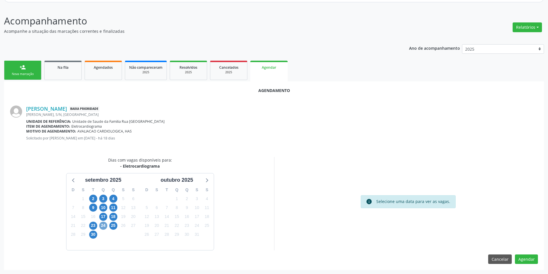
click at [104, 225] on span "24" at bounding box center [103, 226] width 8 height 8
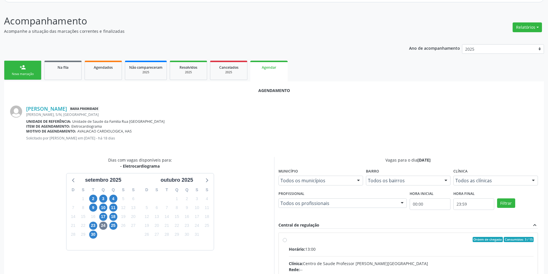
click at [284, 239] on input "Ordem de chegada Consumidos: 3 / 15 Horário: 13:00 Clínica: Centro de Saude Pro…" at bounding box center [285, 239] width 4 height 5
radio input "true"
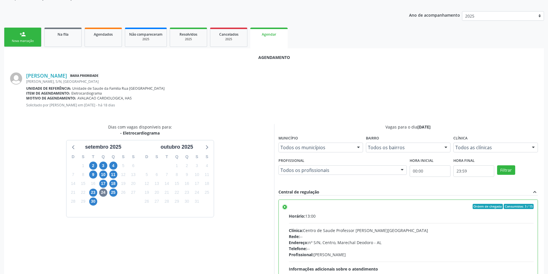
scroll to position [160, 0]
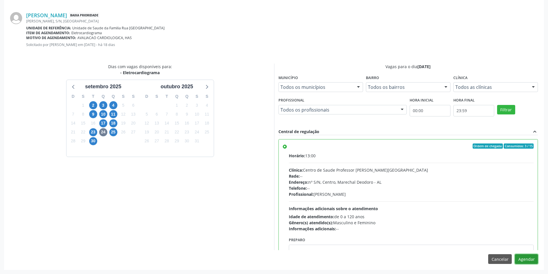
click at [532, 258] on button "Agendar" at bounding box center [526, 259] width 23 height 10
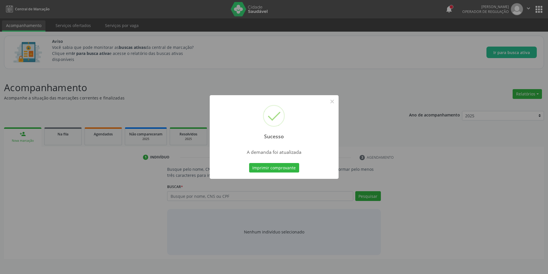
scroll to position [0, 0]
click at [330, 102] on button "×" at bounding box center [334, 102] width 10 height 10
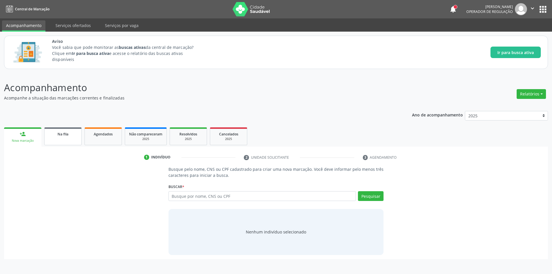
click at [53, 139] on link "Na fila" at bounding box center [62, 136] width 37 height 18
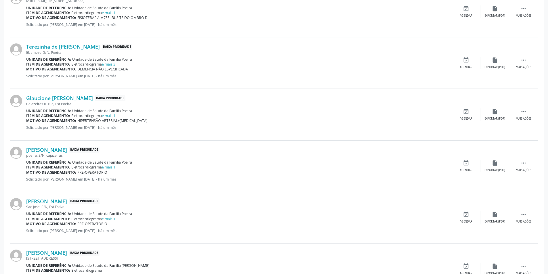
scroll to position [316, 0]
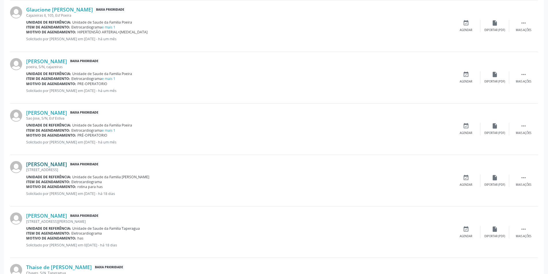
click at [67, 165] on link "[PERSON_NAME]" at bounding box center [46, 164] width 41 height 6
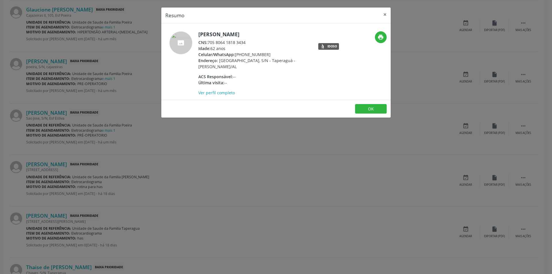
click at [209, 42] on div "CNS: 705 8064 1818 3434" at bounding box center [254, 42] width 112 height 6
drag, startPoint x: 209, startPoint y: 42, endPoint x: 237, endPoint y: 42, distance: 28.8
click at [237, 42] on div "CNS: 705 8064 1818 3434" at bounding box center [254, 42] width 112 height 6
click at [183, 144] on div "Resumo × [PERSON_NAME] CNS: 705 8064 1818 3434 Idade: 62 anos Celular/WhatsApp:…" at bounding box center [276, 137] width 552 height 274
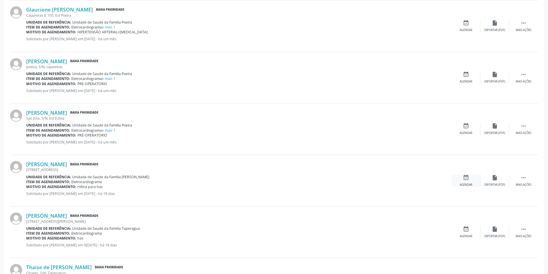
click at [462, 181] on div "event_available Agendar" at bounding box center [466, 181] width 29 height 12
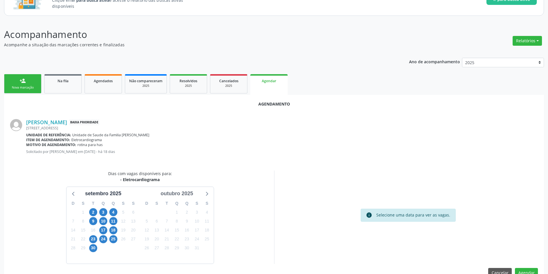
scroll to position [67, 0]
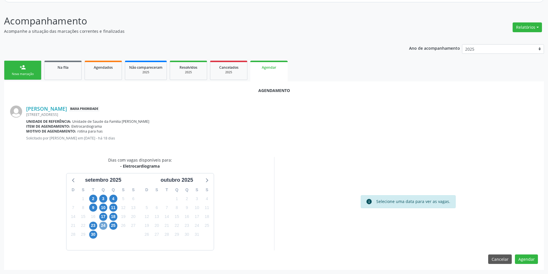
click at [102, 229] on span "24" at bounding box center [103, 226] width 8 height 8
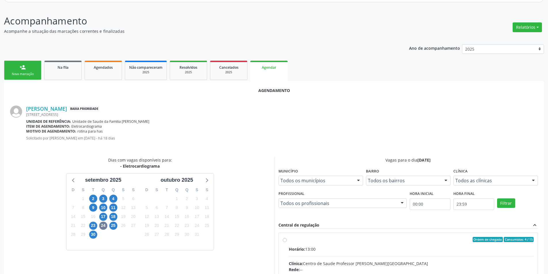
radio input "true"
click at [284, 239] on input "Ordem de chegada Consumidos: 4 / 15 Horário: 13:00 Clínica: Centro de Saude Pro…" at bounding box center [285, 239] width 4 height 5
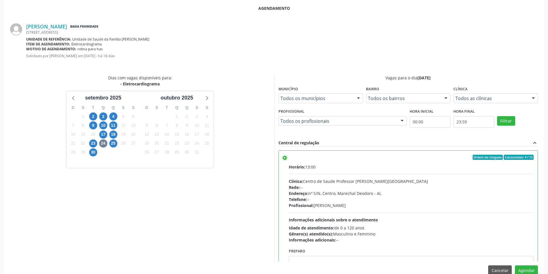
scroll to position [160, 0]
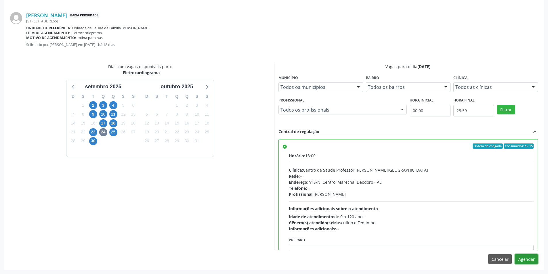
click at [531, 256] on button "Agendar" at bounding box center [526, 259] width 23 height 10
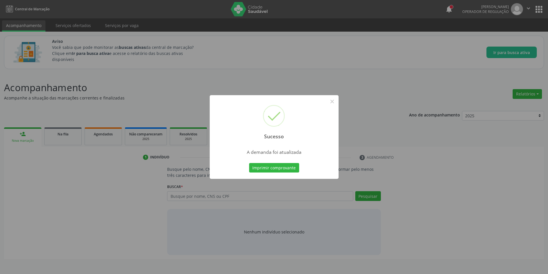
scroll to position [0, 0]
click at [336, 101] on button "×" at bounding box center [334, 102] width 10 height 10
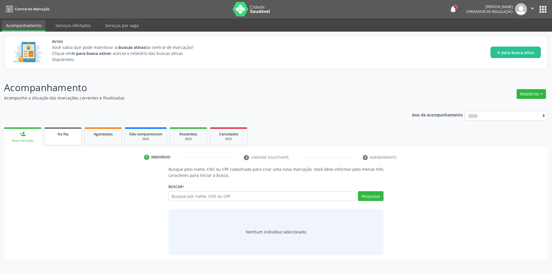
click at [65, 139] on link "Na fila" at bounding box center [62, 136] width 37 height 18
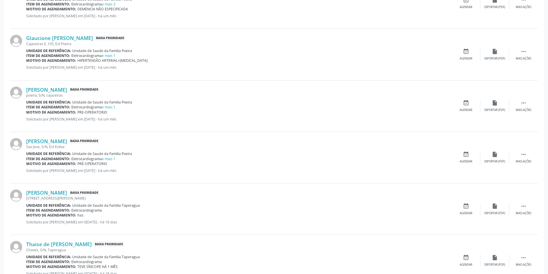
scroll to position [316, 0]
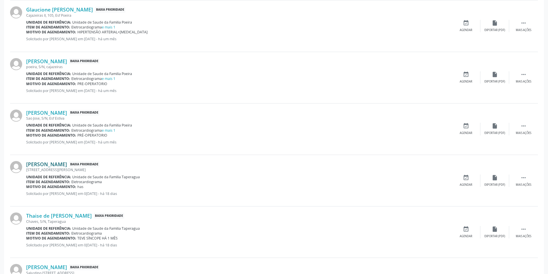
click at [48, 165] on link "[PERSON_NAME]" at bounding box center [46, 164] width 41 height 6
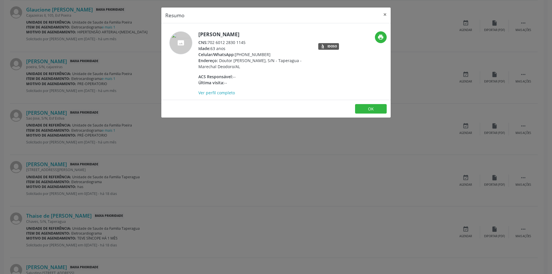
click at [208, 42] on span "CNS:" at bounding box center [202, 42] width 9 height 5
drag, startPoint x: 208, startPoint y: 42, endPoint x: 242, endPoint y: 43, distance: 33.7
click at [242, 43] on div "CNS: 702 6012 2830 1145" at bounding box center [254, 42] width 112 height 6
click at [210, 154] on div "Resumo × [PERSON_NAME] CNS: 702 6012 2830 1145 Idade: 63 anos Celular/WhatsApp:…" at bounding box center [276, 137] width 552 height 274
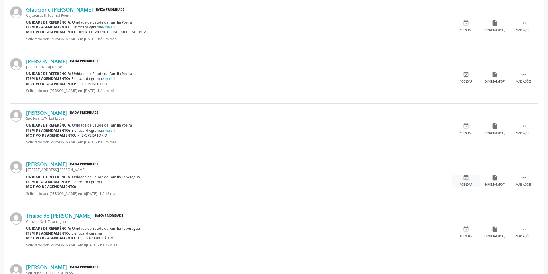
click at [462, 185] on div "Agendar" at bounding box center [466, 185] width 13 height 4
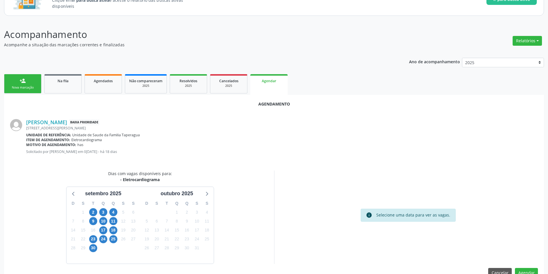
scroll to position [67, 0]
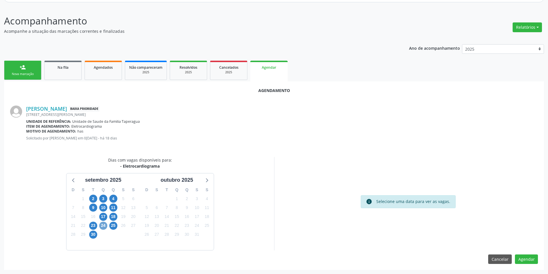
click at [105, 229] on span "24" at bounding box center [103, 226] width 8 height 8
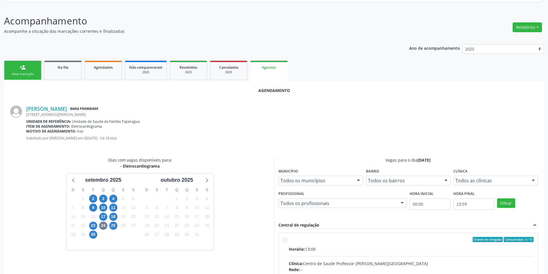
click at [284, 241] on input "Ordem de chegada Consumidos: 5 / 15 Horário: 13:00 Clínica: Centro de Saude Pro…" at bounding box center [285, 239] width 4 height 5
radio input "true"
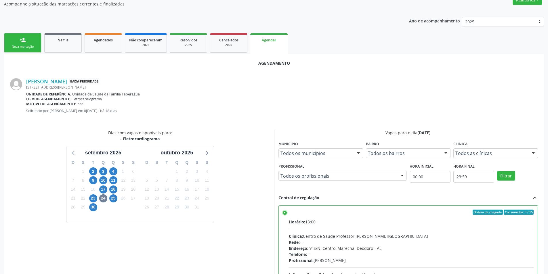
scroll to position [160, 0]
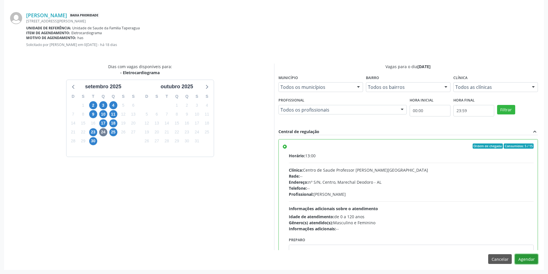
click at [521, 260] on button "Agendar" at bounding box center [526, 259] width 23 height 10
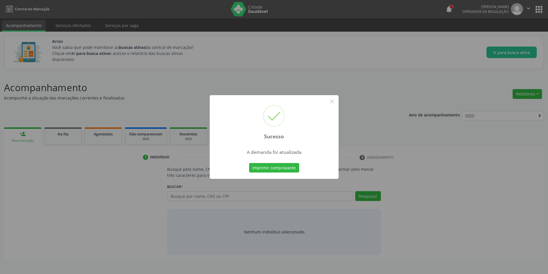
scroll to position [0, 0]
click at [333, 103] on button "×" at bounding box center [334, 102] width 10 height 10
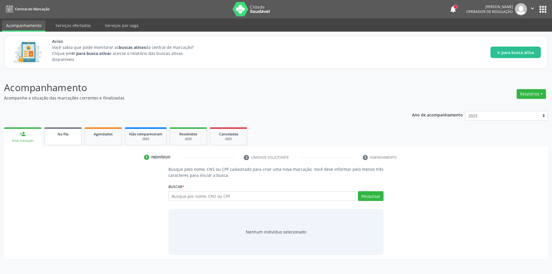
click at [61, 137] on link "Na fila" at bounding box center [62, 136] width 37 height 18
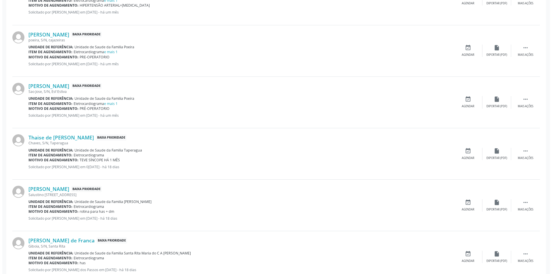
scroll to position [345, 0]
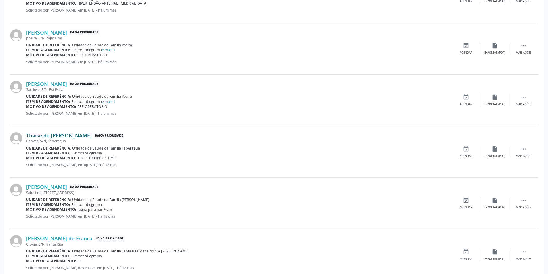
click at [59, 133] on link "Thaise de [PERSON_NAME]" at bounding box center [59, 135] width 66 height 6
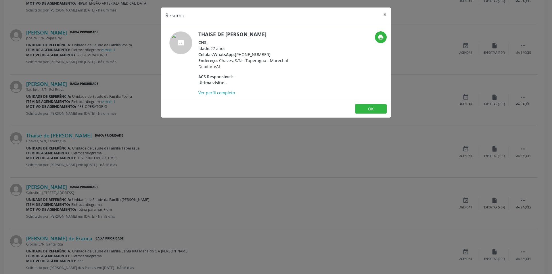
click at [120, 158] on div "Resumo × Thaise de [PERSON_NAME] CNS: Idade: 27 anos Celular/WhatsApp: [PHONE_N…" at bounding box center [276, 137] width 552 height 274
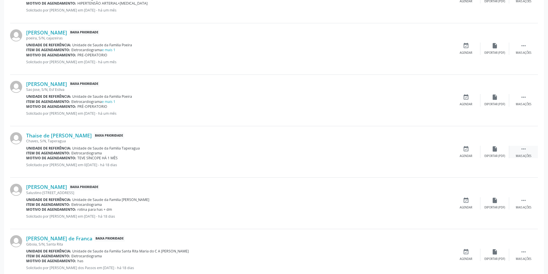
click at [522, 148] on icon "" at bounding box center [523, 149] width 6 height 6
click at [460, 155] on div "Cancelar" at bounding box center [466, 156] width 14 height 4
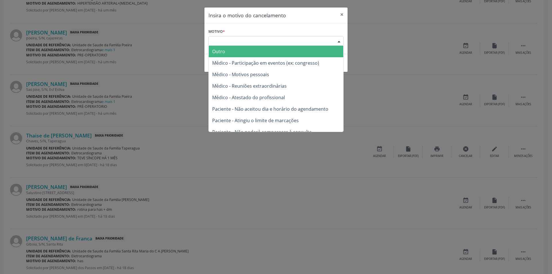
click at [227, 36] on div "Escolha o motivo" at bounding box center [276, 41] width 135 height 10
click at [227, 48] on span "Outro" at bounding box center [276, 52] width 135 height 12
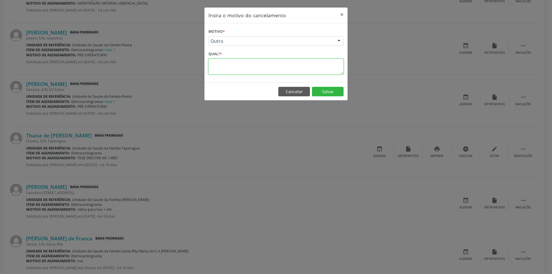
click at [228, 63] on textarea at bounding box center [276, 67] width 135 height 16
type textarea "Sem SUS"
click at [321, 90] on button "Salvar" at bounding box center [328, 92] width 32 height 10
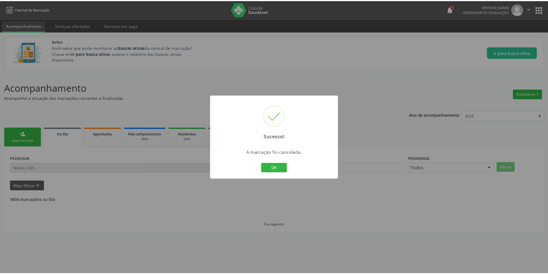
scroll to position [0, 0]
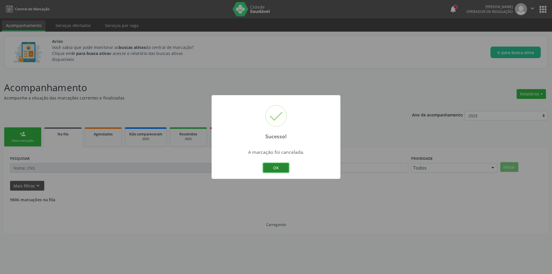
click at [280, 169] on button "OK" at bounding box center [276, 168] width 26 height 10
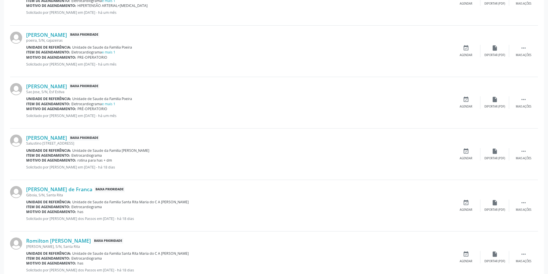
scroll to position [345, 0]
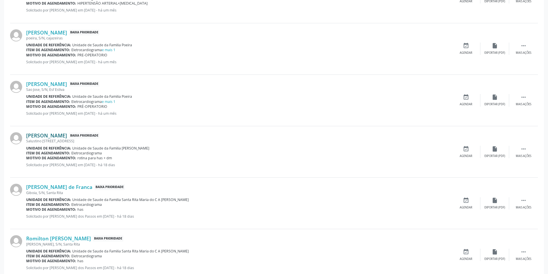
click at [45, 134] on link "[PERSON_NAME]" at bounding box center [46, 135] width 41 height 6
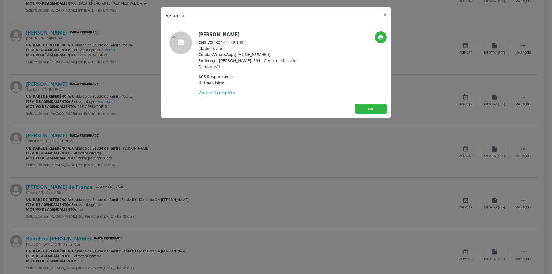
click at [209, 43] on div "CNS: 700 8044 1042 1082" at bounding box center [254, 42] width 112 height 6
drag, startPoint x: 209, startPoint y: 43, endPoint x: 240, endPoint y: 43, distance: 31.1
click at [240, 43] on div "CNS: 700 8044 1042 1082" at bounding box center [254, 42] width 112 height 6
drag, startPoint x: 169, startPoint y: 164, endPoint x: 137, endPoint y: 160, distance: 31.9
click at [169, 163] on div "Resumo × [PERSON_NAME] CNS: 700 8044 1042 1082 Idade: 45 anos Celular/WhatsApp:…" at bounding box center [276, 137] width 552 height 274
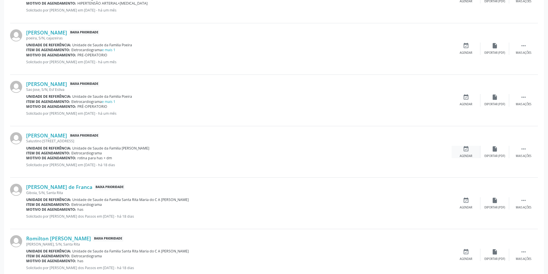
click at [464, 156] on div "Agendar" at bounding box center [466, 156] width 13 height 4
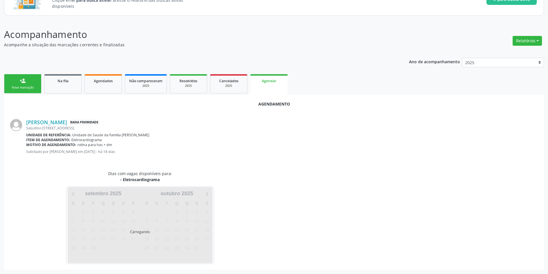
scroll to position [67, 0]
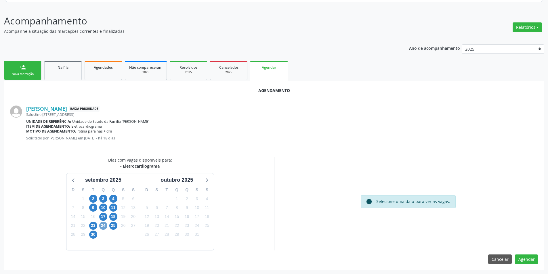
click at [104, 227] on span "24" at bounding box center [103, 226] width 8 height 8
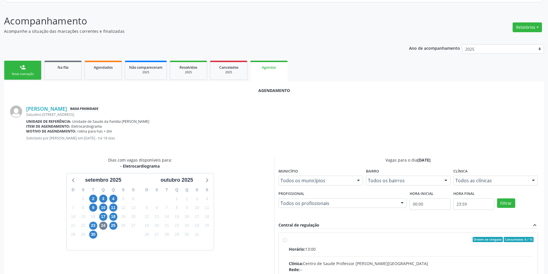
click at [289, 240] on div "Ordem de chegada Consumidos: 6 / 15" at bounding box center [411, 239] width 245 height 5
click at [287, 240] on input "Ordem de chegada Consumidos: 6 / 15 Horário: 13:00 Clínica: Centro de Saude Pro…" at bounding box center [285, 239] width 4 height 5
radio input "true"
click at [286, 241] on input "Ordem de chegada Consumidos: 6 / 15 Horário: 13:00 Clínica: Centro de Saude Pro…" at bounding box center [285, 239] width 4 height 5
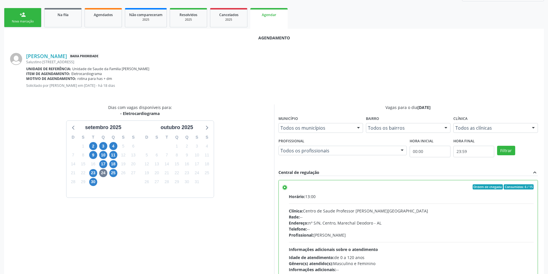
scroll to position [160, 0]
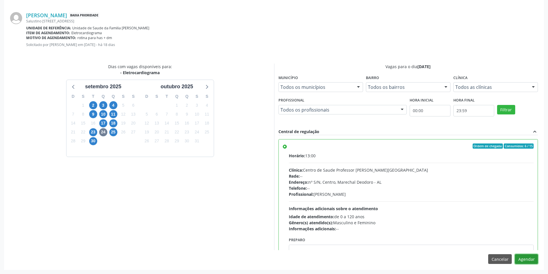
click at [535, 258] on button "Agendar" at bounding box center [526, 259] width 23 height 10
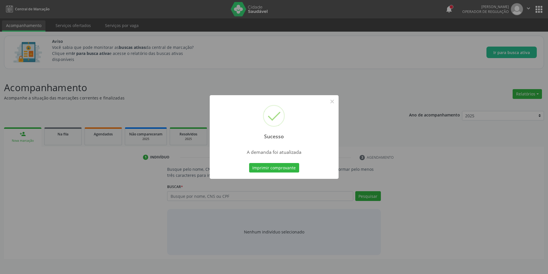
scroll to position [0, 0]
click at [334, 101] on button "×" at bounding box center [334, 102] width 10 height 10
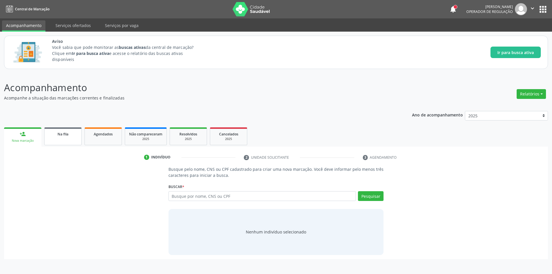
click at [49, 136] on div "Na fila" at bounding box center [63, 134] width 29 height 6
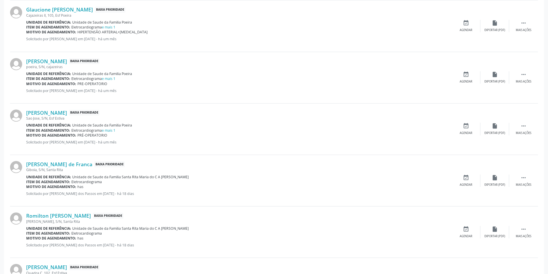
scroll to position [345, 0]
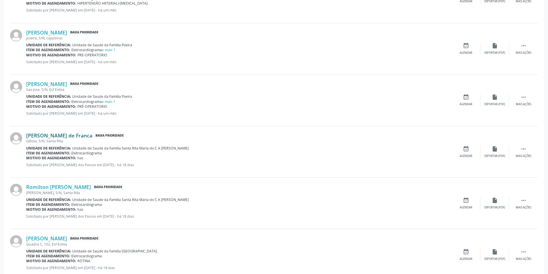
click at [53, 136] on link "[PERSON_NAME] de Franca" at bounding box center [59, 135] width 66 height 6
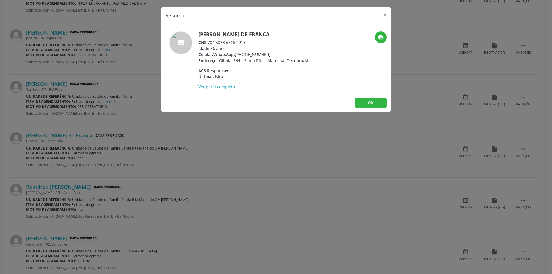
click at [209, 41] on div "CNS: 704 5063 6816 2913" at bounding box center [253, 42] width 111 height 6
drag, startPoint x: 209, startPoint y: 41, endPoint x: 246, endPoint y: 43, distance: 37.1
click at [246, 43] on div "CNS: 704 5063 6816 2913" at bounding box center [253, 42] width 111 height 6
click at [156, 168] on div "Resumo × [PERSON_NAME] de Franca CNS: 704 5063 6816 2913 Idade: 56 anos Celular…" at bounding box center [276, 137] width 552 height 274
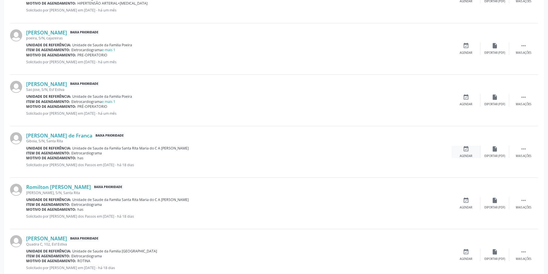
click at [460, 156] on div "Agendar" at bounding box center [466, 156] width 13 height 4
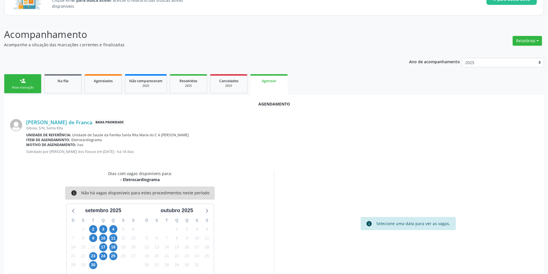
scroll to position [67, 0]
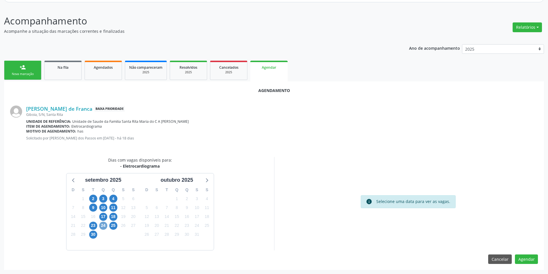
click at [101, 227] on span "24" at bounding box center [103, 226] width 8 height 8
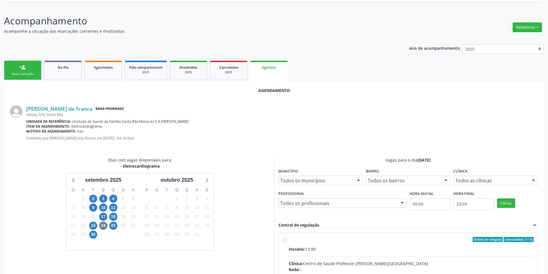
click at [284, 241] on input "Ordem de chegada Consumidos: 7 / 15 Horário: 13:00 Clínica: Centro de Saude Pro…" at bounding box center [285, 239] width 4 height 5
radio input "true"
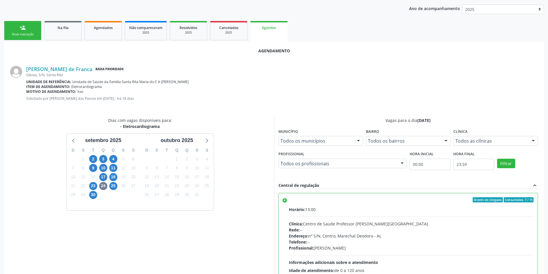
scroll to position [160, 0]
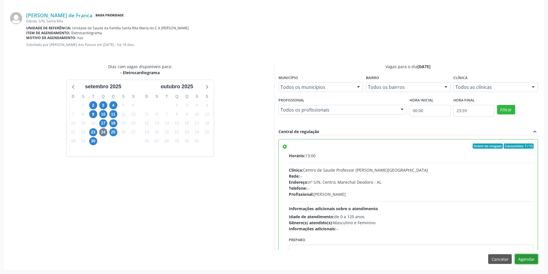
click at [525, 259] on button "Agendar" at bounding box center [526, 259] width 23 height 10
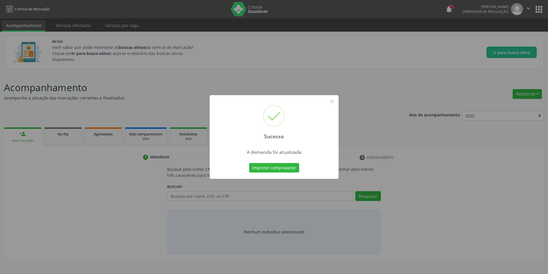
scroll to position [0, 0]
click at [333, 104] on button "×" at bounding box center [334, 102] width 10 height 10
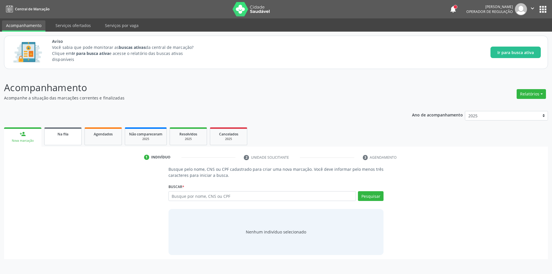
click at [55, 136] on div "Na fila" at bounding box center [63, 134] width 29 height 6
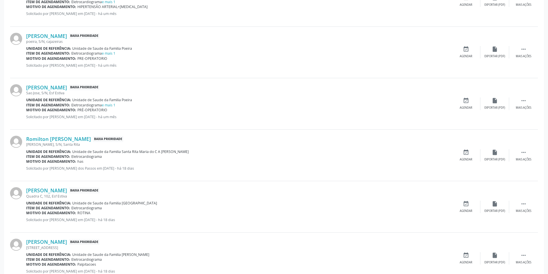
scroll to position [345, 0]
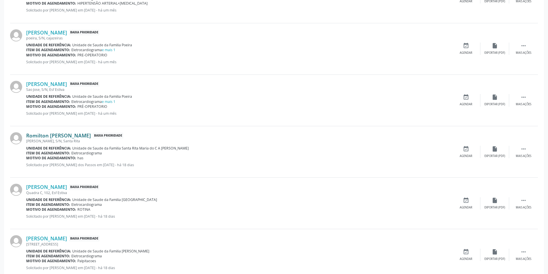
click at [70, 133] on link "Romilton [PERSON_NAME]" at bounding box center [58, 135] width 65 height 6
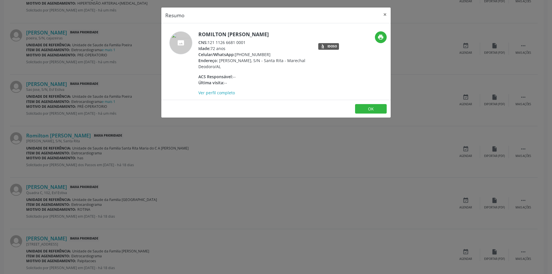
click at [209, 41] on div "CNS: 121 1126 6681 0001" at bounding box center [254, 42] width 112 height 6
drag, startPoint x: 209, startPoint y: 41, endPoint x: 241, endPoint y: 42, distance: 32.8
click at [241, 42] on div "CNS: 121 1126 6681 0001" at bounding box center [254, 42] width 112 height 6
click at [101, 144] on div "Resumo × [PERSON_NAME] CNS: 121 1126 6681 0001 Idade: 72 anos Celular/WhatsApp:…" at bounding box center [276, 137] width 552 height 274
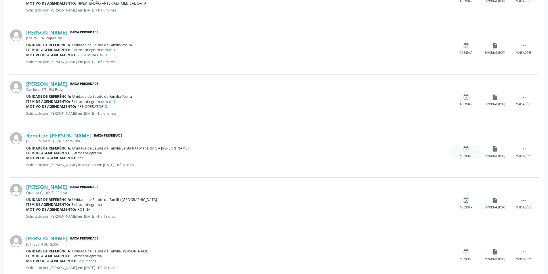
click at [464, 152] on icon "event_available" at bounding box center [466, 149] width 6 height 6
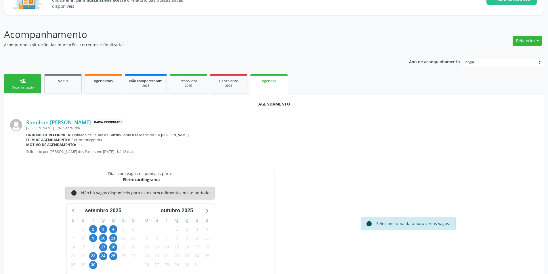
scroll to position [67, 0]
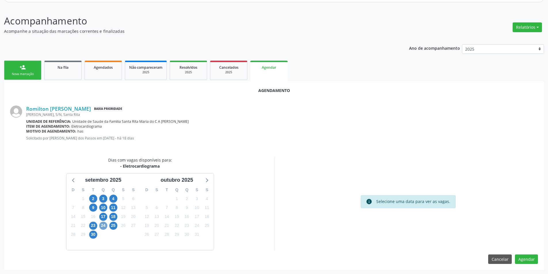
click at [103, 225] on span "24" at bounding box center [103, 226] width 8 height 8
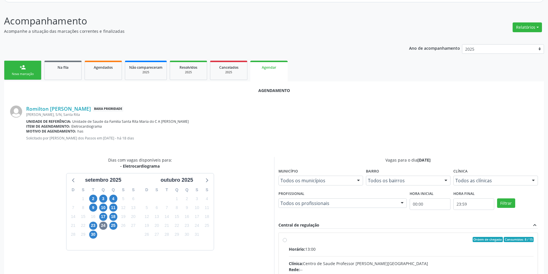
radio input "true"
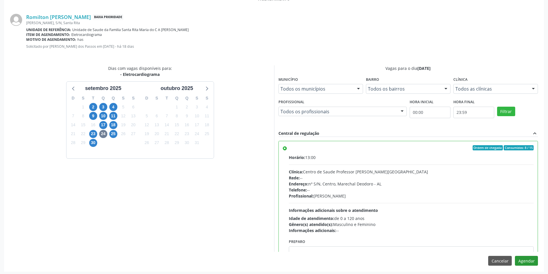
scroll to position [160, 0]
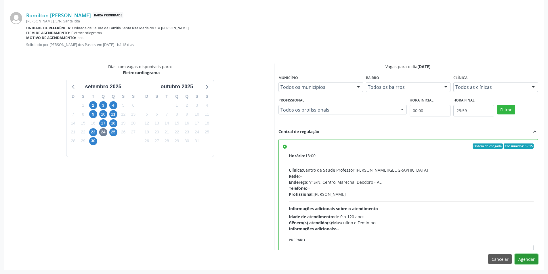
click at [524, 256] on button "Agendar" at bounding box center [526, 259] width 23 height 10
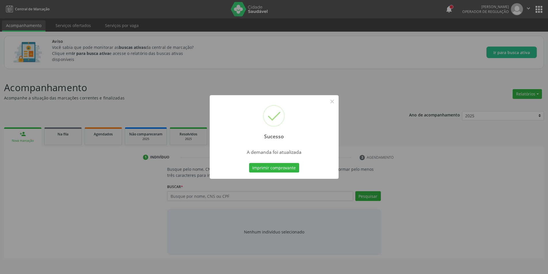
scroll to position [0, 0]
click at [333, 103] on button "×" at bounding box center [334, 102] width 10 height 10
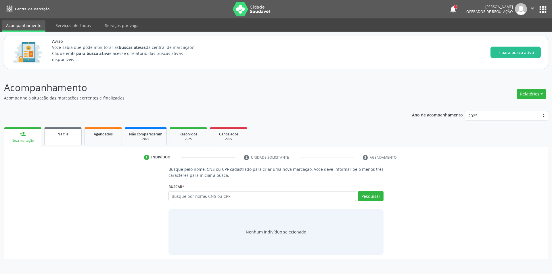
click at [60, 136] on span "Na fila" at bounding box center [63, 134] width 11 height 5
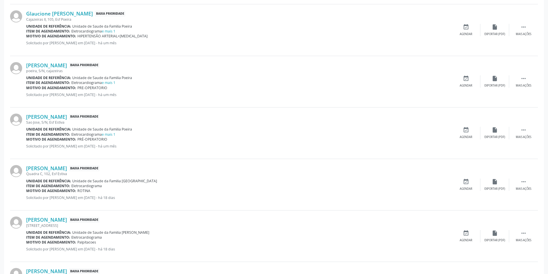
scroll to position [345, 0]
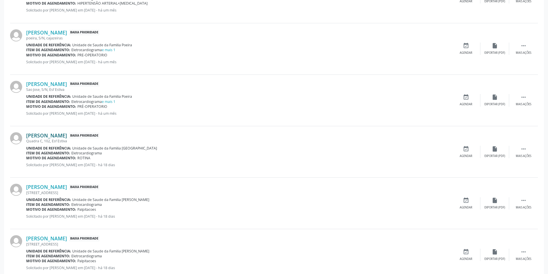
click at [67, 135] on link "[PERSON_NAME]" at bounding box center [46, 135] width 41 height 6
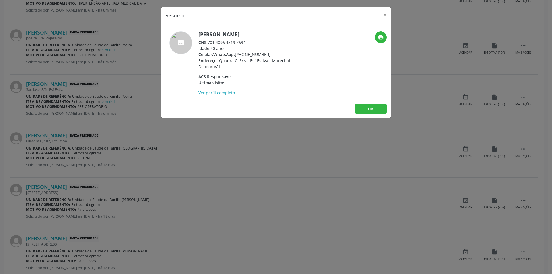
click at [209, 42] on div "CNS: 701 4096 4519 7634" at bounding box center [254, 42] width 112 height 6
drag, startPoint x: 209, startPoint y: 42, endPoint x: 242, endPoint y: 43, distance: 32.5
click at [242, 43] on div "CNS: 701 4096 4519 7634" at bounding box center [254, 42] width 112 height 6
click at [189, 161] on div "Resumo × [PERSON_NAME] CNS: 701 4096 4519 7634 Idade: 40 anos Celular/WhatsApp:…" at bounding box center [276, 137] width 552 height 274
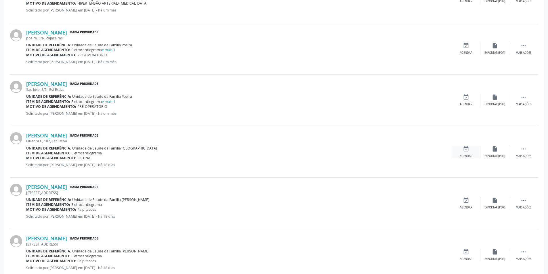
click at [464, 153] on div "event_available Agendar" at bounding box center [466, 152] width 29 height 12
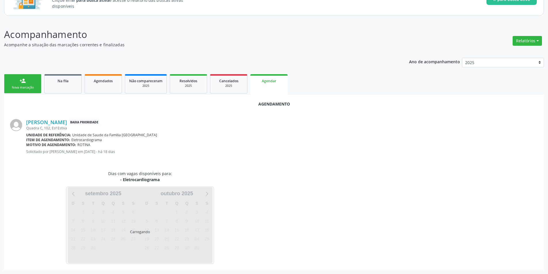
scroll to position [67, 0]
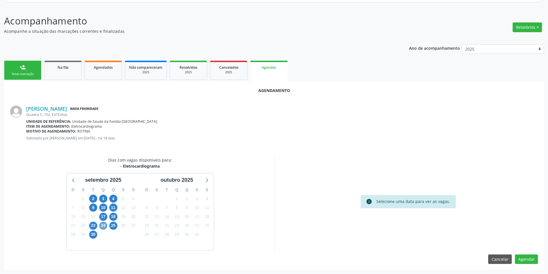
click at [104, 228] on span "24" at bounding box center [103, 226] width 8 height 8
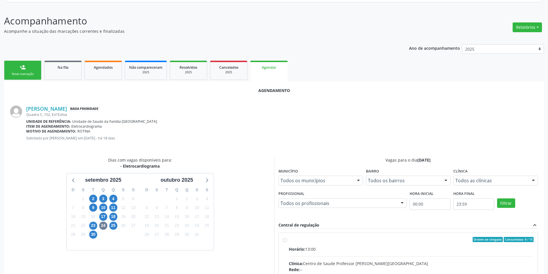
click at [283, 240] on input "Ordem de chegada Consumidos: 9 / 15 Horário: 13:00 Clínica: Centro de Saude Pro…" at bounding box center [285, 239] width 4 height 5
radio input "true"
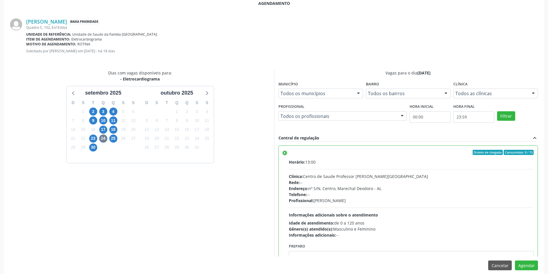
scroll to position [160, 0]
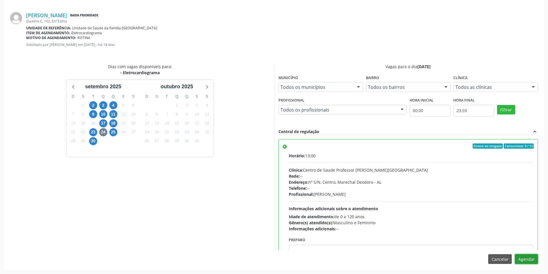
click at [526, 262] on button "Agendar" at bounding box center [526, 259] width 23 height 10
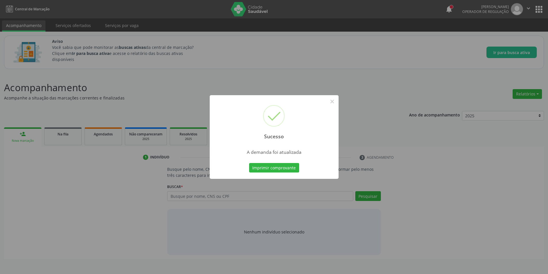
scroll to position [0, 0]
click at [333, 104] on button "×" at bounding box center [334, 102] width 10 height 10
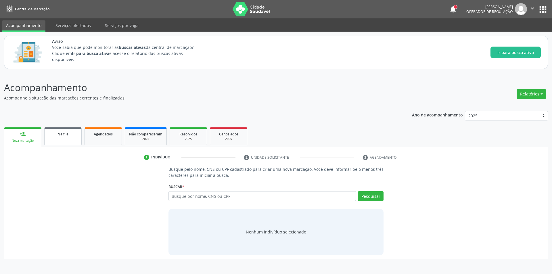
click at [64, 134] on span "Na fila" at bounding box center [63, 134] width 11 height 5
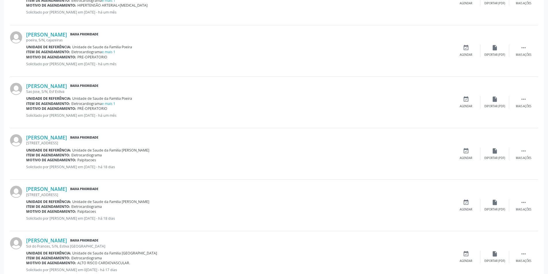
scroll to position [345, 0]
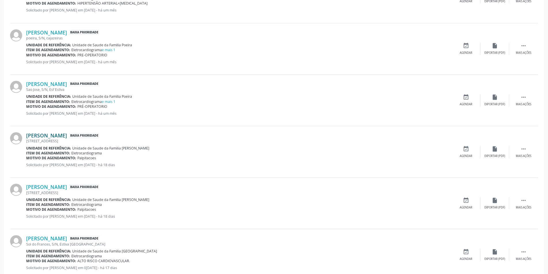
click at [63, 135] on link "[PERSON_NAME]" at bounding box center [46, 135] width 41 height 6
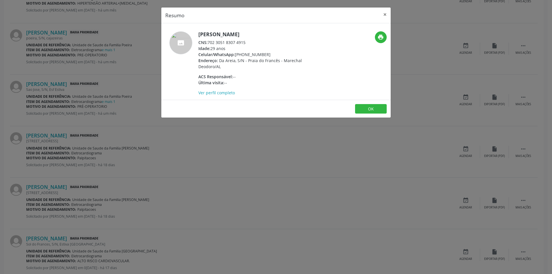
click at [209, 43] on div "CNS: 702 3051 8307 4915" at bounding box center [254, 42] width 112 height 6
drag, startPoint x: 209, startPoint y: 43, endPoint x: 242, endPoint y: 42, distance: 32.8
click at [242, 42] on div "CNS: 702 3051 8307 4915" at bounding box center [254, 42] width 112 height 6
click at [171, 143] on div "Resumo × [PERSON_NAME] CNS: 702 3051 8307 4915 Idade: 29 anos Celular/WhatsApp:…" at bounding box center [276, 137] width 552 height 274
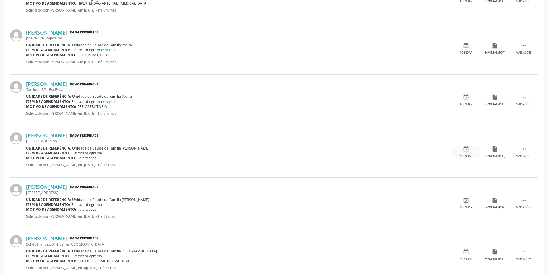
click at [468, 153] on div "event_available Agendar" at bounding box center [466, 152] width 29 height 12
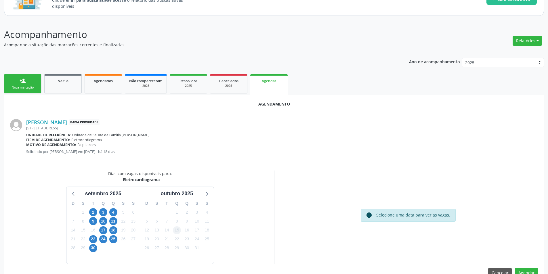
scroll to position [67, 0]
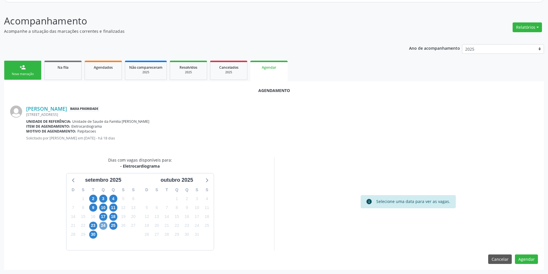
click at [102, 225] on span "24" at bounding box center [103, 226] width 8 height 8
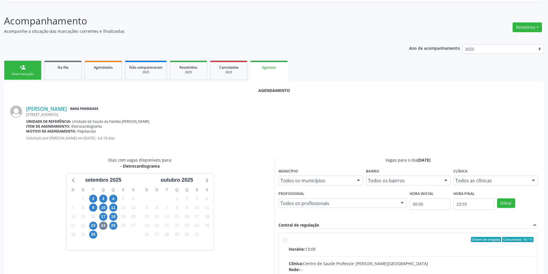
radio input "true"
click at [284, 238] on input "Ordem de chegada Consumidos: 10 / 15 Horário: 13:00 Clínica: Centro de Saude Pr…" at bounding box center [285, 239] width 4 height 5
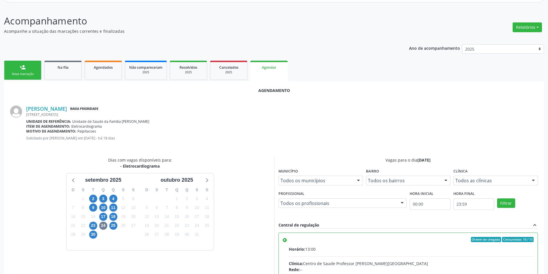
click at [284, 238] on input "Ordem de chegada Consumidos: 10 / 15 Horário: 13:00 Clínica: Centro de Saude Pr…" at bounding box center [285, 239] width 4 height 5
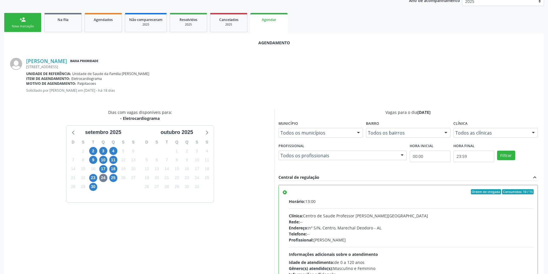
scroll to position [160, 0]
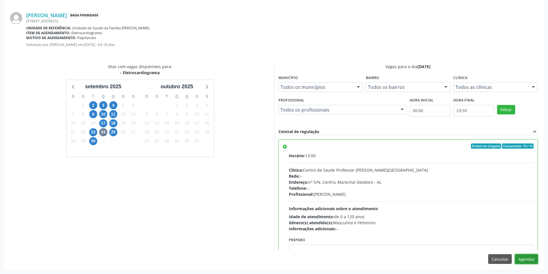
click at [531, 257] on button "Agendar" at bounding box center [526, 259] width 23 height 10
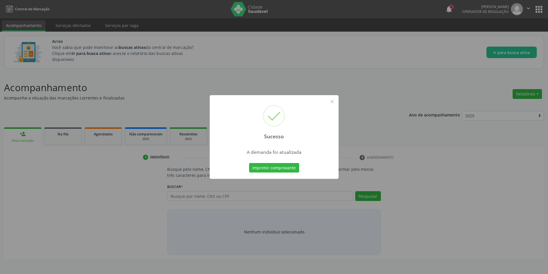
scroll to position [0, 0]
click at [331, 102] on button "×" at bounding box center [334, 102] width 10 height 10
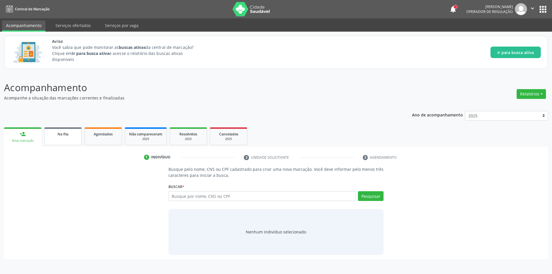
click at [60, 142] on link "Na fila" at bounding box center [62, 136] width 37 height 18
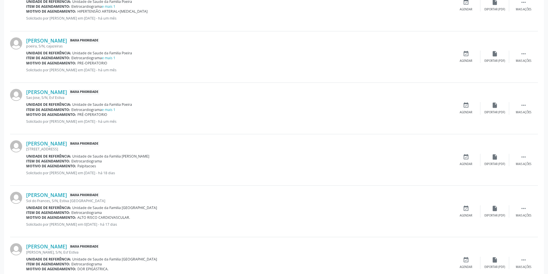
scroll to position [345, 0]
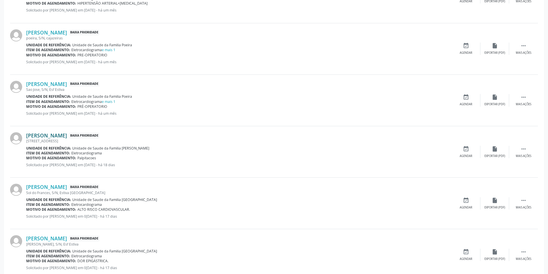
click at [67, 135] on link "[PERSON_NAME]" at bounding box center [46, 135] width 41 height 6
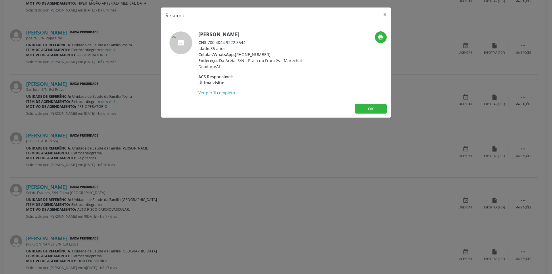
click at [209, 45] on div "CNS: 700 4044 9222 8544" at bounding box center [254, 42] width 112 height 6
drag, startPoint x: 209, startPoint y: 48, endPoint x: 242, endPoint y: 49, distance: 32.2
click at [242, 45] on div "CNS: 700 4044 9222 8544" at bounding box center [254, 42] width 112 height 6
click at [135, 154] on div "Resumo × [PERSON_NAME] CNS: 700 4044 9222 8544 Idade: 35 anos Celular/WhatsApp:…" at bounding box center [276, 137] width 552 height 274
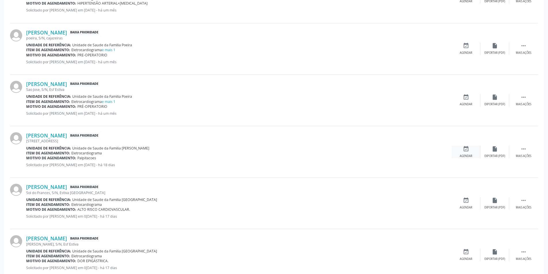
click at [462, 153] on div "event_available Agendar" at bounding box center [466, 152] width 29 height 12
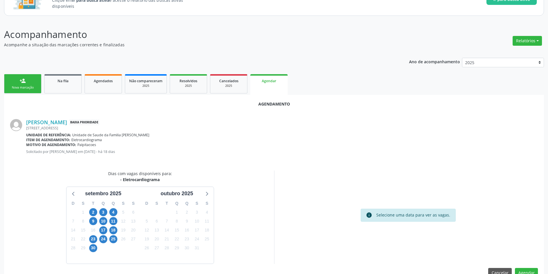
scroll to position [67, 0]
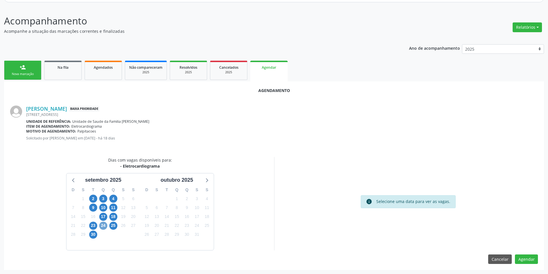
click at [102, 227] on span "24" at bounding box center [103, 226] width 8 height 8
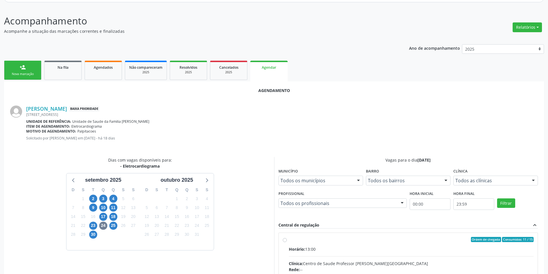
click at [285, 240] on input "Ordem de chegada Consumidos: 11 / 15 Horário: 13:00 Clínica: Centro de Saude Pr…" at bounding box center [285, 239] width 4 height 5
radio input "true"
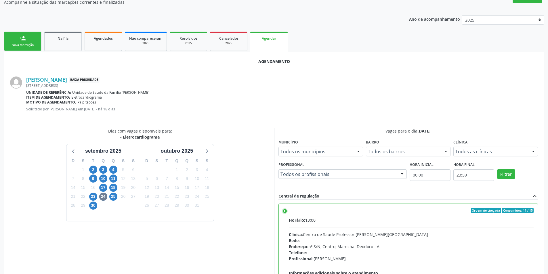
scroll to position [160, 0]
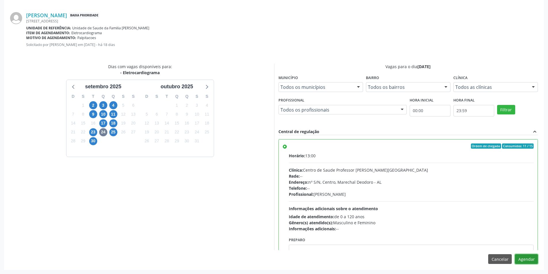
click at [529, 261] on button "Agendar" at bounding box center [526, 259] width 23 height 10
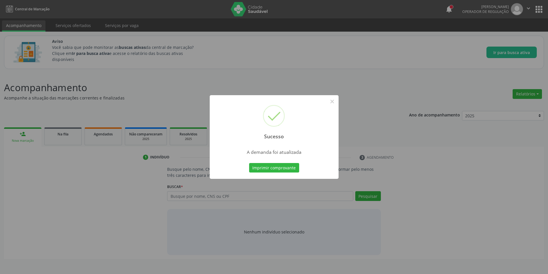
scroll to position [0, 0]
click at [336, 102] on button "×" at bounding box center [334, 102] width 10 height 10
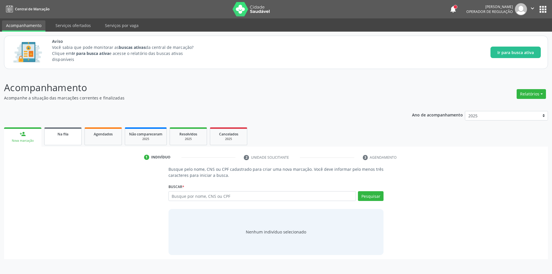
click at [58, 135] on span "Na fila" at bounding box center [63, 134] width 11 height 5
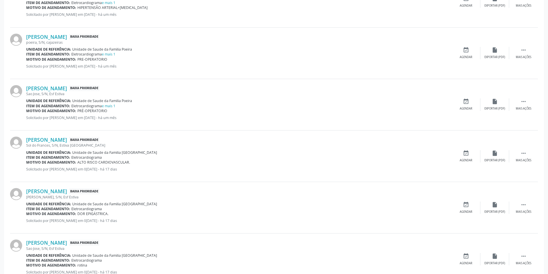
scroll to position [345, 0]
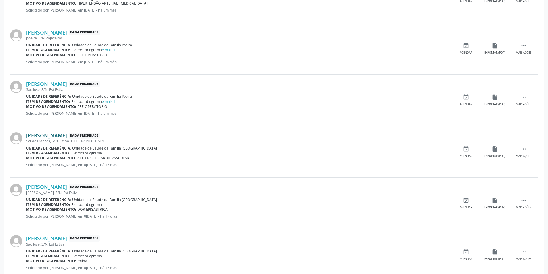
click at [67, 138] on link "[PERSON_NAME]" at bounding box center [46, 135] width 41 height 6
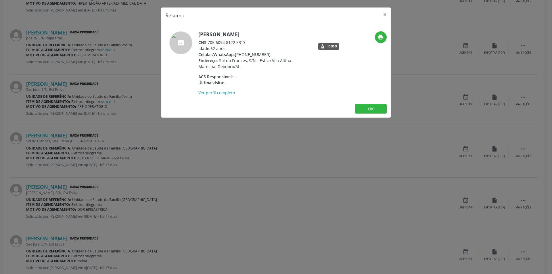
click at [209, 43] on div "CNS: 705 6094 8122 5313" at bounding box center [254, 42] width 112 height 6
drag, startPoint x: 209, startPoint y: 43, endPoint x: 243, endPoint y: 43, distance: 34.5
click at [243, 43] on div "CNS: 705 6094 8122 5313" at bounding box center [254, 42] width 112 height 6
click at [158, 162] on div "Resumo × [PERSON_NAME] CNS: 705 6094 8122 5313 Idade: 62 anos Celular/WhatsApp:…" at bounding box center [276, 137] width 552 height 274
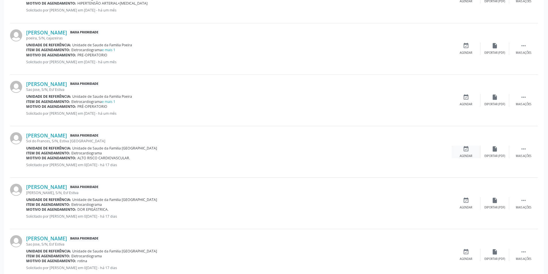
click at [458, 154] on div "event_available Agendar" at bounding box center [466, 152] width 29 height 12
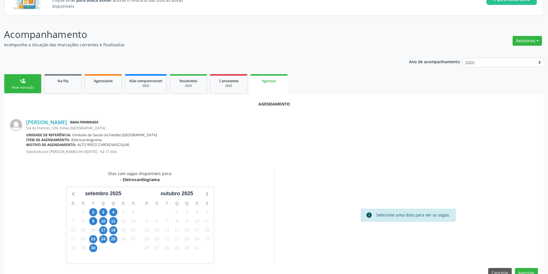
scroll to position [67, 0]
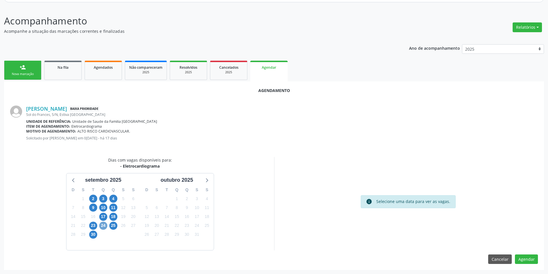
click at [106, 227] on span "24" at bounding box center [103, 226] width 8 height 8
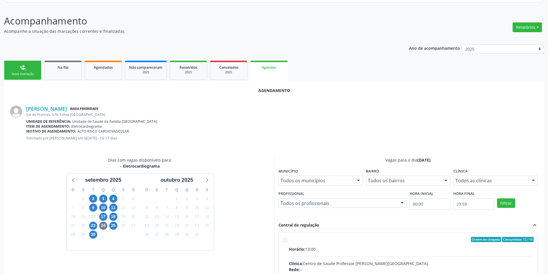
radio input "true"
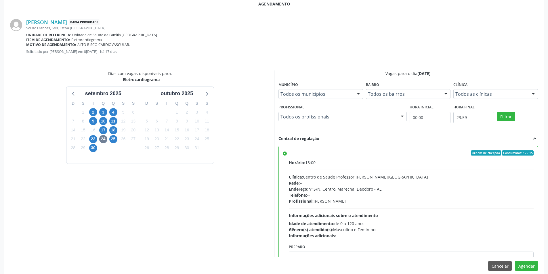
scroll to position [160, 0]
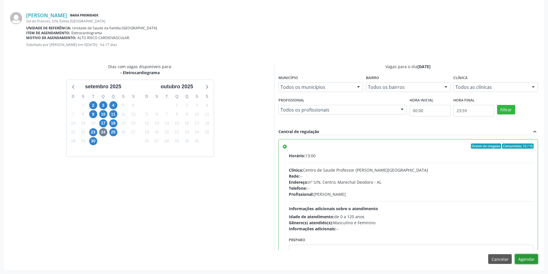
click at [531, 257] on button "Agendar" at bounding box center [526, 259] width 23 height 10
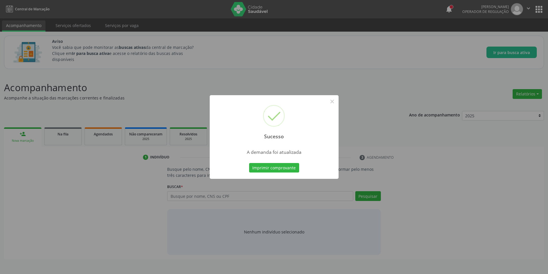
scroll to position [0, 0]
click at [333, 102] on button "×" at bounding box center [334, 102] width 10 height 10
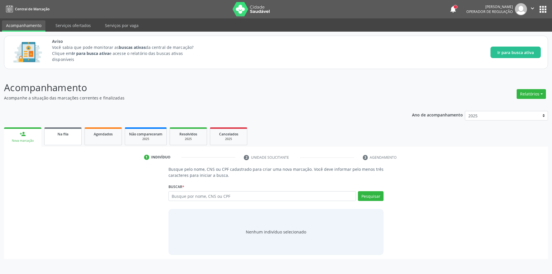
click at [71, 129] on link "Na fila" at bounding box center [62, 136] width 37 height 18
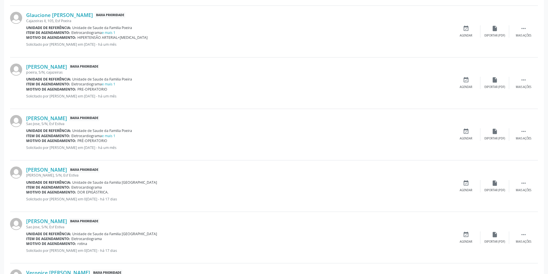
scroll to position [316, 0]
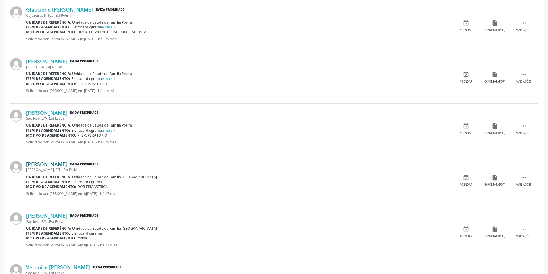
click at [67, 165] on link "[PERSON_NAME]" at bounding box center [46, 164] width 41 height 6
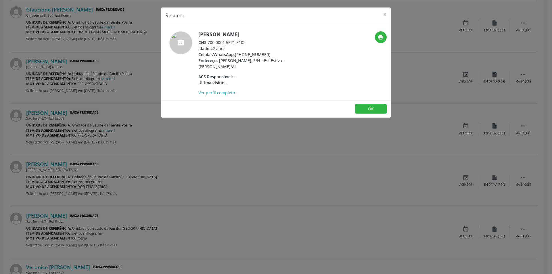
click at [209, 42] on div "CNS: 700 0001 5521 5102" at bounding box center [254, 42] width 112 height 6
drag, startPoint x: 209, startPoint y: 42, endPoint x: 241, endPoint y: 44, distance: 31.7
click at [241, 44] on div "CNS: 700 0001 5521 5102" at bounding box center [254, 42] width 112 height 6
click at [85, 165] on div "Resumo × [PERSON_NAME] CNS: 700 0001 5521 5102 Idade: 42 anos Celular/WhatsApp:…" at bounding box center [276, 137] width 552 height 274
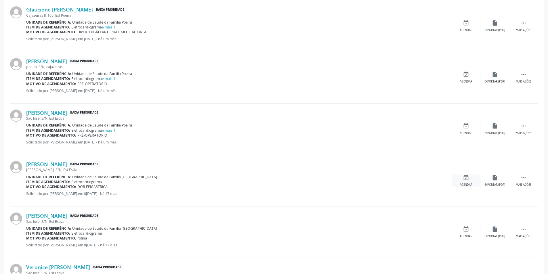
click at [466, 185] on div "Agendar" at bounding box center [466, 185] width 13 height 4
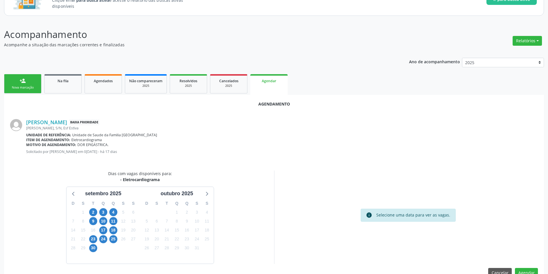
scroll to position [67, 0]
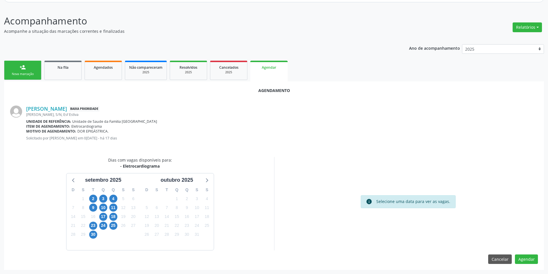
click at [101, 230] on div "24" at bounding box center [103, 225] width 8 height 9
click at [103, 226] on span "24" at bounding box center [103, 226] width 8 height 8
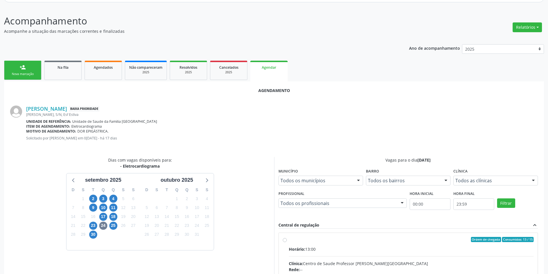
click at [284, 240] on input "Ordem de chegada Consumidos: 13 / 15 Horário: 13:00 Clínica: Centro de Saude Pr…" at bounding box center [285, 239] width 4 height 5
radio input "true"
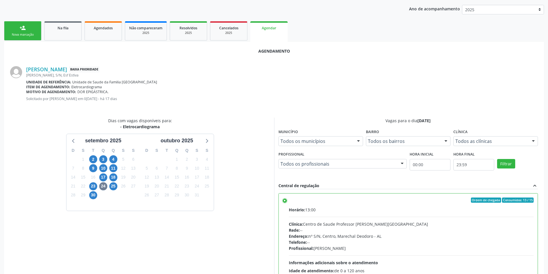
scroll to position [160, 0]
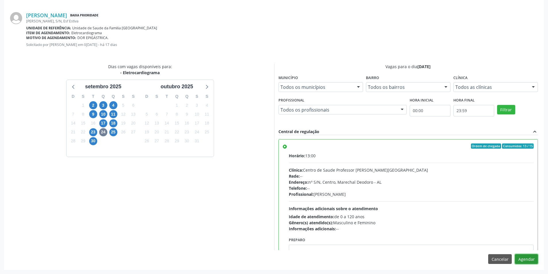
click at [529, 258] on button "Agendar" at bounding box center [526, 259] width 23 height 10
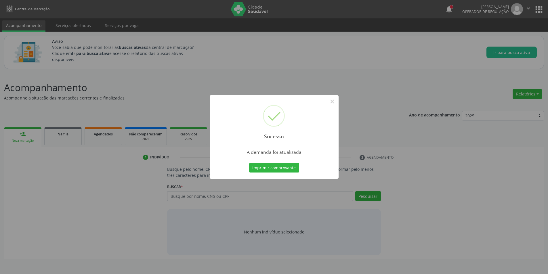
scroll to position [0, 0]
click at [332, 102] on button "×" at bounding box center [334, 102] width 10 height 10
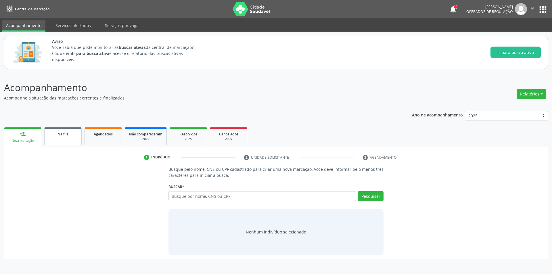
click at [66, 137] on link "Na fila" at bounding box center [62, 136] width 37 height 18
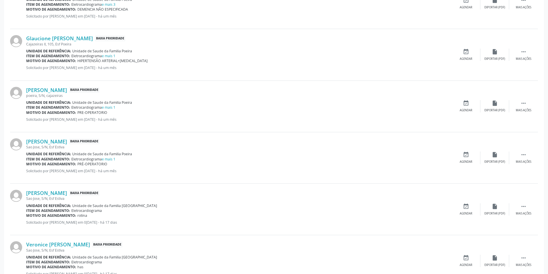
scroll to position [316, 0]
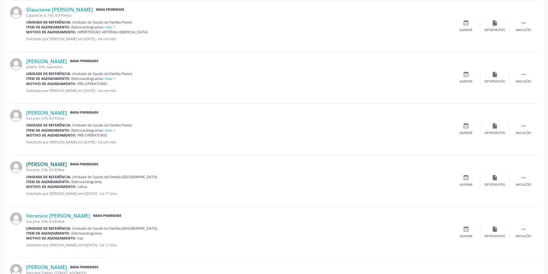
click at [44, 165] on link "[PERSON_NAME]" at bounding box center [46, 164] width 41 height 6
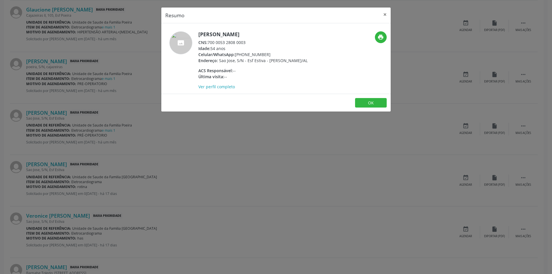
click at [209, 42] on div "CNS: 700 0053 2808 0003" at bounding box center [252, 42] width 109 height 6
drag, startPoint x: 209, startPoint y: 42, endPoint x: 246, endPoint y: 45, distance: 36.9
click at [246, 45] on div "CNS: 700 0053 2808 0003" at bounding box center [252, 42] width 109 height 6
click at [161, 118] on div "Resumo × [PERSON_NAME] CNS: 700 0053 2808 0003 Idade: 54 anos Celular/WhatsApp:…" at bounding box center [276, 137] width 552 height 274
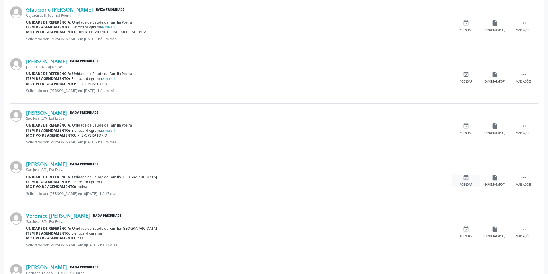
click at [458, 180] on div "event_available Agendar" at bounding box center [466, 181] width 29 height 12
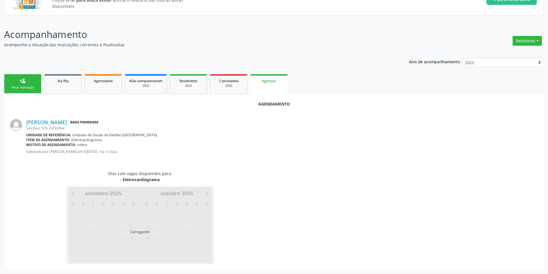
scroll to position [67, 0]
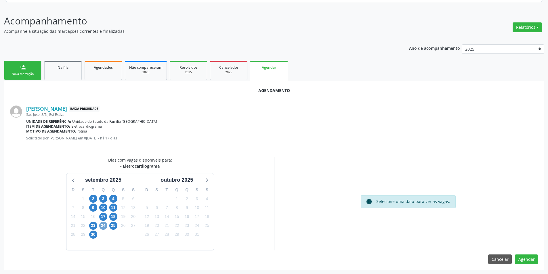
click at [102, 225] on span "24" at bounding box center [103, 226] width 8 height 8
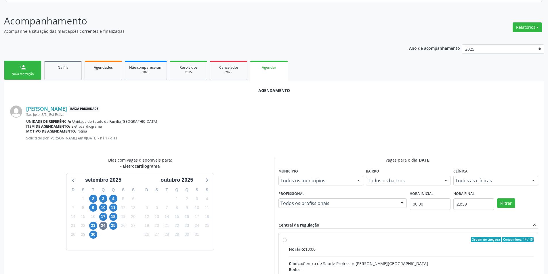
click at [285, 240] on input "Ordem de chegada Consumidos: 14 / 15 Horário: 13:00 Clínica: Centro de Saude Pr…" at bounding box center [285, 239] width 4 height 5
radio input "true"
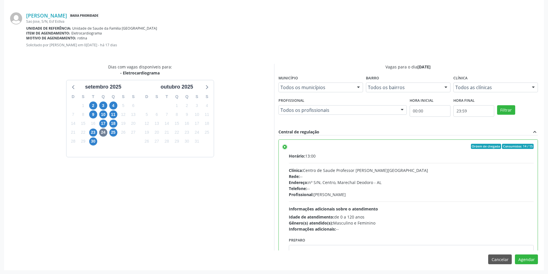
scroll to position [160, 0]
click at [527, 259] on button "Agendar" at bounding box center [526, 259] width 23 height 10
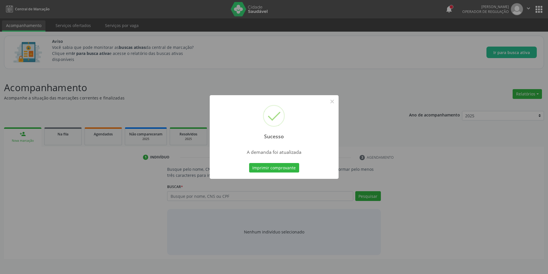
scroll to position [0, 0]
click at [332, 100] on button "×" at bounding box center [334, 102] width 10 height 10
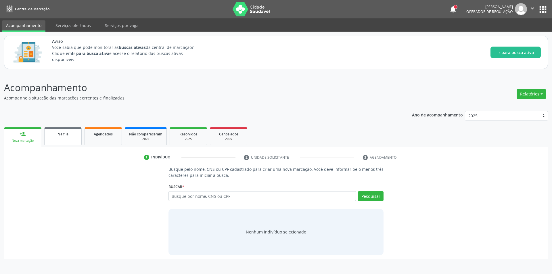
click at [67, 134] on span "Na fila" at bounding box center [63, 134] width 11 height 5
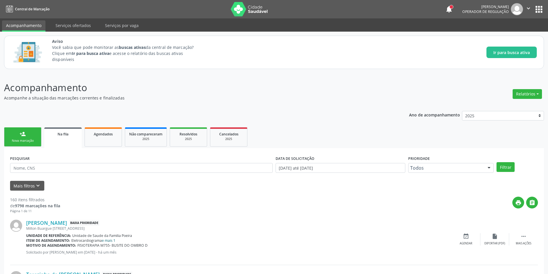
click at [113, 242] on link "e mais 1" at bounding box center [109, 240] width 14 height 5
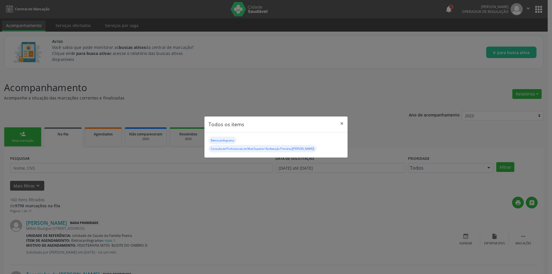
click at [217, 188] on div "Todos os items × Eletrocardiograma Consulta de Profissionais de Nível Superior …" at bounding box center [276, 137] width 552 height 274
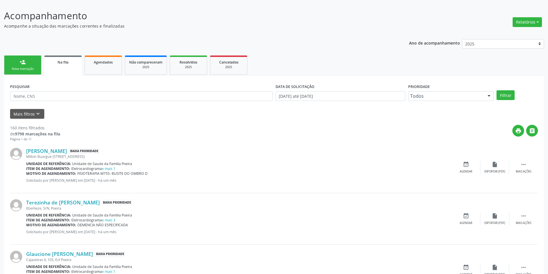
scroll to position [86, 0]
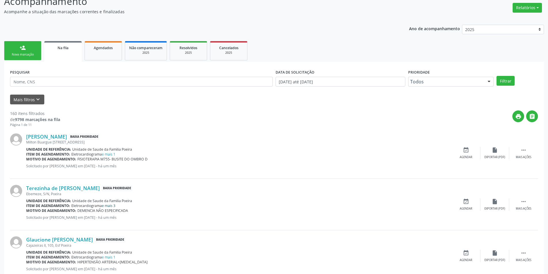
click at [112, 207] on link "e mais 3" at bounding box center [109, 205] width 14 height 5
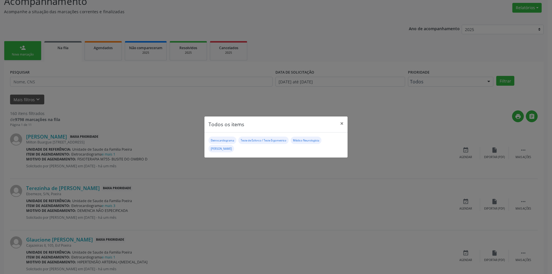
click at [269, 166] on div "Todos os items × Eletrocardiograma Teste de Esforco / Teste Ergometrico Médico …" at bounding box center [276, 137] width 552 height 274
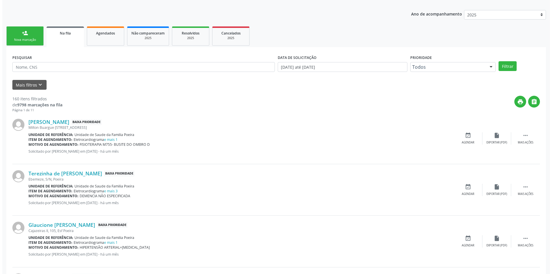
scroll to position [0, 0]
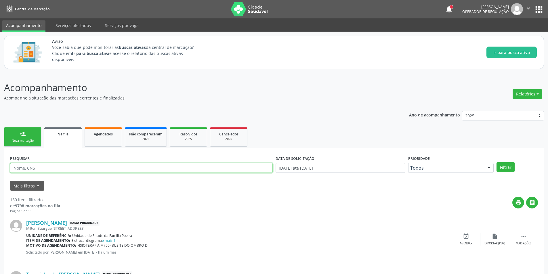
click at [39, 169] on input "text" at bounding box center [141, 168] width 263 height 10
click at [30, 183] on button "Mais filtros keyboard_arrow_down" at bounding box center [27, 186] width 34 height 10
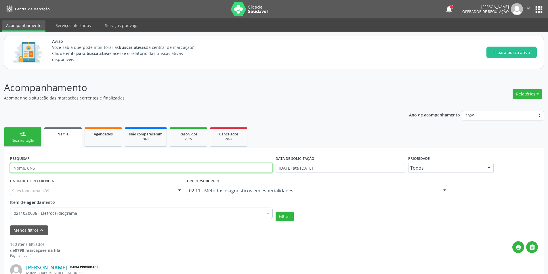
click at [40, 169] on input "text" at bounding box center [141, 168] width 263 height 10
click at [284, 214] on button "Filtrar" at bounding box center [285, 217] width 18 height 10
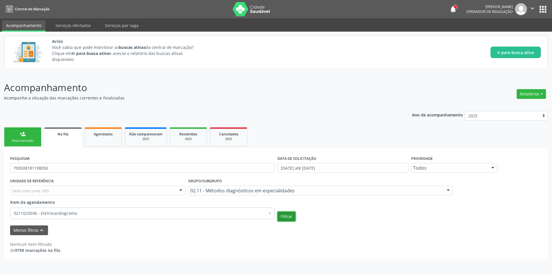
click at [291, 220] on button "Filtrar" at bounding box center [287, 217] width 18 height 10
click at [31, 169] on input "700508181198050" at bounding box center [142, 168] width 265 height 10
click at [30, 168] on input "700508181198050" at bounding box center [142, 168] width 265 height 10
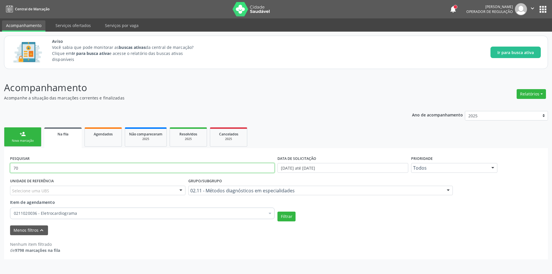
type input "7"
type input "700001365301193"
click at [287, 216] on button "Filtrar" at bounding box center [287, 217] width 18 height 10
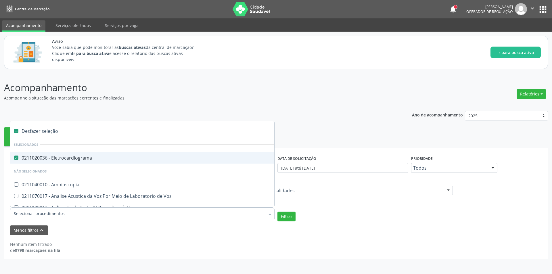
click at [16, 160] on Eletrocardiograma at bounding box center [16, 158] width 4 height 4
click at [14, 160] on Eletrocardiograma "checkbox" at bounding box center [12, 158] width 4 height 4
checkbox Eletrocardiograma "false"
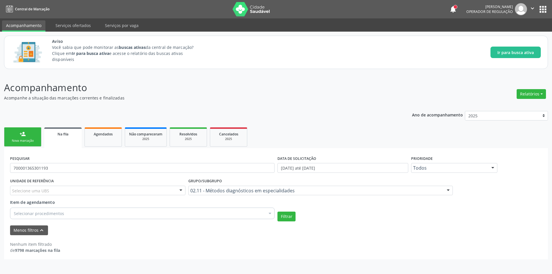
click at [121, 257] on div "PESQUISAR 700001365301193 DATA DE SOLICITAÇÃO [DATE] até [DATE] Prioridade Todo…" at bounding box center [276, 203] width 544 height 111
click at [289, 219] on button "Filtrar" at bounding box center [287, 217] width 18 height 10
click at [294, 216] on button "Filtrar" at bounding box center [287, 217] width 18 height 10
click at [85, 169] on input "700001365301193" at bounding box center [142, 168] width 265 height 10
type input "7"
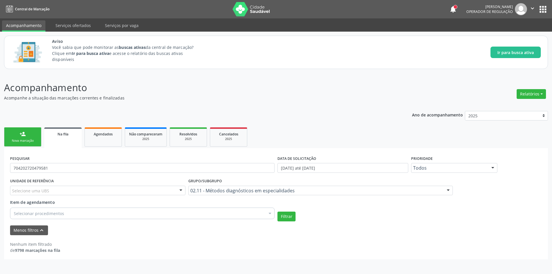
click at [296, 215] on div "Filtrar" at bounding box center [409, 217] width 267 height 10
click at [286, 218] on button "Filtrar" at bounding box center [287, 217] width 18 height 10
drag, startPoint x: 278, startPoint y: 210, endPoint x: 290, endPoint y: 219, distance: 14.8
click at [281, 214] on div "UNIDADE DE REFERÊNCIA Selecione uma UBS Todas as UBS Unidade de Saude da Famili…" at bounding box center [276, 199] width 535 height 45
click at [290, 219] on button "Filtrar" at bounding box center [287, 217] width 18 height 10
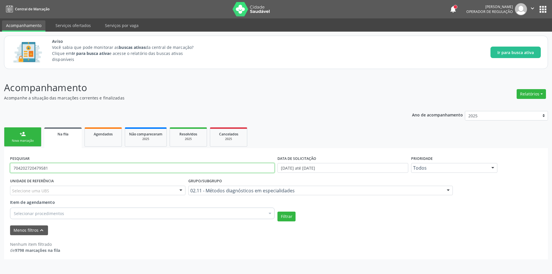
click at [21, 168] on input "704202720479581" at bounding box center [142, 168] width 265 height 10
click at [283, 214] on button "Filtrar" at bounding box center [287, 217] width 18 height 10
click at [79, 165] on input "704202720479581" at bounding box center [142, 168] width 265 height 10
type input "7"
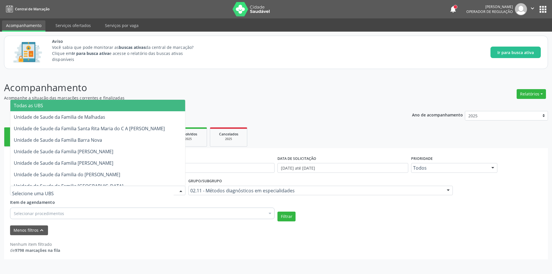
click at [79, 190] on div at bounding box center [97, 191] width 175 height 10
type input "ru"
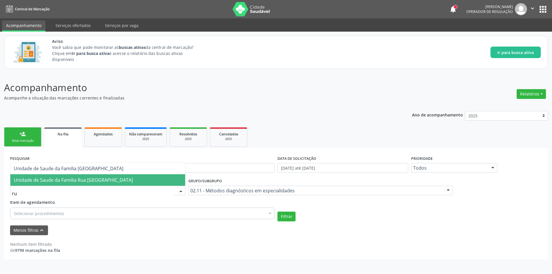
click at [71, 182] on span "Unidade de Saude da Familia Rua [GEOGRAPHIC_DATA]" at bounding box center [73, 180] width 119 height 6
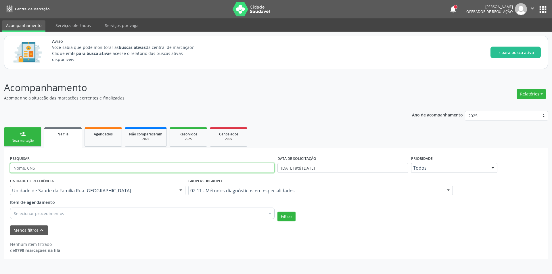
paste input "704202720479581"
click at [284, 217] on button "Filtrar" at bounding box center [287, 217] width 18 height 10
click at [66, 171] on input "704202720479581" at bounding box center [142, 168] width 265 height 10
type input "7"
drag, startPoint x: 49, startPoint y: 209, endPoint x: 49, endPoint y: 220, distance: 10.4
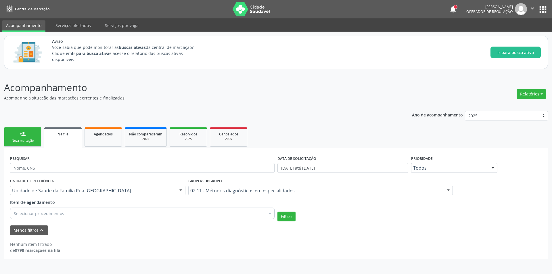
click at [49, 212] on div "Selecionar procedimentos" at bounding box center [142, 214] width 265 height 12
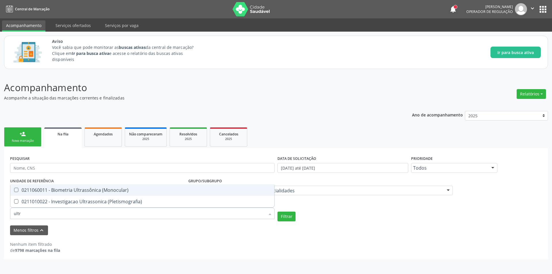
type input "ultra"
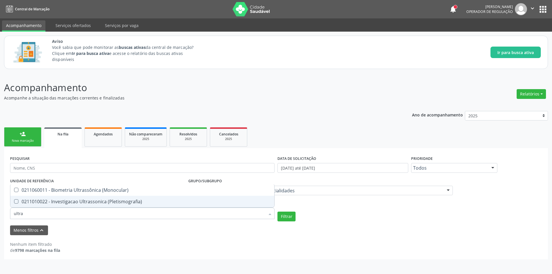
click at [17, 201] on \(Pletismografia\) at bounding box center [16, 201] width 4 height 4
click at [14, 201] on \(Pletismografia\) "checkbox" at bounding box center [12, 202] width 4 height 4
click at [283, 218] on button "Filtrar" at bounding box center [287, 217] width 18 height 10
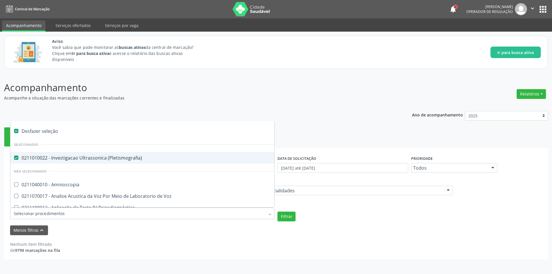
click at [20, 158] on div "0211010022 - Investigacao Ultrassonica (Pletismografia)" at bounding box center [144, 158] width 261 height 5
checkbox \(Pletismografia\) "false"
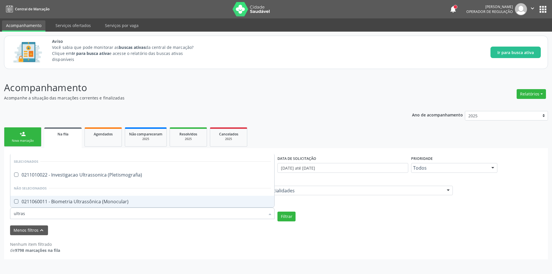
type input "ultrass"
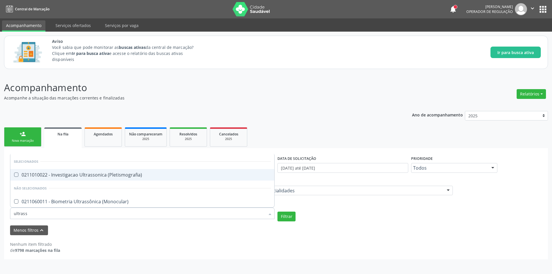
click at [17, 174] on \(Pletismografia\) at bounding box center [16, 175] width 4 height 4
click at [14, 174] on \(Pletismografia\) "checkbox" at bounding box center [12, 175] width 4 height 4
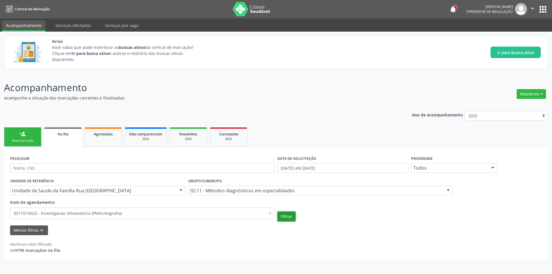
click at [291, 215] on button "Filtrar" at bounding box center [287, 217] width 18 height 10
click at [81, 235] on div "Menos filtros keyboard_arrow_up" at bounding box center [276, 230] width 535 height 10
click at [77, 231] on div "Menos filtros keyboard_arrow_up" at bounding box center [276, 230] width 535 height 10
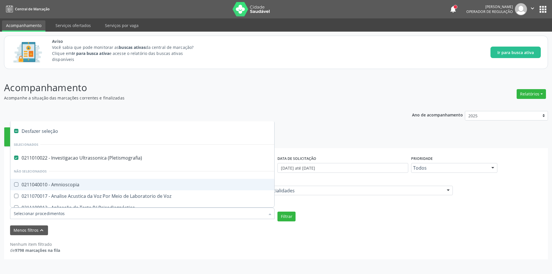
click at [79, 217] on div at bounding box center [142, 214] width 265 height 12
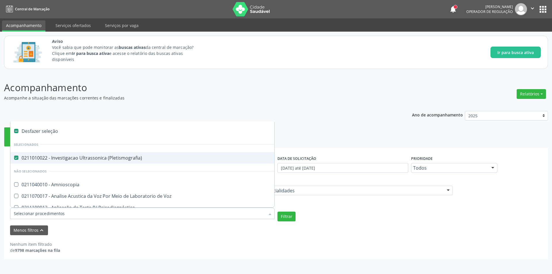
click at [18, 157] on \(Pletismografia\) at bounding box center [16, 158] width 4 height 4
click at [14, 157] on \(Pletismografia\) "checkbox" at bounding box center [12, 158] width 4 height 4
checkbox \(Pletismografia\) "false"
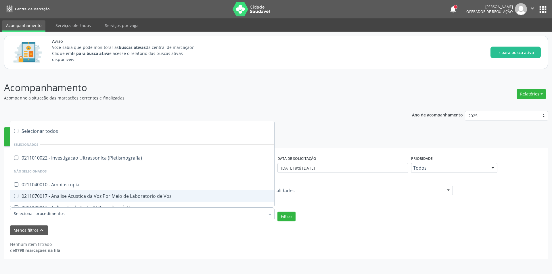
click at [117, 216] on input "Item de agendamento" at bounding box center [139, 214] width 251 height 12
click at [263, 231] on div "Menos filtros keyboard_arrow_up" at bounding box center [276, 230] width 535 height 10
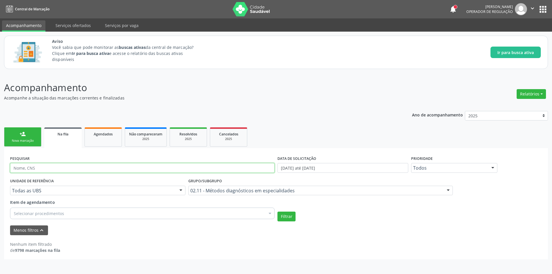
click at [47, 171] on input "text" at bounding box center [142, 168] width 265 height 10
click at [290, 217] on button "Filtrar" at bounding box center [287, 217] width 18 height 10
click at [21, 168] on input "[PERSON_NAME]" at bounding box center [142, 168] width 265 height 10
click at [289, 218] on button "Filtrar" at bounding box center [287, 217] width 18 height 10
click at [25, 168] on input "Auriluza Gouveia dos Santos" at bounding box center [142, 168] width 265 height 10
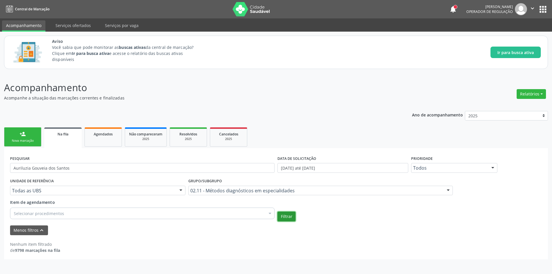
click at [291, 216] on button "Filtrar" at bounding box center [287, 217] width 18 height 10
click at [286, 219] on button "Filtrar" at bounding box center [287, 217] width 18 height 10
click at [287, 217] on button "Filtrar" at bounding box center [287, 217] width 18 height 10
click at [89, 166] on input "Auriluzia Gouveia dos Santos" at bounding box center [142, 168] width 265 height 10
type input "A"
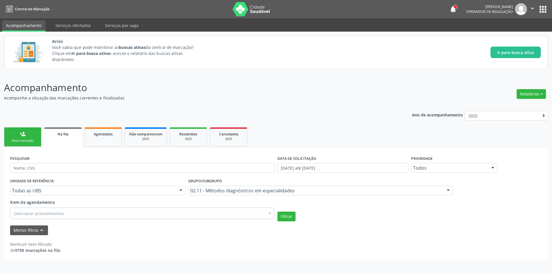
click at [56, 135] on div "Na fila" at bounding box center [62, 134] width 29 height 6
paste input "[DATE]"
click at [286, 217] on button "Filtrar" at bounding box center [287, 217] width 18 height 10
click at [56, 169] on input "[DATE]" at bounding box center [142, 168] width 265 height 10
type input "2"
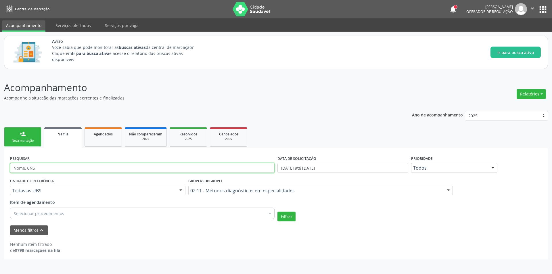
paste input "704202720479581"
click at [284, 214] on button "Filtrar" at bounding box center [287, 217] width 18 height 10
click at [284, 216] on button "Filtrar" at bounding box center [287, 217] width 18 height 10
click at [61, 169] on input "704202720479581" at bounding box center [142, 168] width 265 height 10
type input "7"
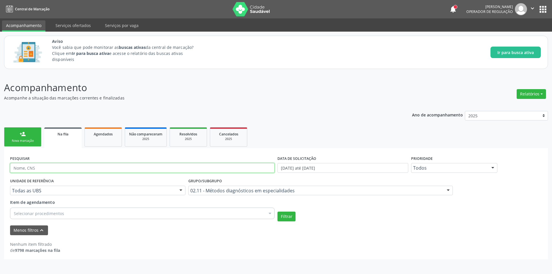
paste input "[PERSON_NAME]"
click at [286, 220] on button "Filtrar" at bounding box center [287, 217] width 18 height 10
click at [96, 171] on input "[PERSON_NAME]" at bounding box center [142, 168] width 265 height 10
type input "A"
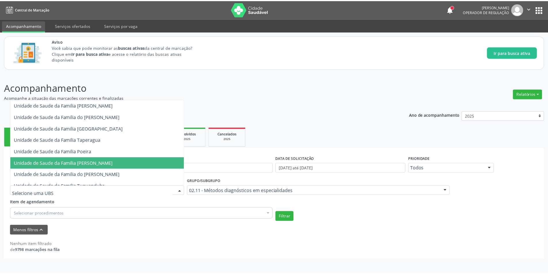
scroll to position [144, 0]
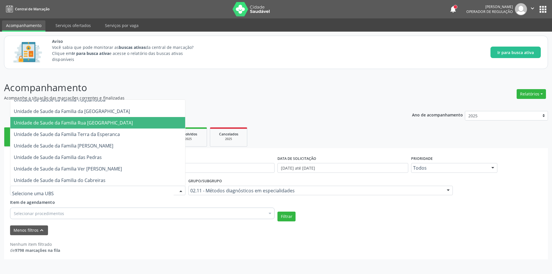
click at [93, 127] on span "Unidade de Saude da Familia Rua [GEOGRAPHIC_DATA]" at bounding box center [97, 123] width 175 height 12
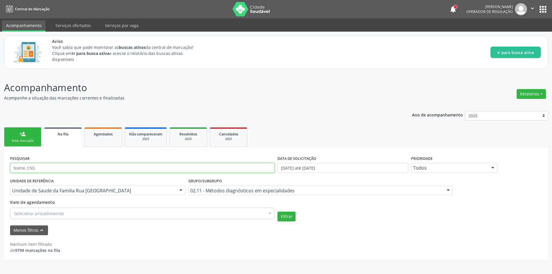
paste input "[PERSON_NAME]"
type input "[PERSON_NAME]"
click at [291, 219] on button "Filtrar" at bounding box center [287, 217] width 18 height 10
click at [66, 27] on link "Serviços ofertados" at bounding box center [72, 25] width 43 height 10
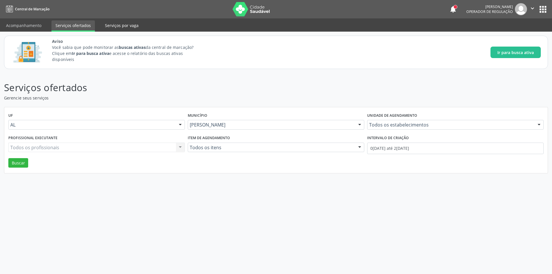
click at [122, 26] on link "Serviços por vaga" at bounding box center [122, 25] width 42 height 10
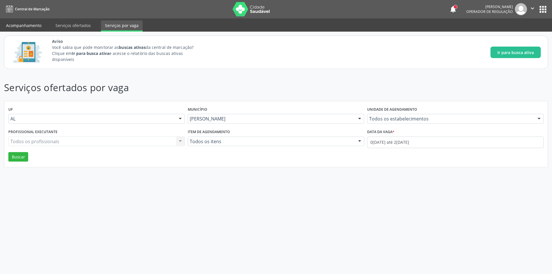
click at [34, 20] on link "Acompanhamento" at bounding box center [23, 25] width 43 height 10
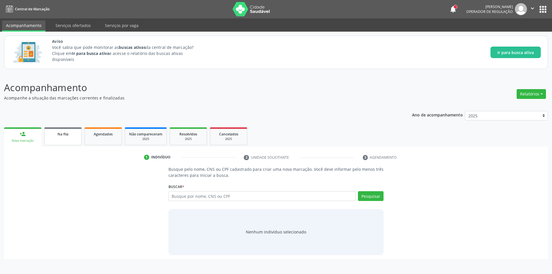
click at [59, 137] on link "Na fila" at bounding box center [62, 136] width 37 height 18
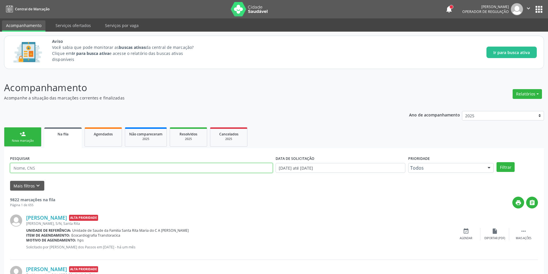
paste input "[PERSON_NAME]"
type input "[PERSON_NAME]"
click at [509, 164] on button "Filtrar" at bounding box center [505, 167] width 18 height 10
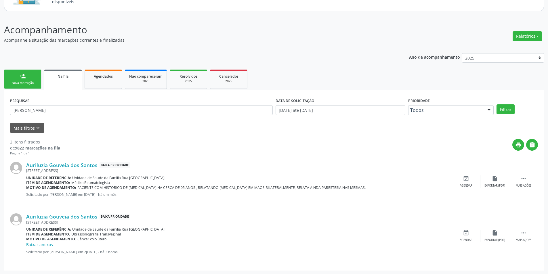
scroll to position [58, 0]
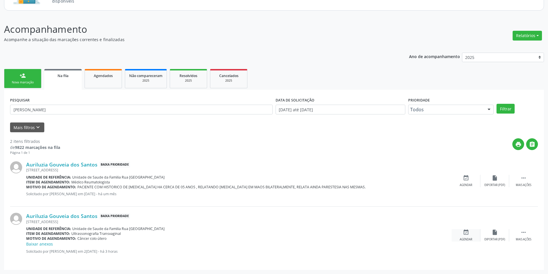
click at [464, 238] on div "Agendar" at bounding box center [466, 240] width 13 height 4
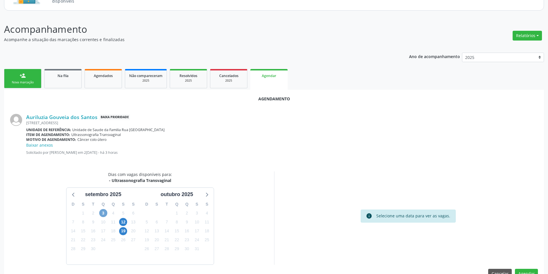
click at [101, 213] on span "3" at bounding box center [103, 213] width 8 height 8
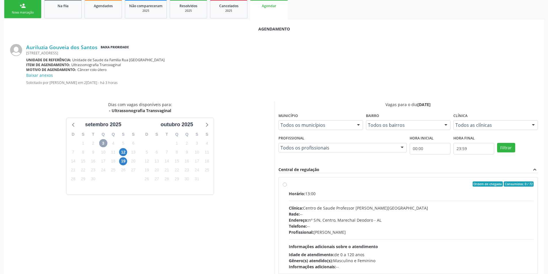
scroll to position [156, 0]
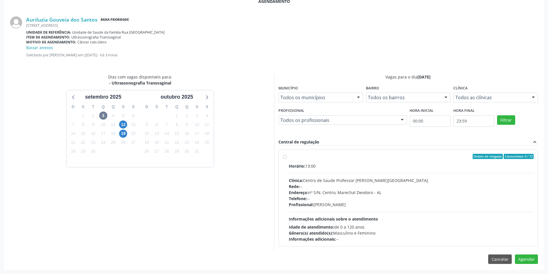
click at [289, 158] on label "Ordem de chegada Consumidos: 0 / 72 Horário: 13:00 Clínica: Centro de Saude Pro…" at bounding box center [411, 198] width 245 height 88
click at [286, 158] on input "Ordem de chegada Consumidos: 0 / 72 Horário: 13:00 Clínica: Centro de Saude Pro…" at bounding box center [285, 156] width 4 height 5
radio input "true"
click at [527, 269] on button "Agendar" at bounding box center [526, 270] width 23 height 10
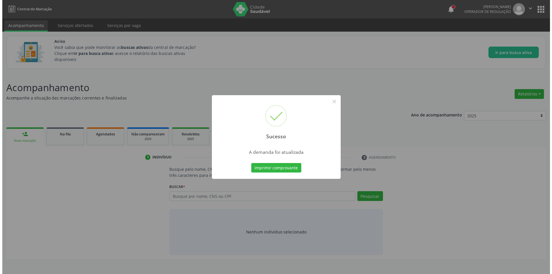
scroll to position [0, 0]
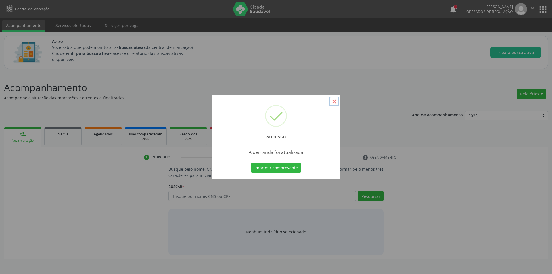
click at [333, 103] on button "×" at bounding box center [334, 102] width 10 height 10
